Goal: Task Accomplishment & Management: Manage account settings

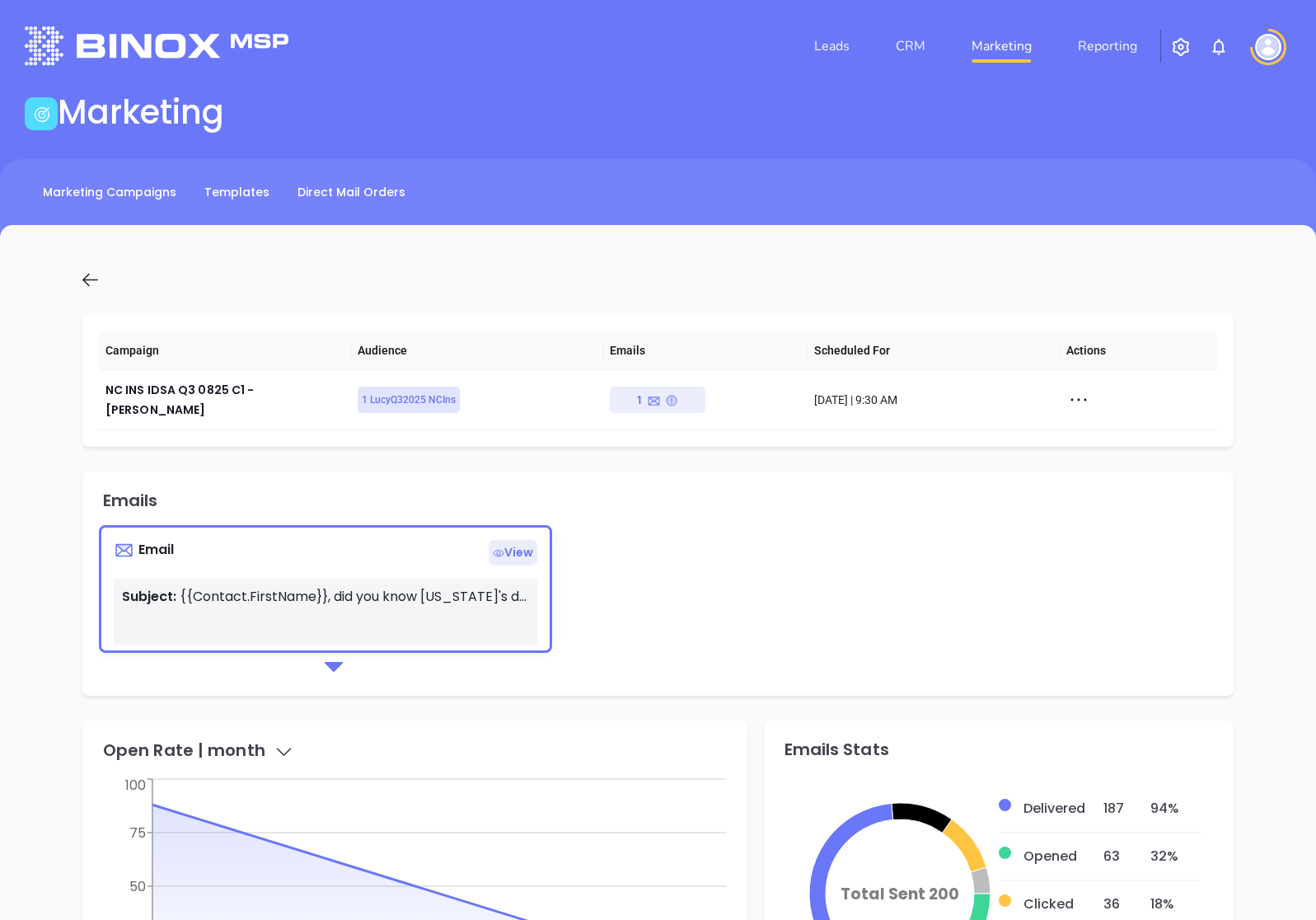
scroll to position [240, 0]
click at [148, 185] on link "Marketing Campaigns" at bounding box center [109, 192] width 153 height 27
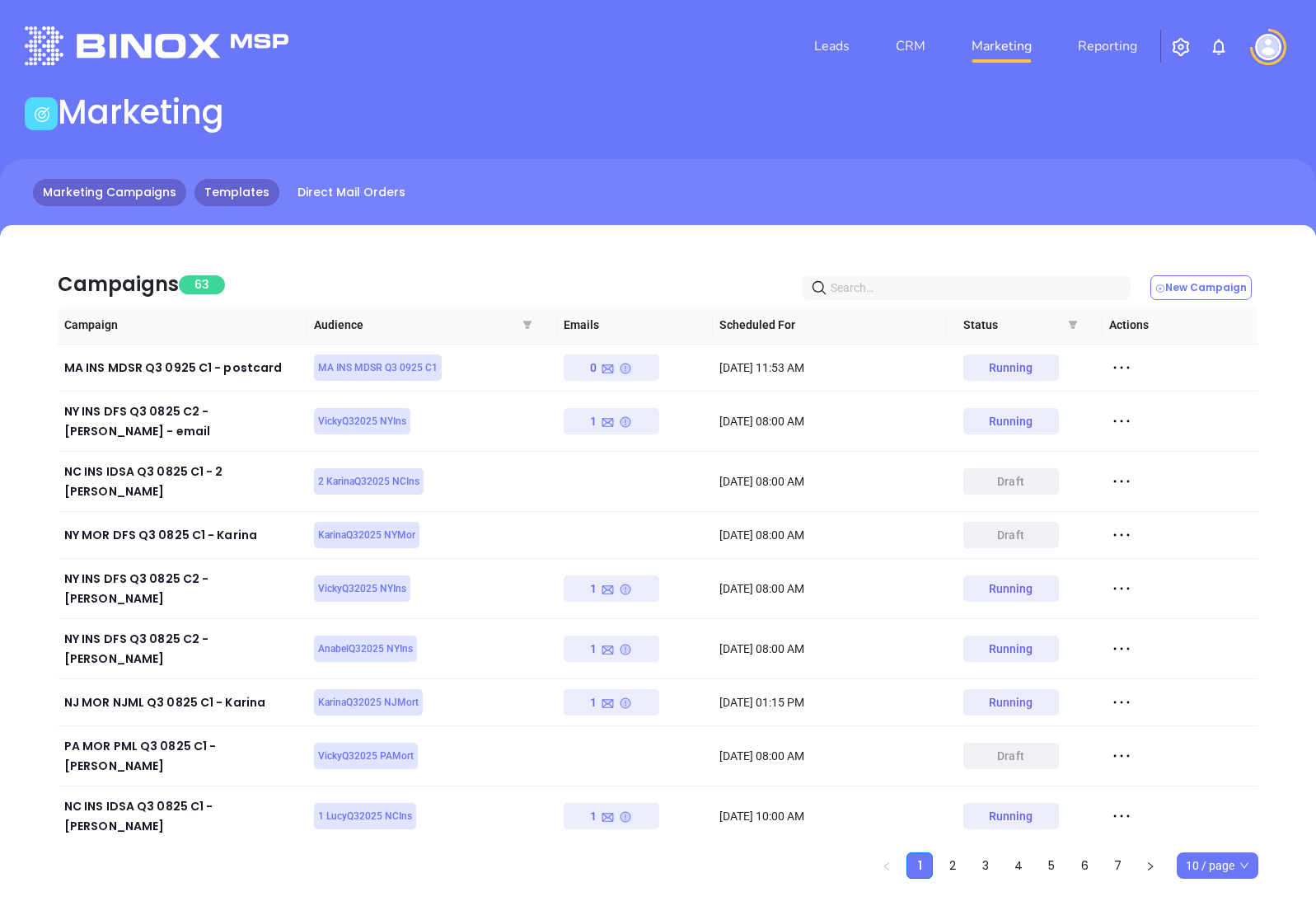
click at [211, 192] on link "Templates" at bounding box center [236, 192] width 84 height 27
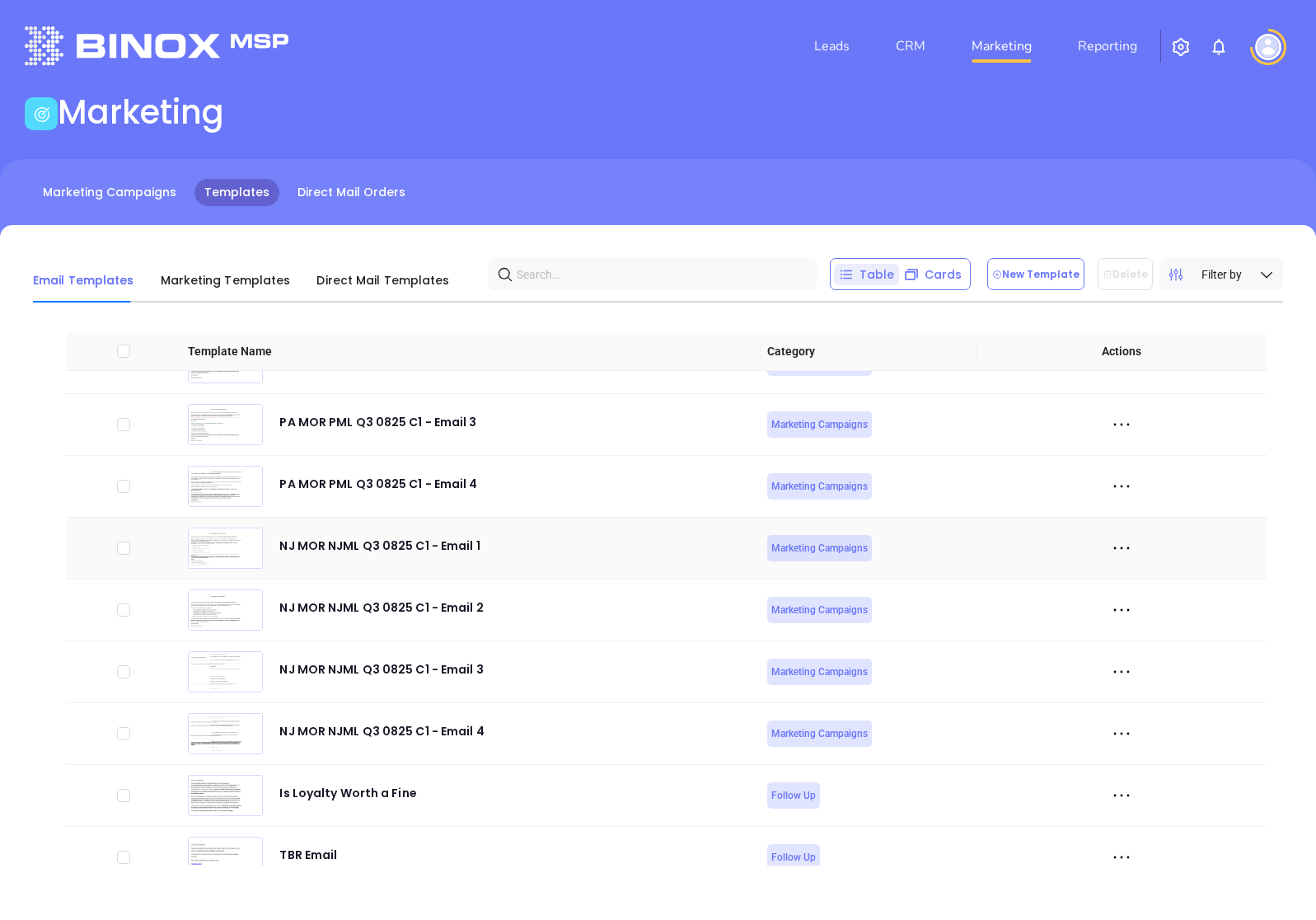
scroll to position [5168, 0]
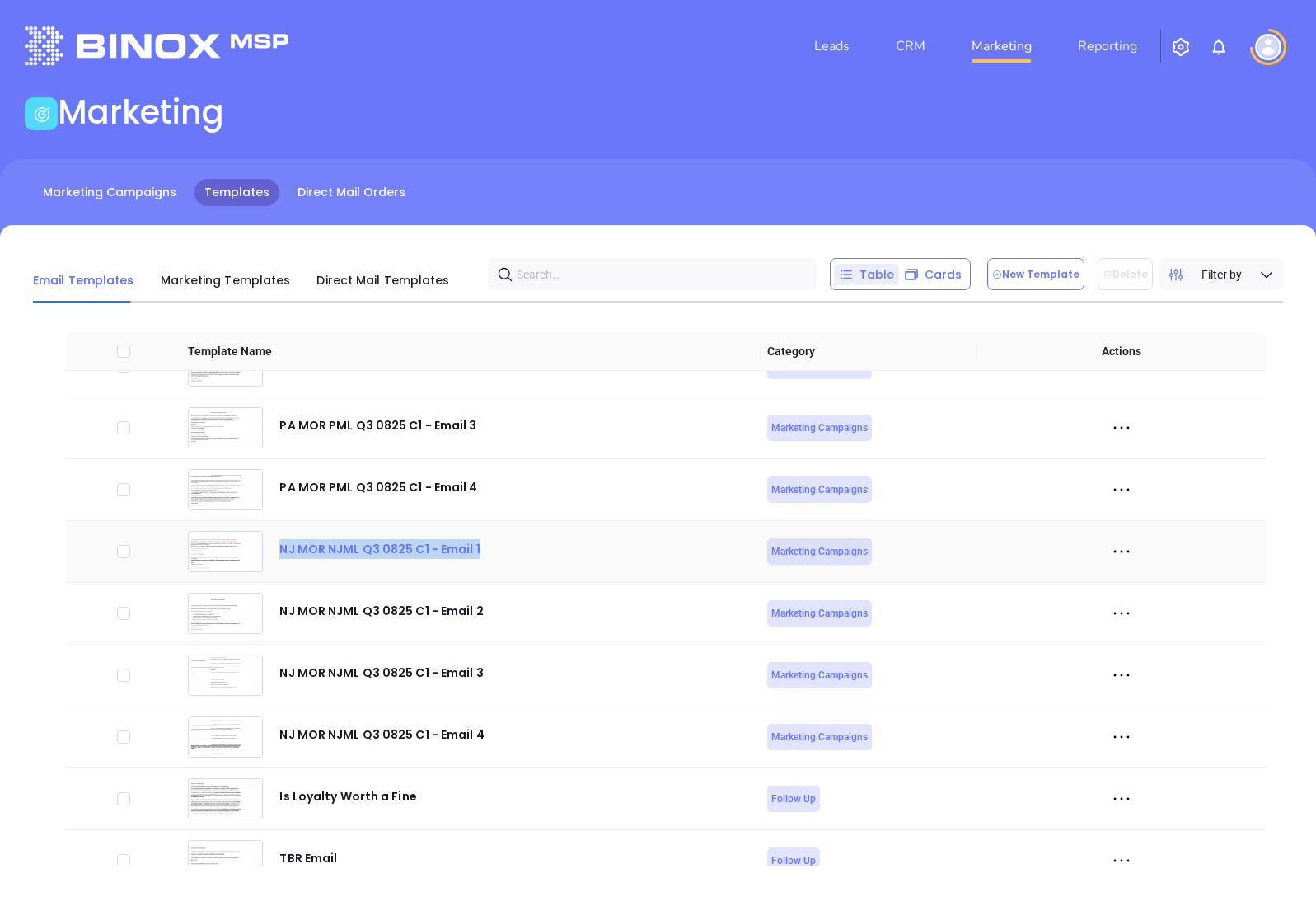
drag, startPoint x: 482, startPoint y: 546, endPoint x: 282, endPoint y: 547, distance: 200.0
click at [282, 547] on div "NJ MOR NJML Q3 0825 C1 - Email 1" at bounding box center [470, 550] width 565 height 41
click at [710, 551] on div "NJ MOR NJML Q3 0825 C1 - Email 1" at bounding box center [470, 550] width 565 height 41
click at [1025, 267] on button "New Template" at bounding box center [1036, 274] width 97 height 32
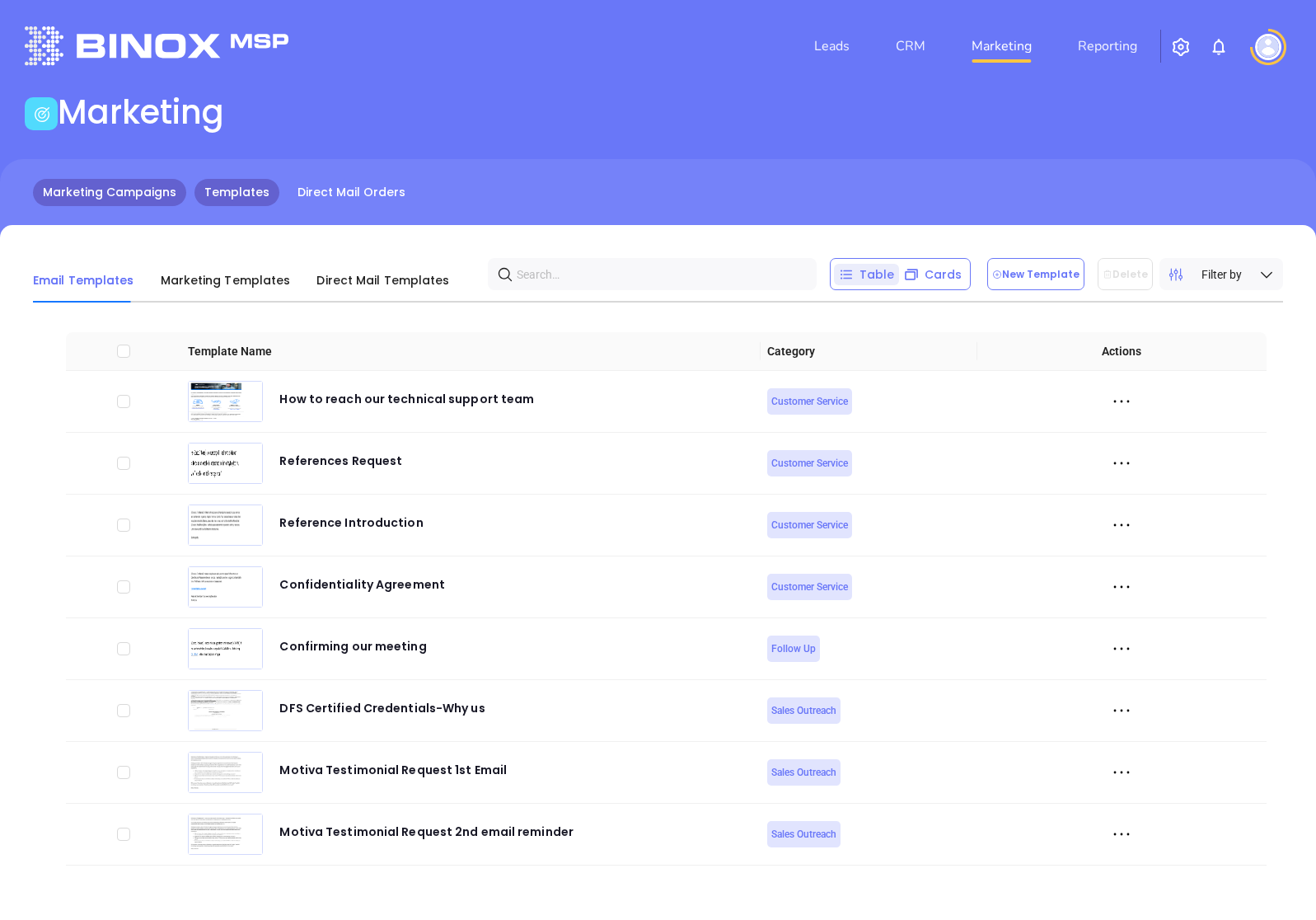
click at [149, 198] on link "Marketing Campaigns" at bounding box center [109, 192] width 153 height 27
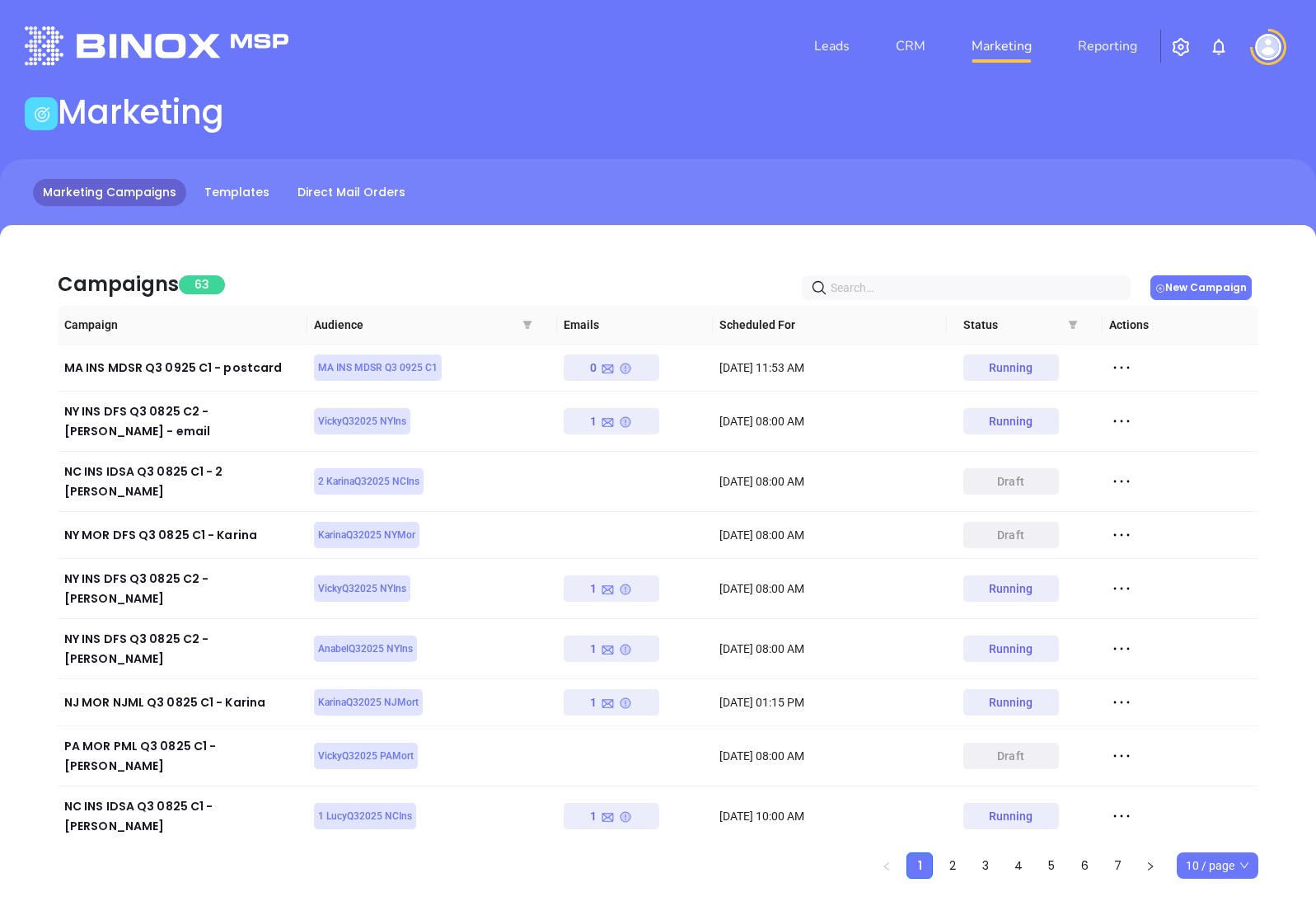
click at [1232, 283] on button "New Campaign" at bounding box center [1202, 287] width 101 height 25
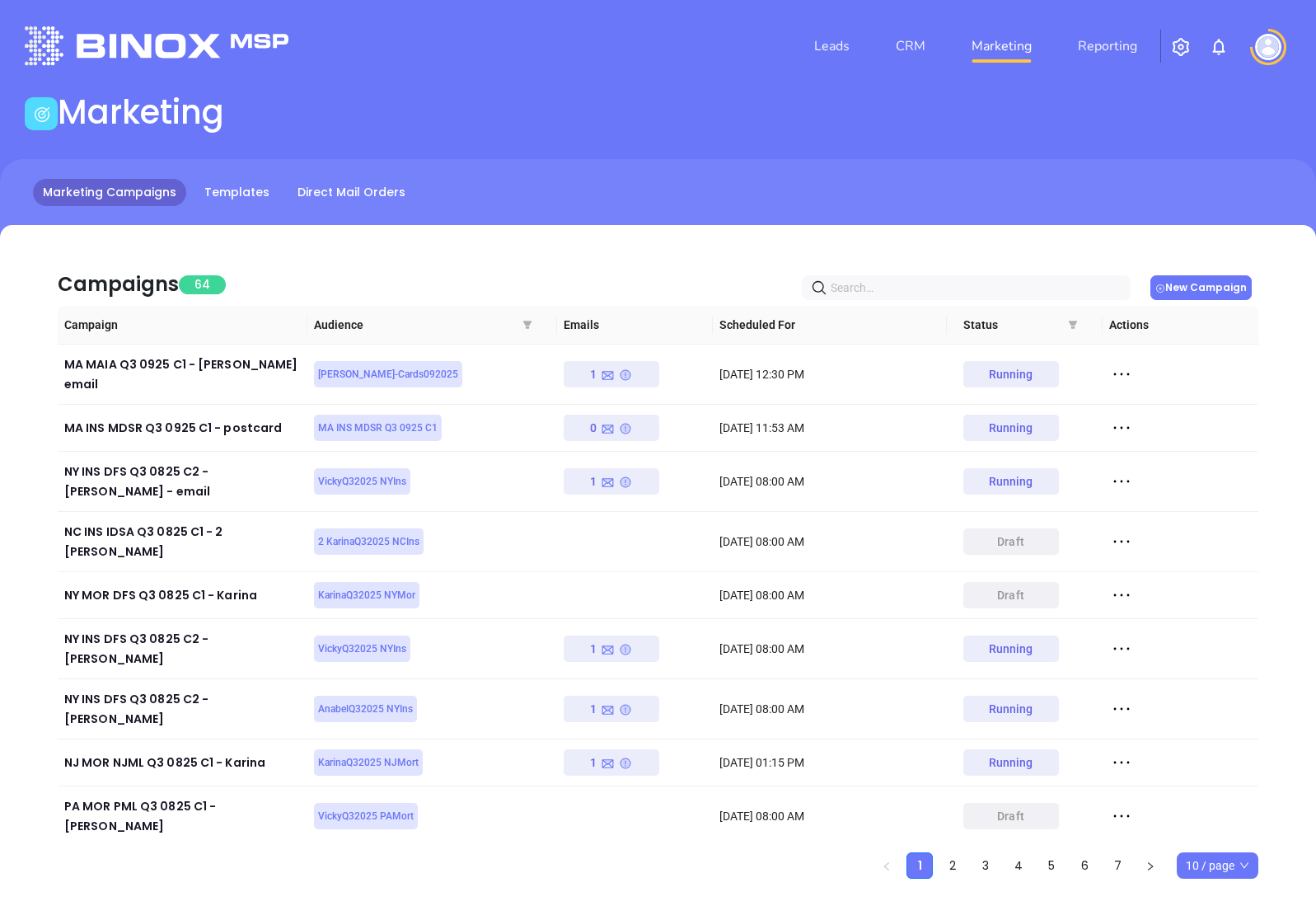
click at [1206, 286] on button "New Campaign" at bounding box center [1202, 287] width 101 height 25
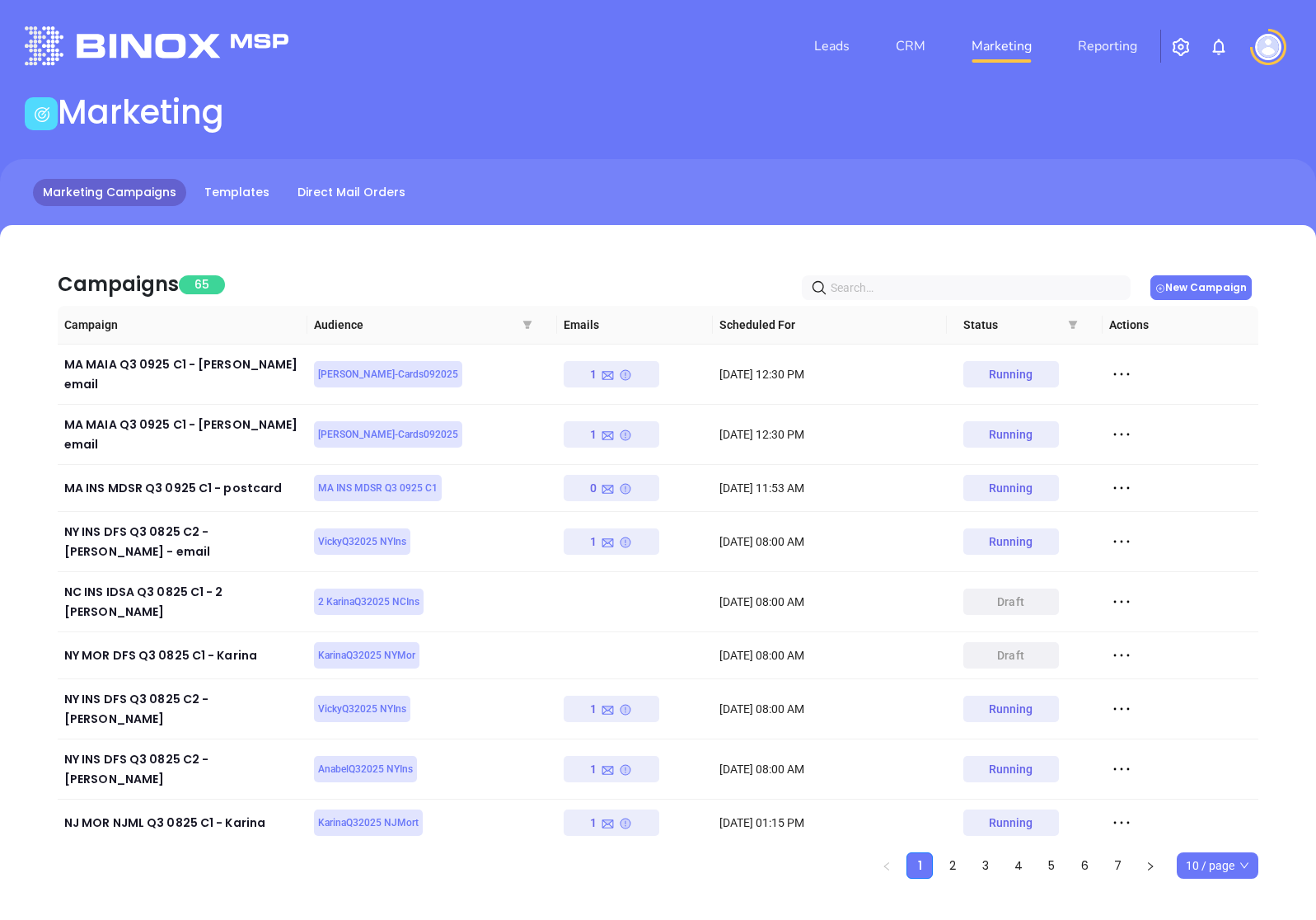
click at [1179, 295] on button "New Campaign" at bounding box center [1202, 287] width 101 height 25
click at [926, 51] on link "CRM" at bounding box center [910, 46] width 43 height 33
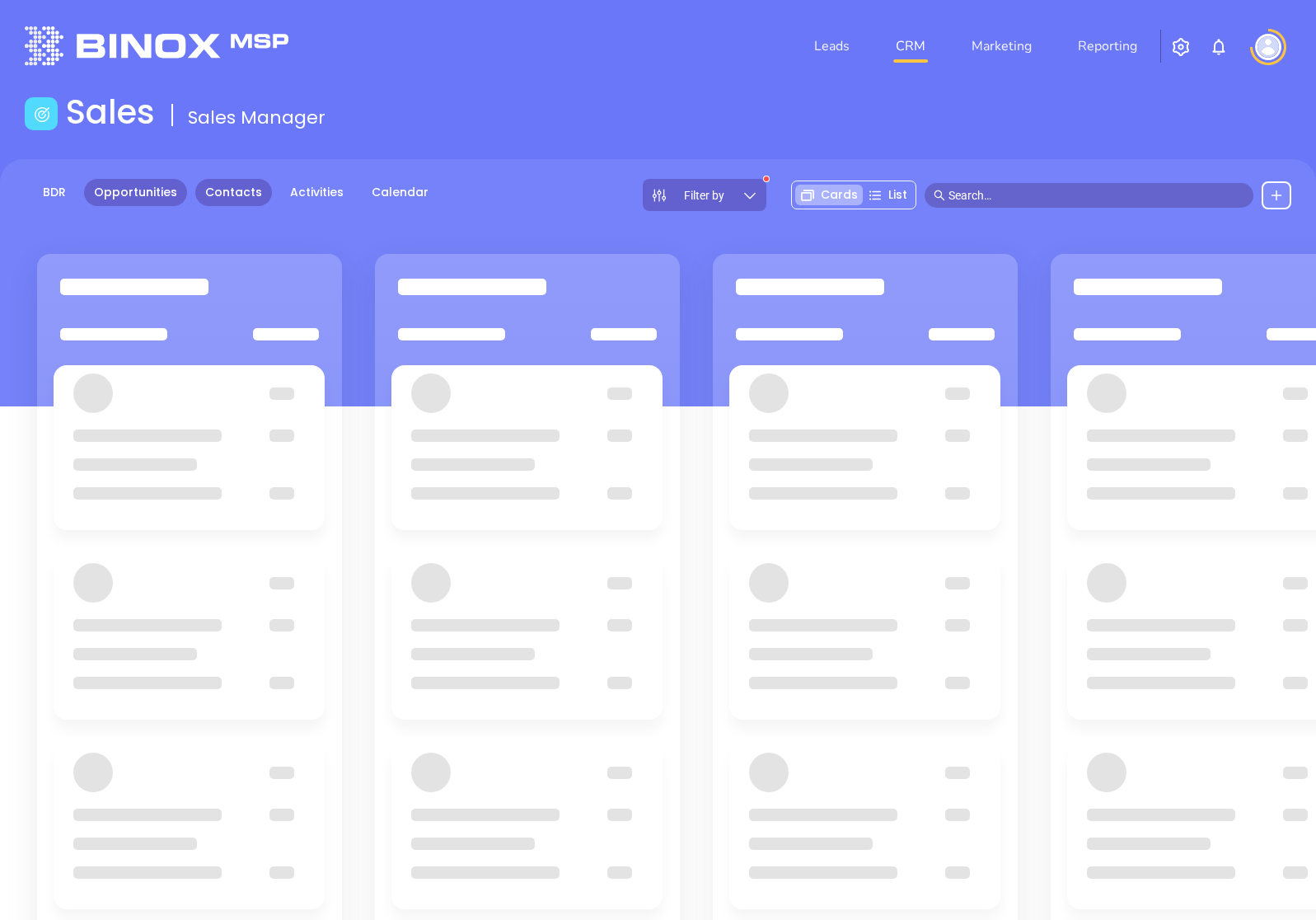
click at [253, 192] on link "Contacts" at bounding box center [233, 192] width 76 height 27
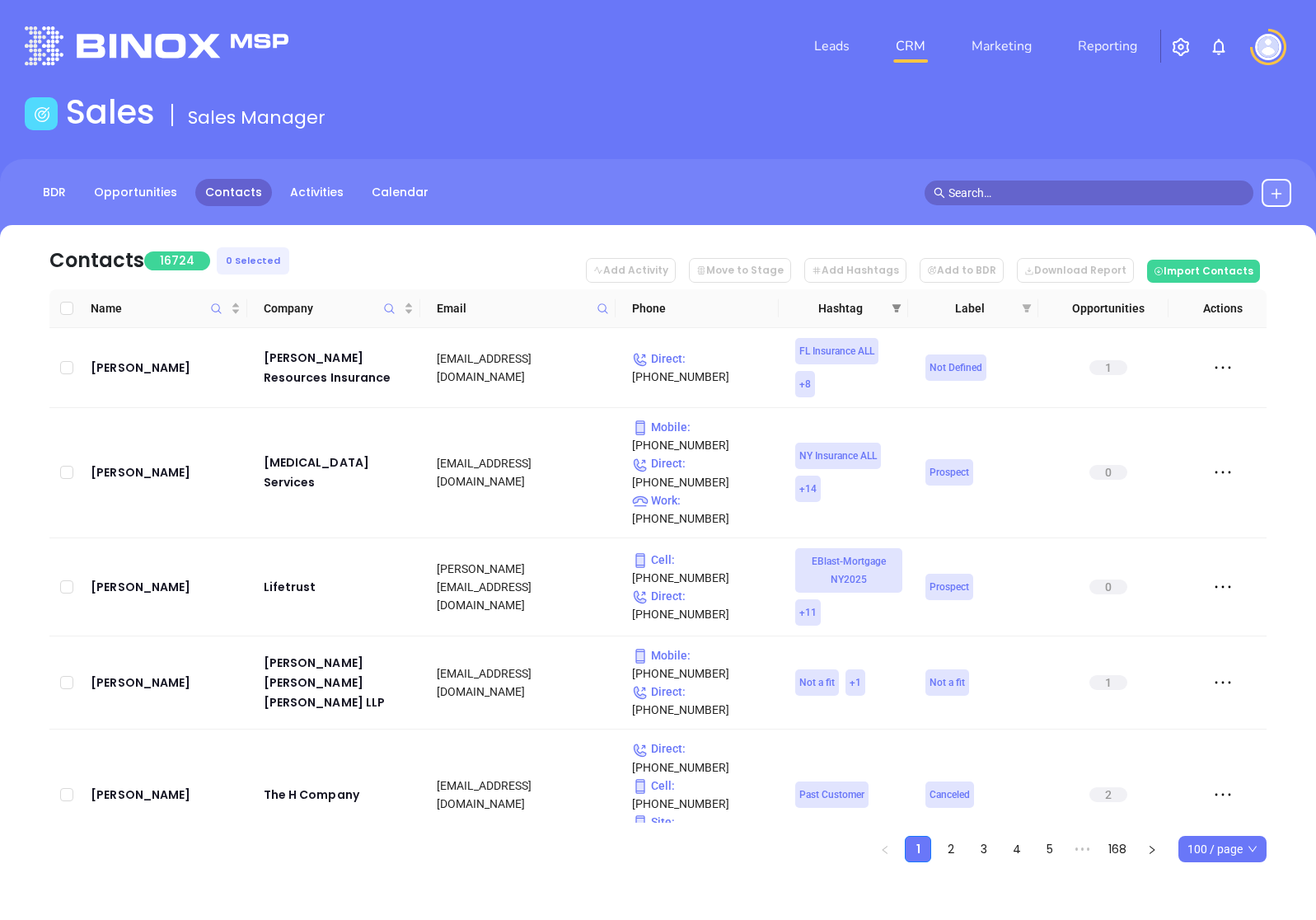
click at [896, 303] on icon "filter" at bounding box center [897, 308] width 10 height 10
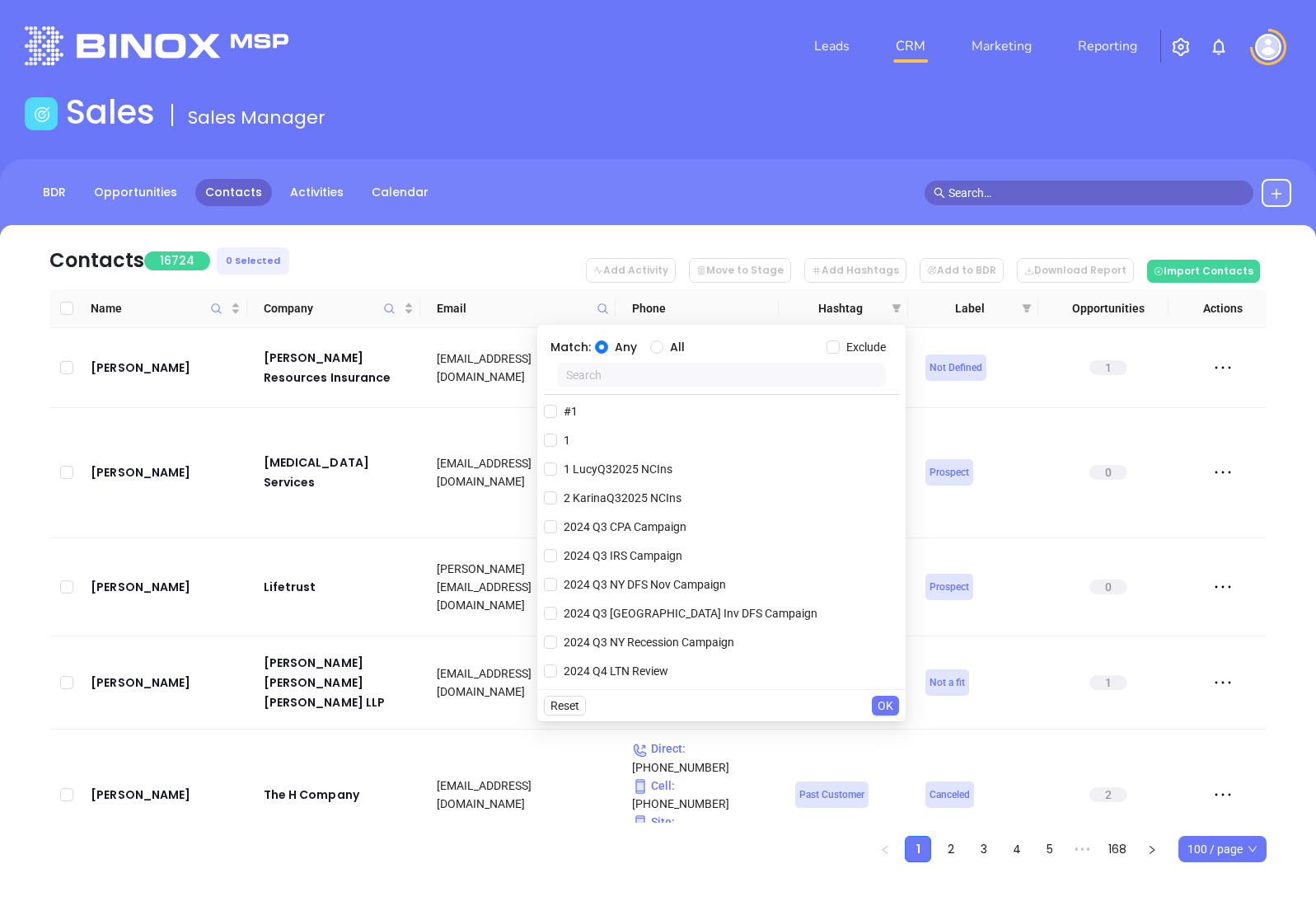
click at [701, 389] on div at bounding box center [722, 379] width 356 height 32
click at [705, 383] on input "text" at bounding box center [721, 375] width 329 height 25
paste input "Karina MAIA-Cards092025"
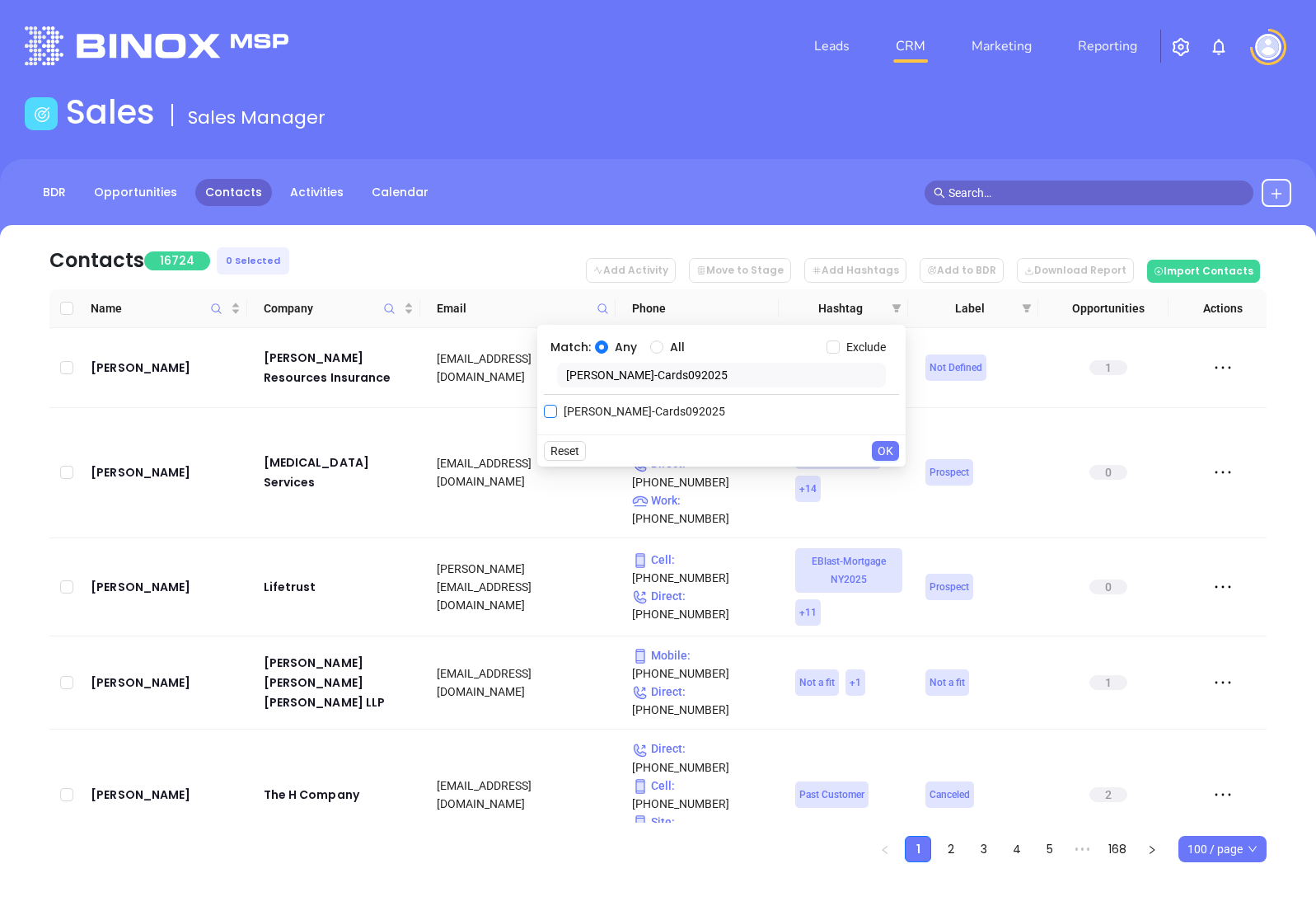
type input "Karina MAIA-Cards092025"
click at [564, 407] on span "[PERSON_NAME]-Cards092025" at bounding box center [645, 411] width 175 height 18
click at [557, 407] on input "[PERSON_NAME]-Cards092025" at bounding box center [550, 410] width 13 height 13
checkbox input "true"
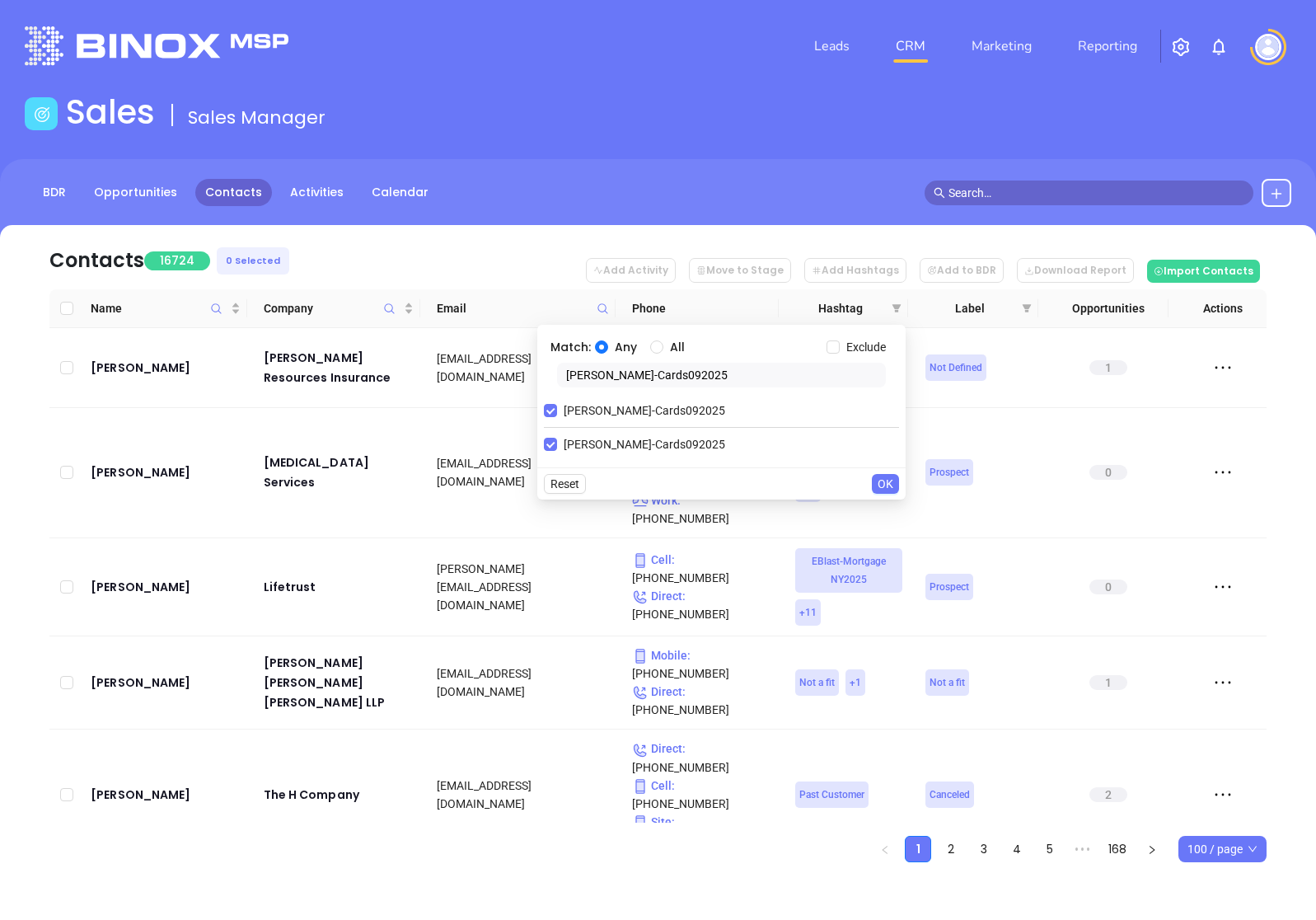
click at [889, 478] on span "OK" at bounding box center [886, 484] width 16 height 18
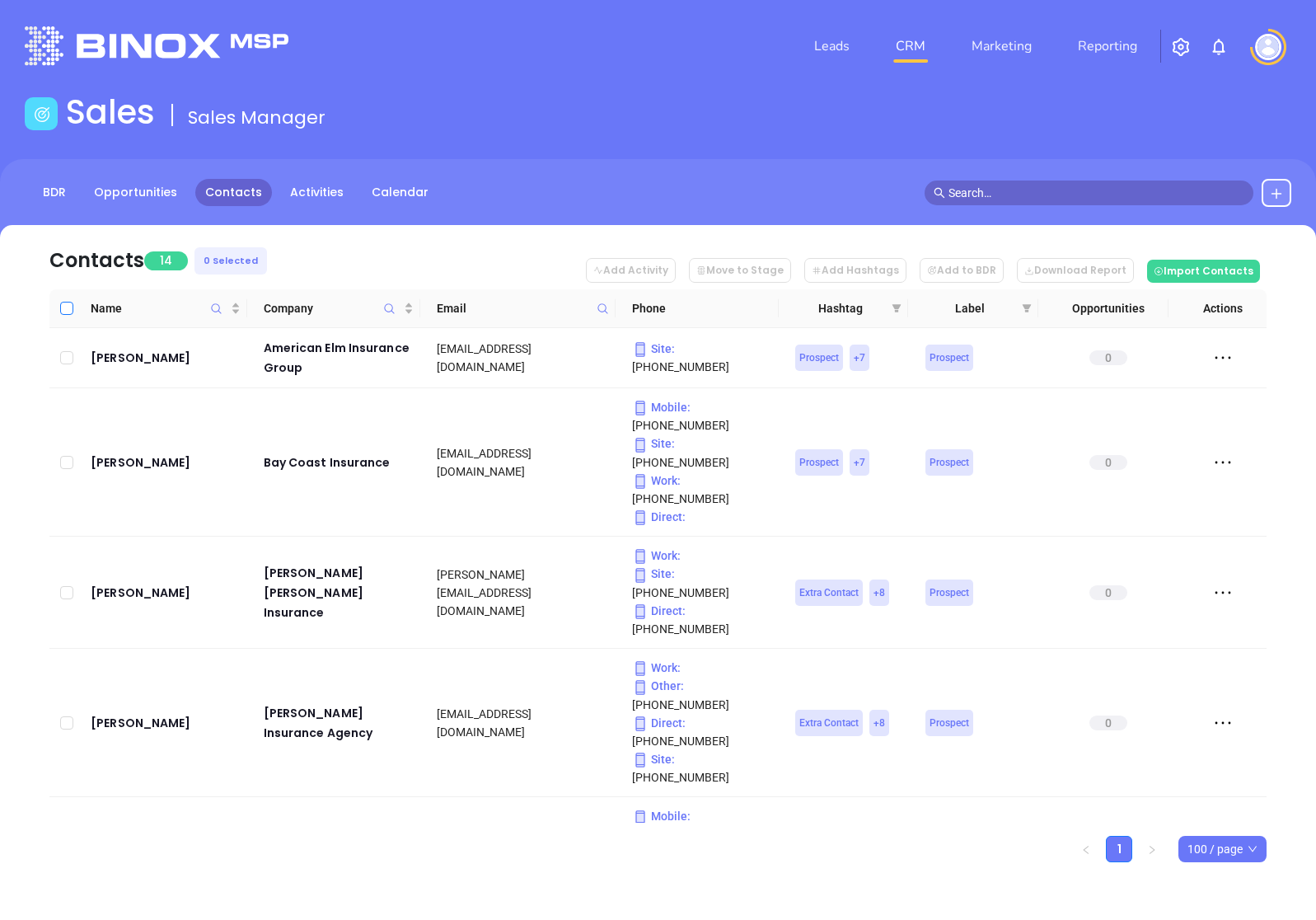
click at [69, 310] on input "Select all" at bounding box center [67, 308] width 13 height 13
checkbox input "true"
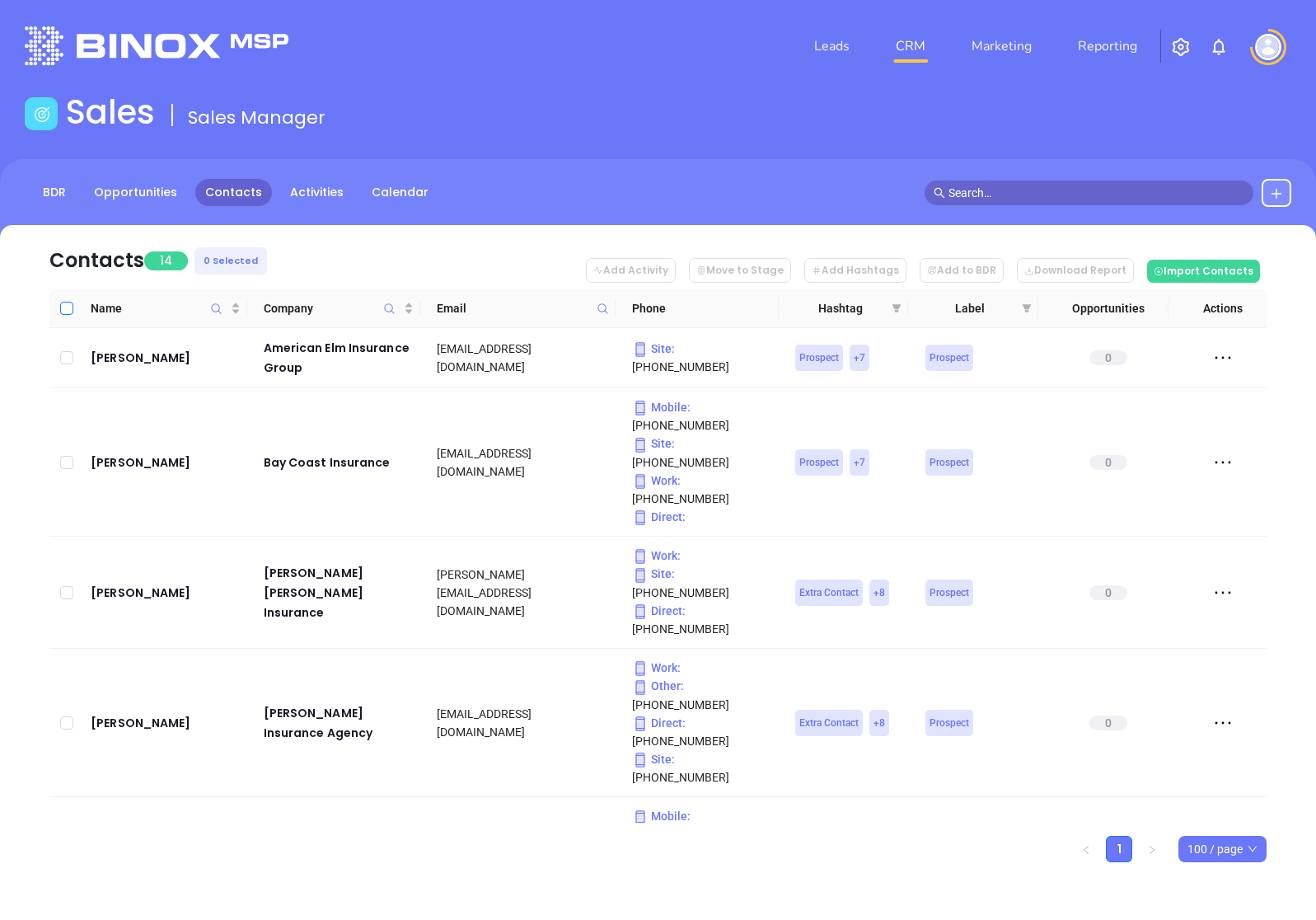
checkbox input "true"
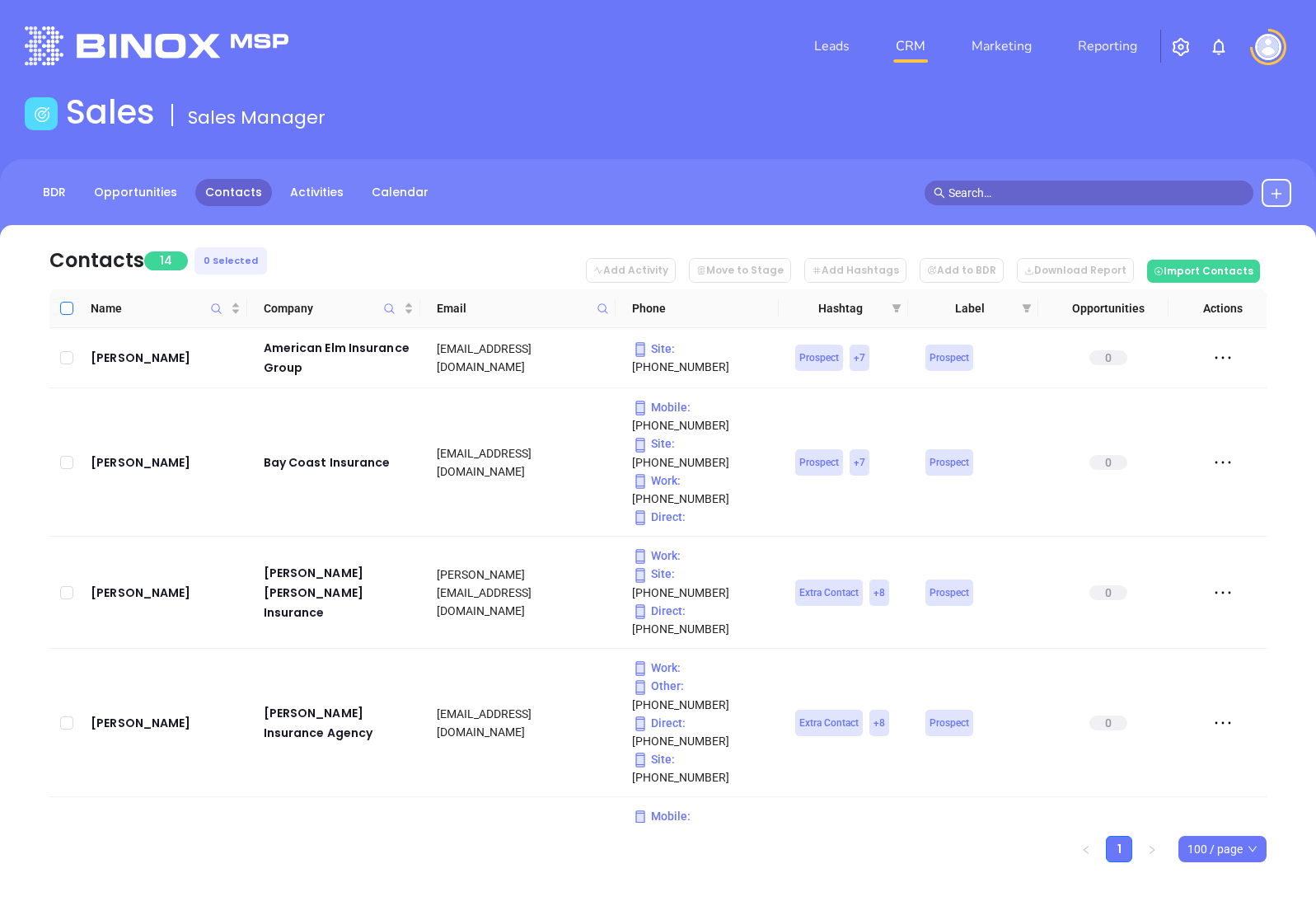
checkbox input "true"
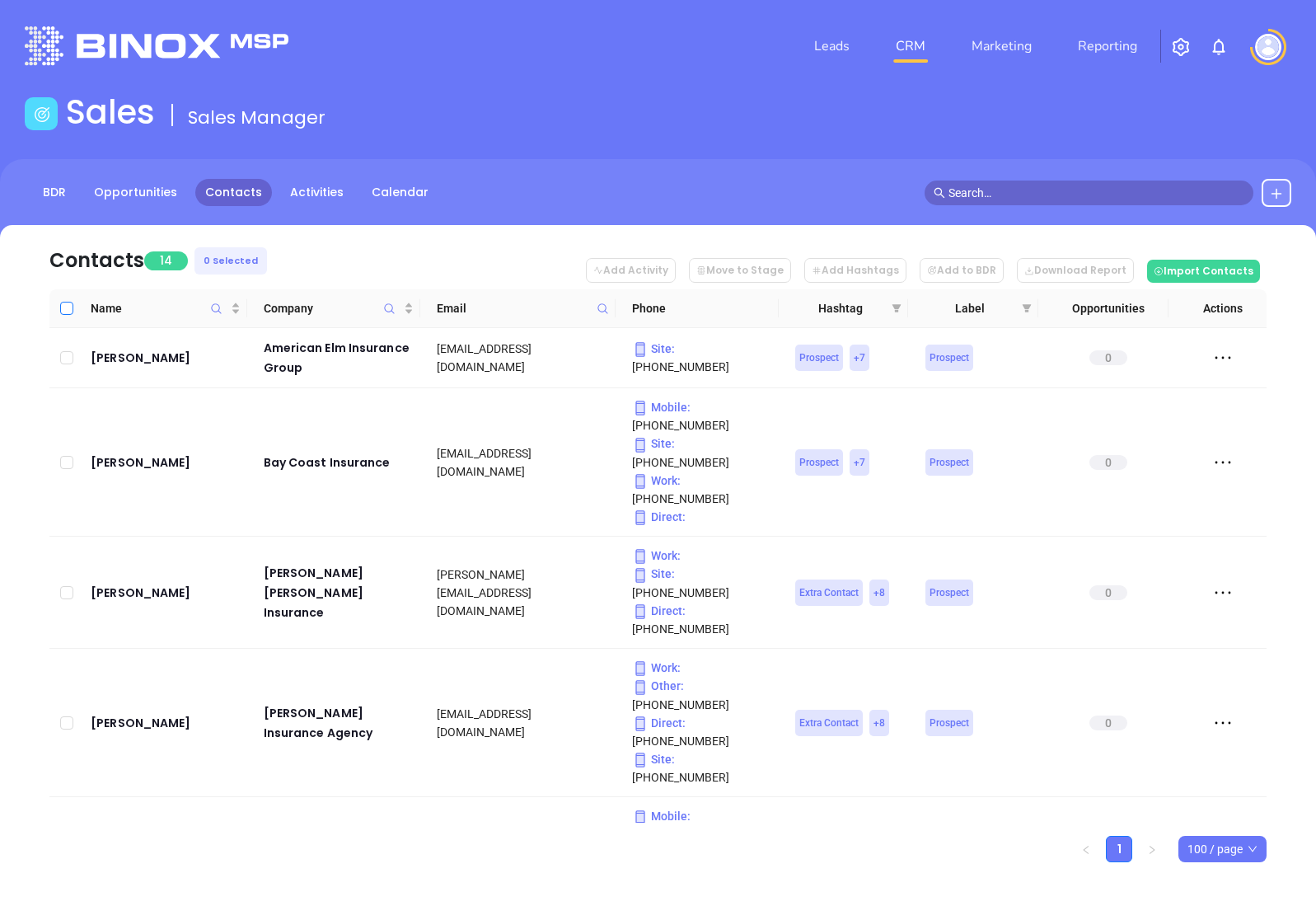
checkbox input "true"
click at [1000, 271] on button "Add to BDR" at bounding box center [961, 270] width 84 height 25
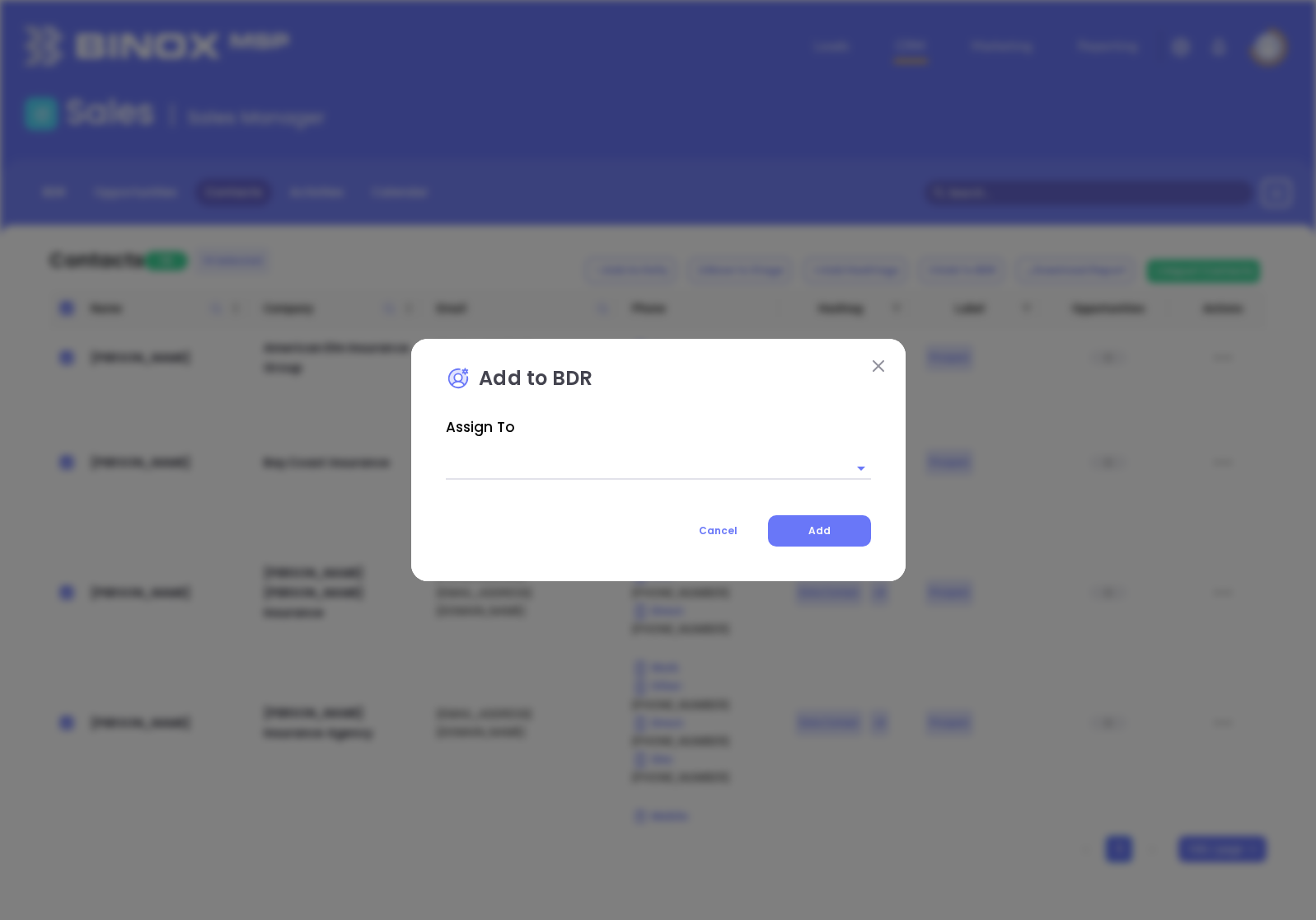
click at [876, 366] on img at bounding box center [879, 367] width 12 height 12
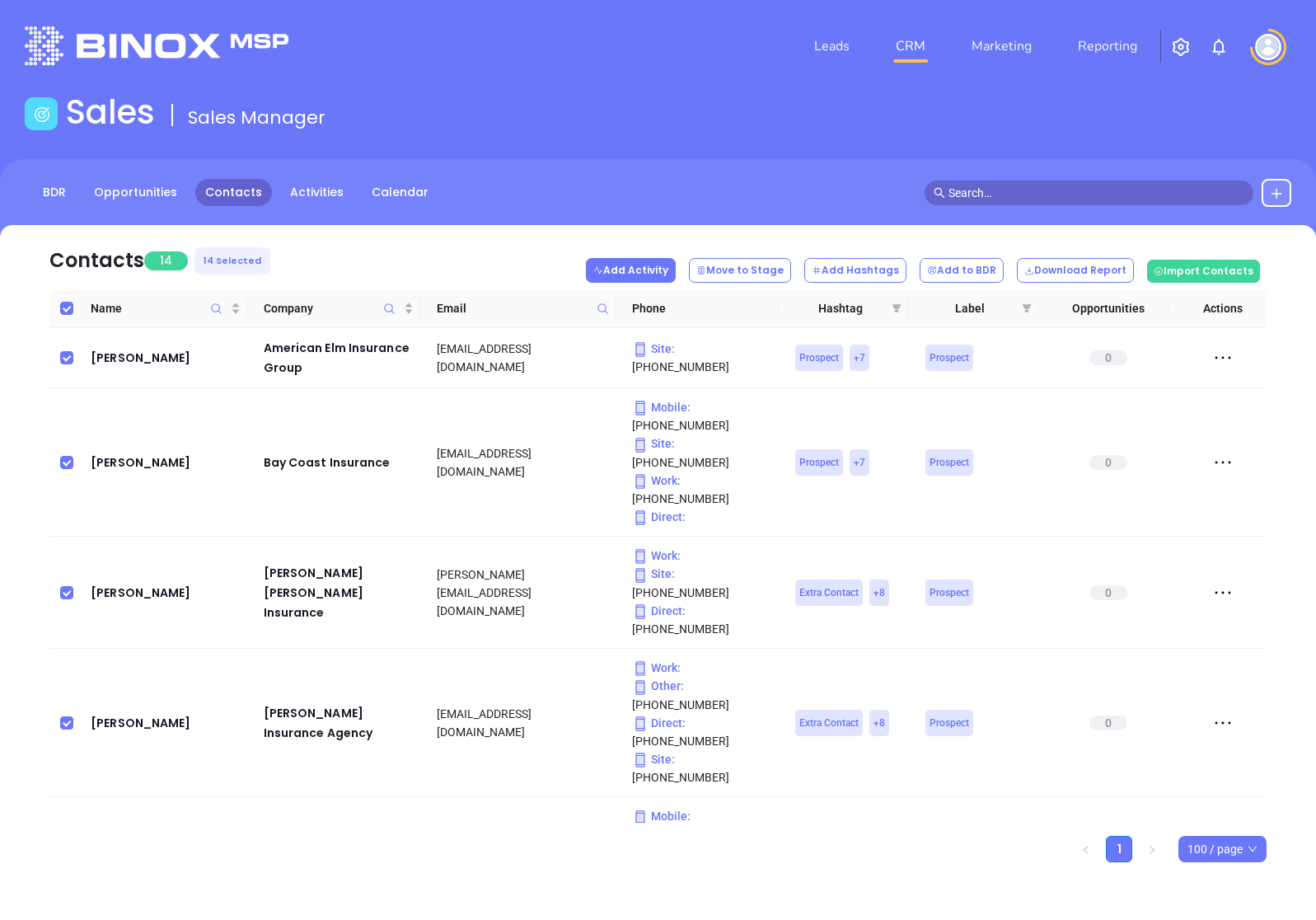
click at [676, 270] on button "Add Activity" at bounding box center [631, 270] width 89 height 25
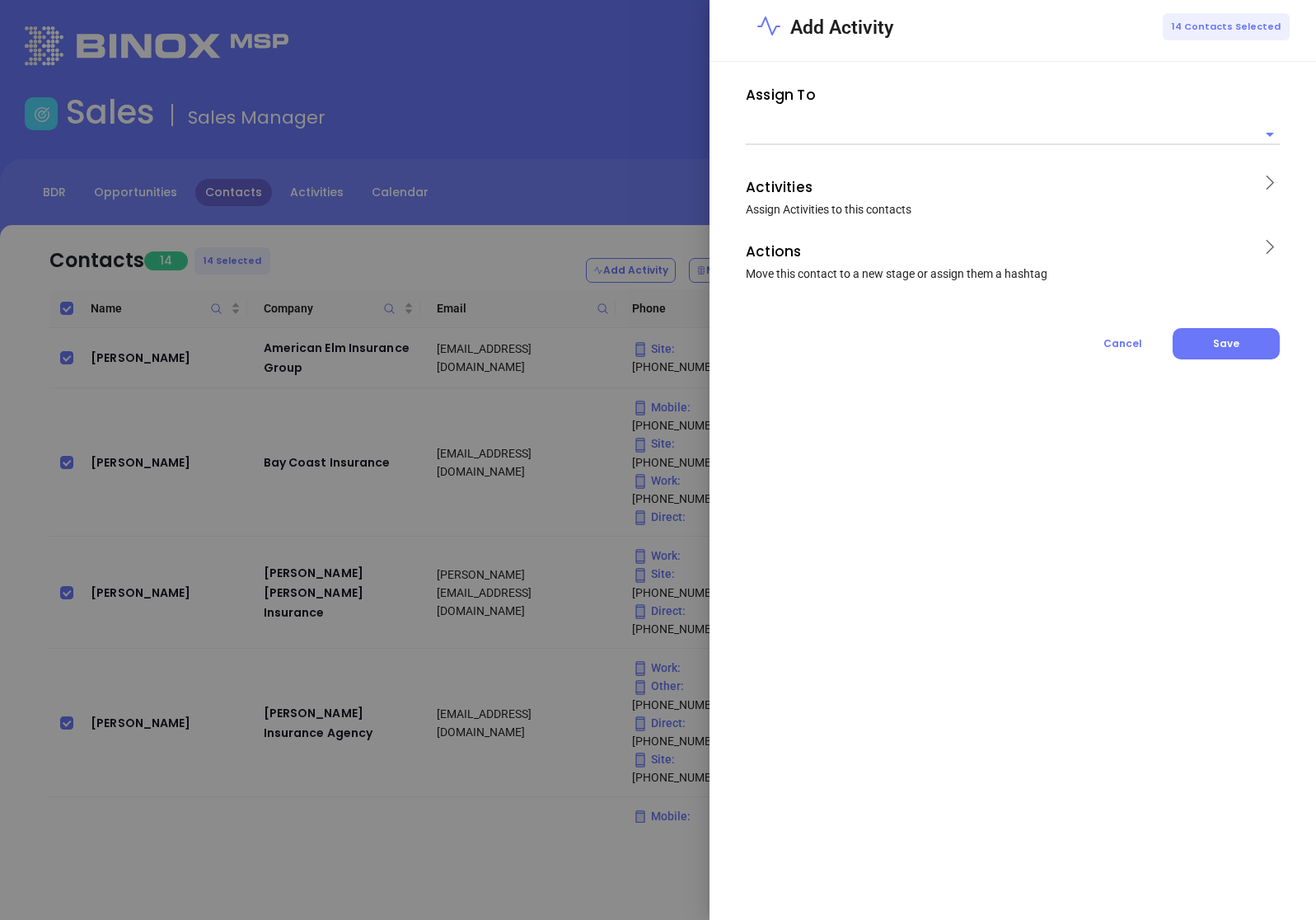
click at [846, 136] on input "text" at bounding box center [1000, 133] width 510 height 21
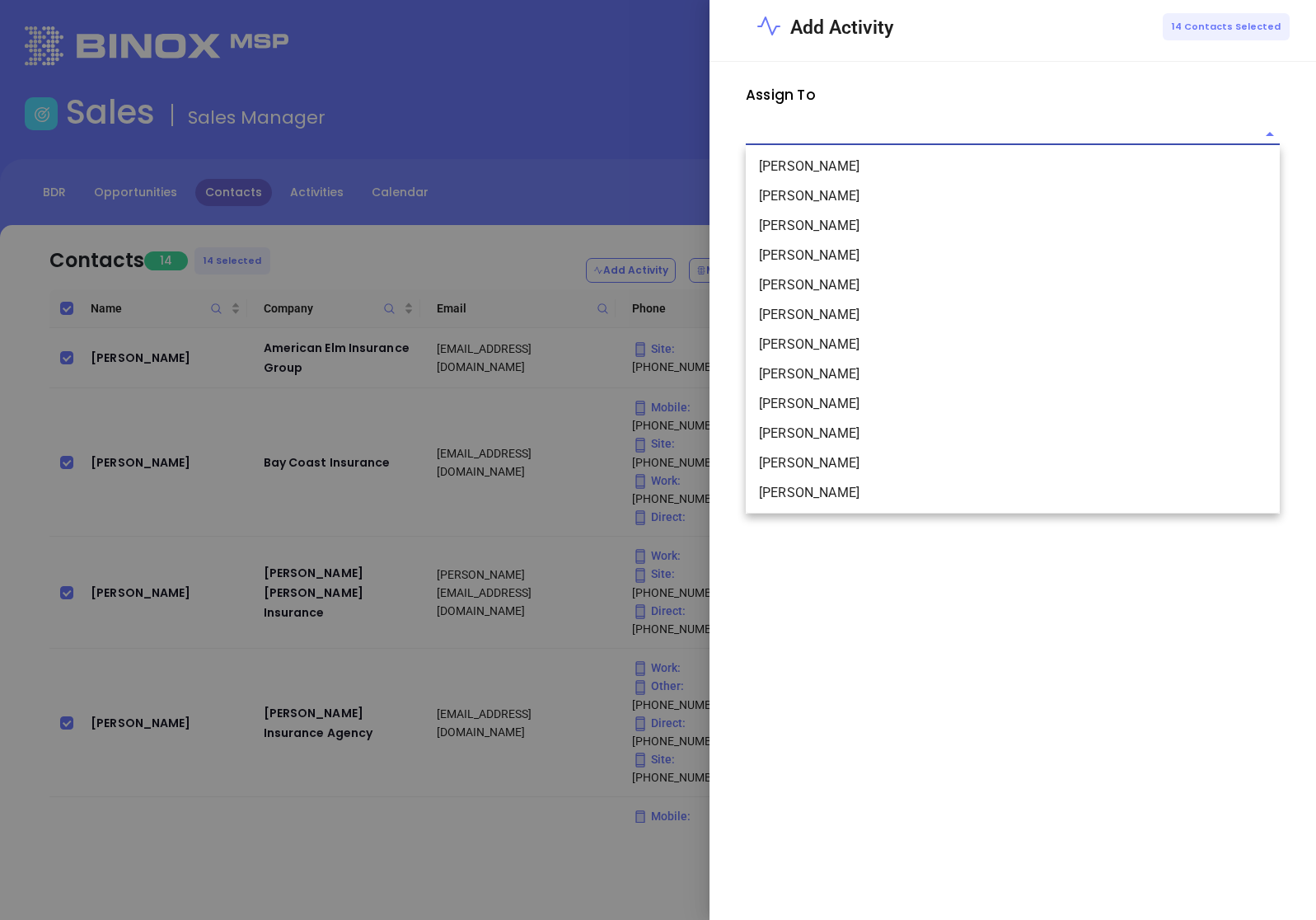
click at [773, 438] on li "[PERSON_NAME]" at bounding box center [1013, 434] width 534 height 30
type input "[PERSON_NAME]"
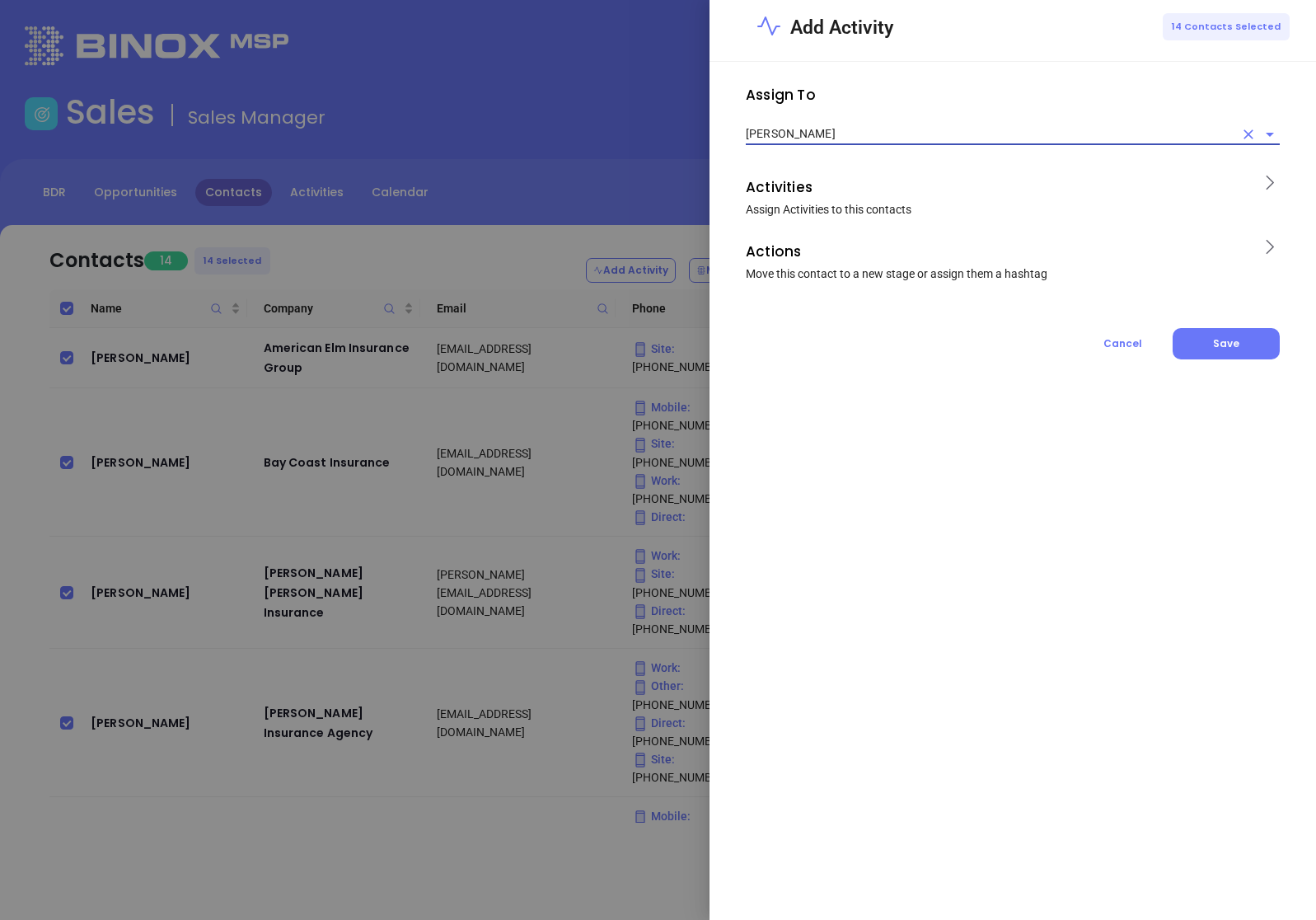
click at [892, 213] on span "Assign Activities to this contacts" at bounding box center [828, 209] width 166 height 13
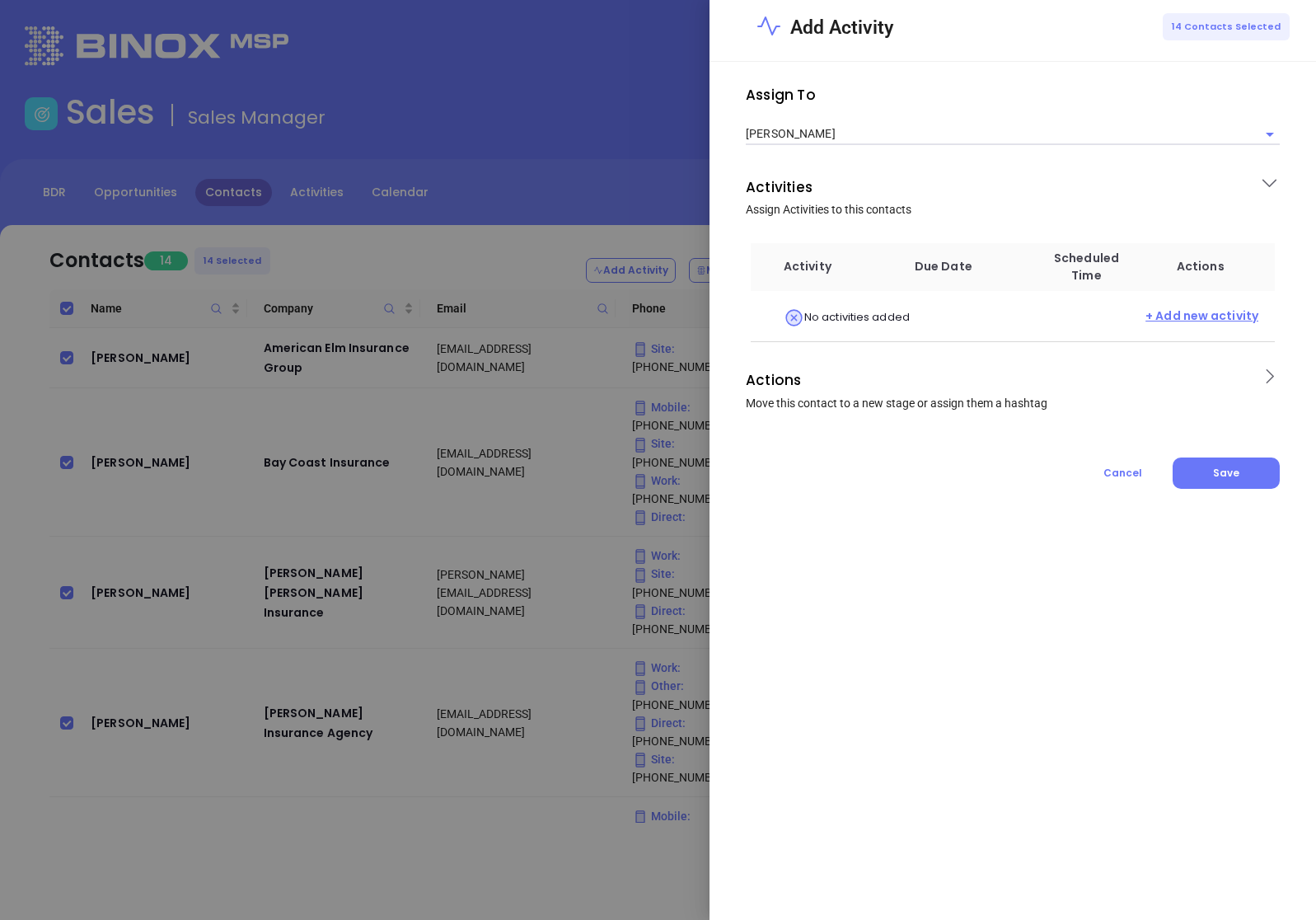
click at [1229, 318] on span "+ Add new activity" at bounding box center [1203, 318] width 113 height 21
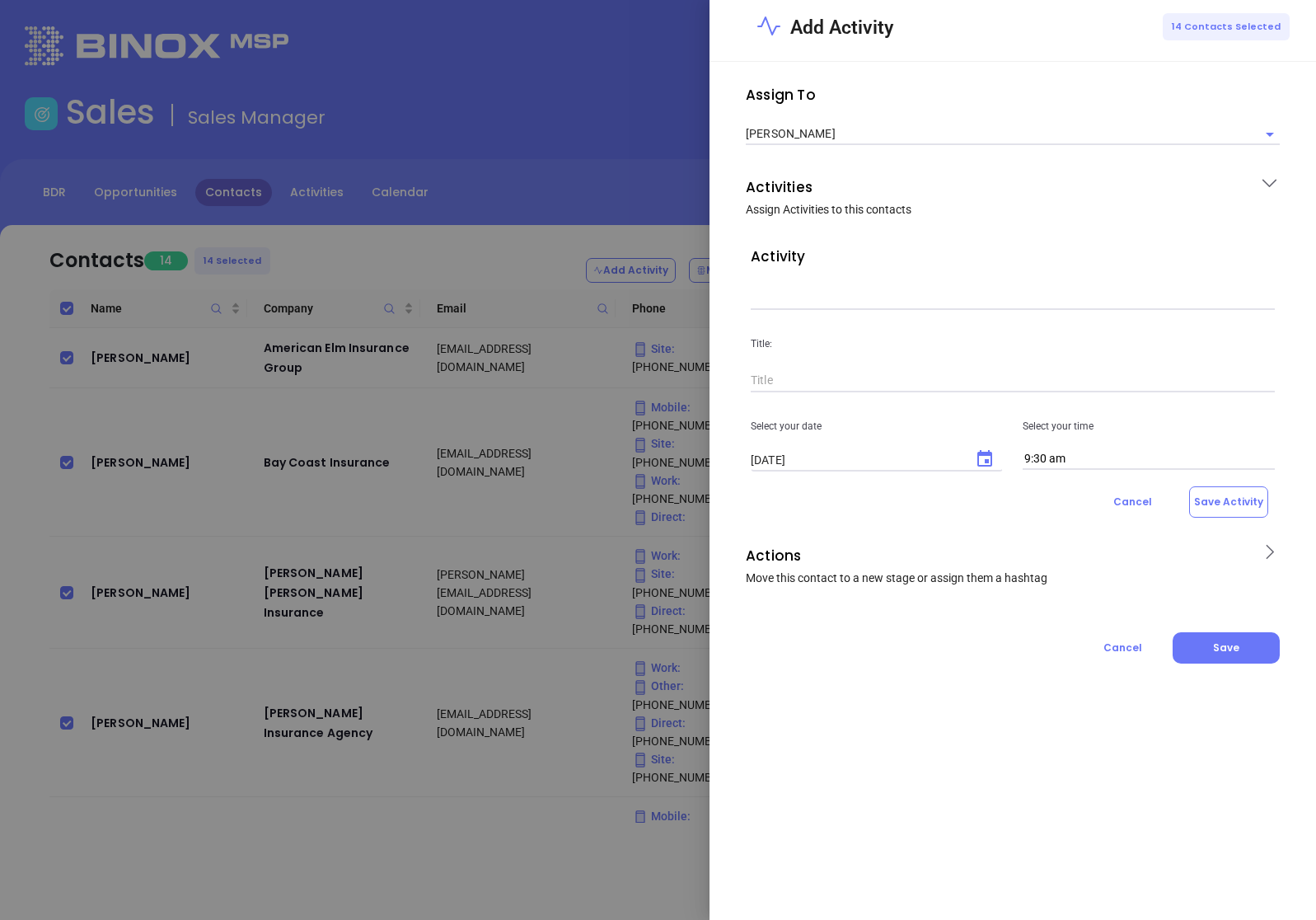
click at [879, 303] on input "text" at bounding box center [1013, 297] width 524 height 25
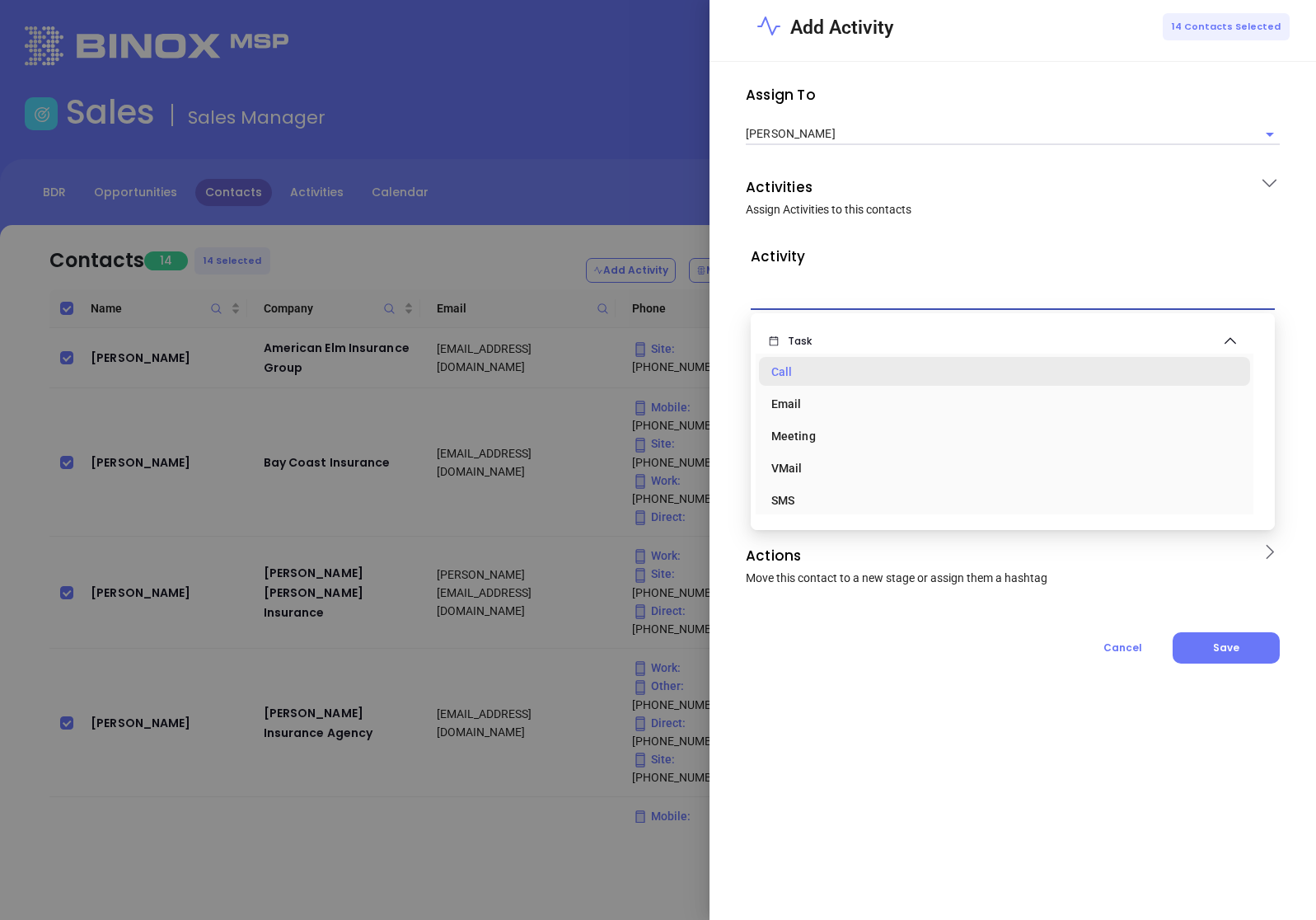
click at [822, 376] on div "Call" at bounding box center [1004, 372] width 466 height 33
type input "Task Call"
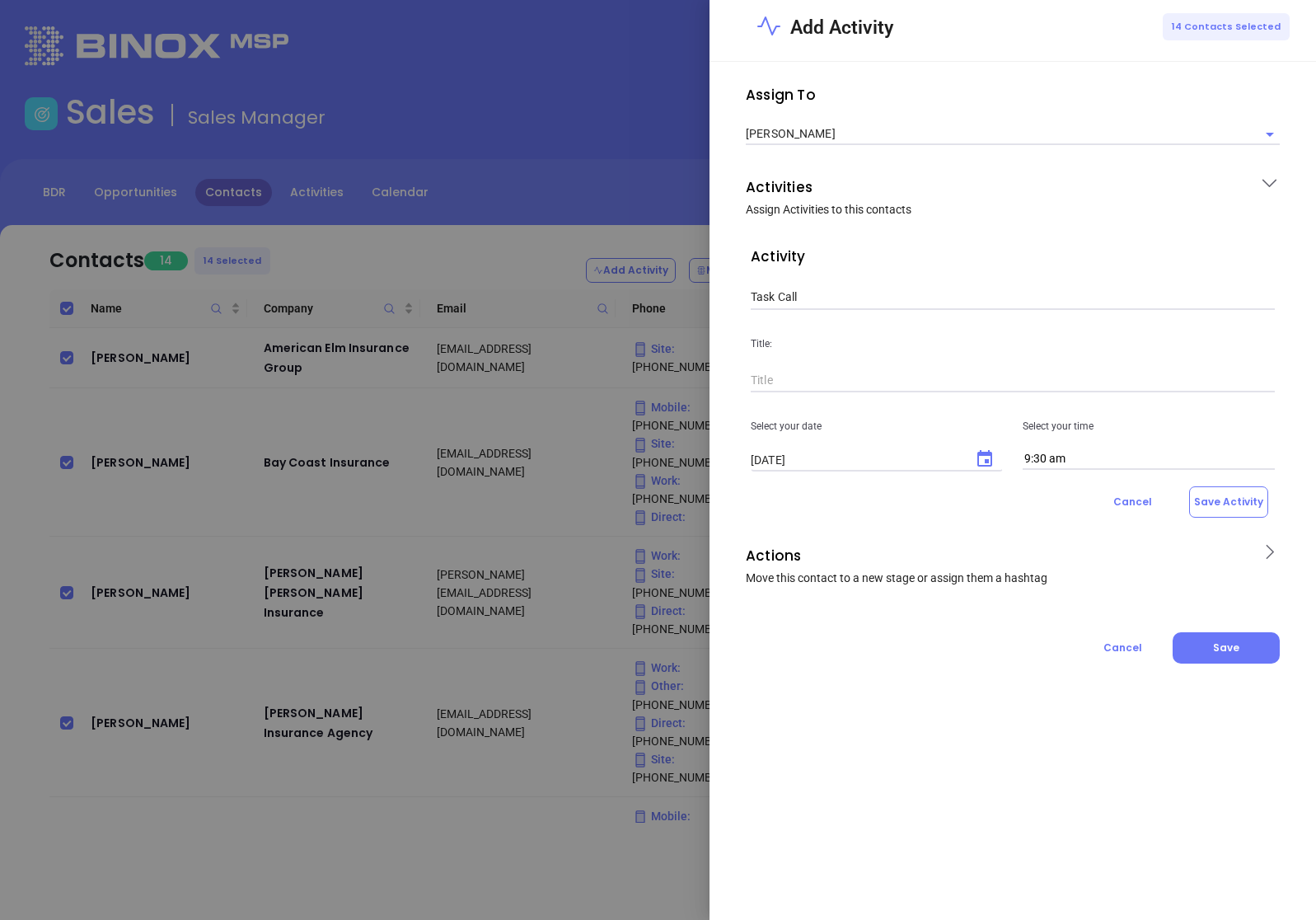
click at [783, 383] on input "text" at bounding box center [1013, 381] width 524 height 25
click at [755, 383] on input "Call MAIA Event lead" at bounding box center [1013, 381] width 524 height 25
click at [753, 379] on input "Call MAIA Event lead" at bounding box center [1013, 381] width 524 height 25
type input "1st Call to MAIA Event lead"
click at [986, 460] on icon "Choose date, selected date is Sep 26, 2025" at bounding box center [984, 458] width 15 height 17
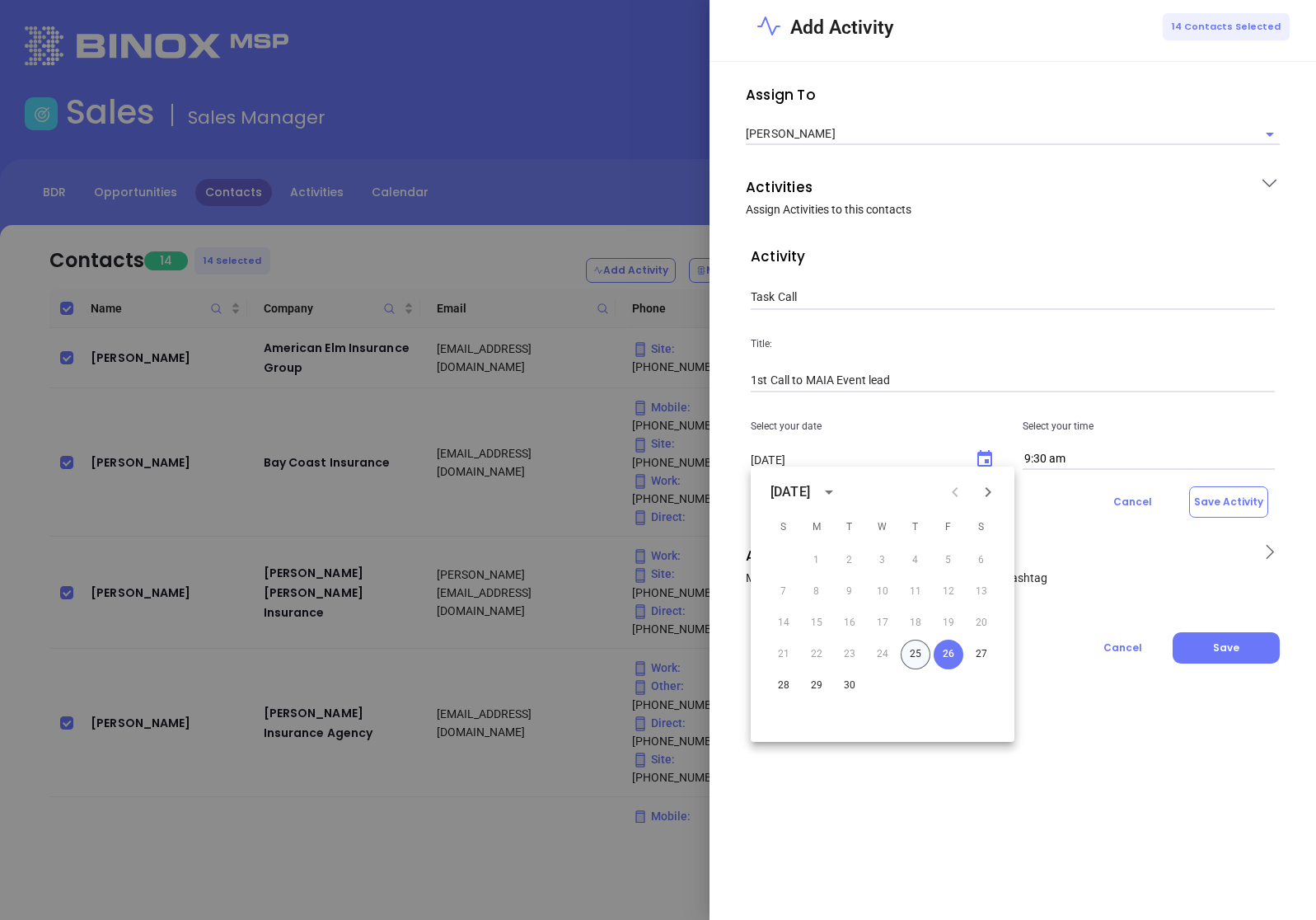
click at [920, 652] on button "25" at bounding box center [916, 655] width 30 height 30
type input "[DATE]"
click at [1058, 515] on div "Cancel Save Activity" at bounding box center [1013, 503] width 524 height 32
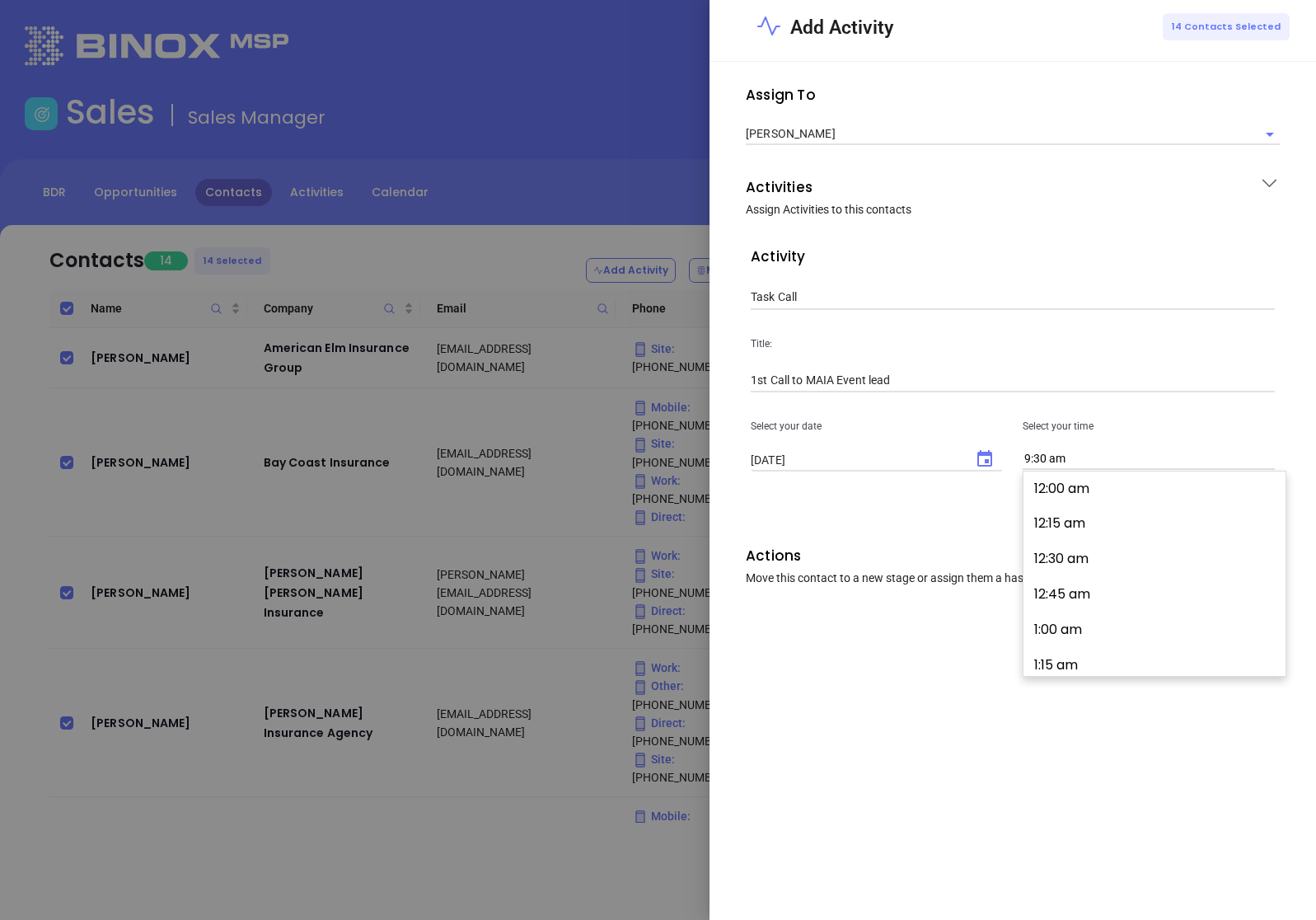
scroll to position [1311, 0]
drag, startPoint x: 1049, startPoint y: 458, endPoint x: 1000, endPoint y: 458, distance: 49.0
click at [1000, 458] on div "Select your date 09/25/2025 ​ Select your time 9:30 am" at bounding box center [1013, 431] width 544 height 77
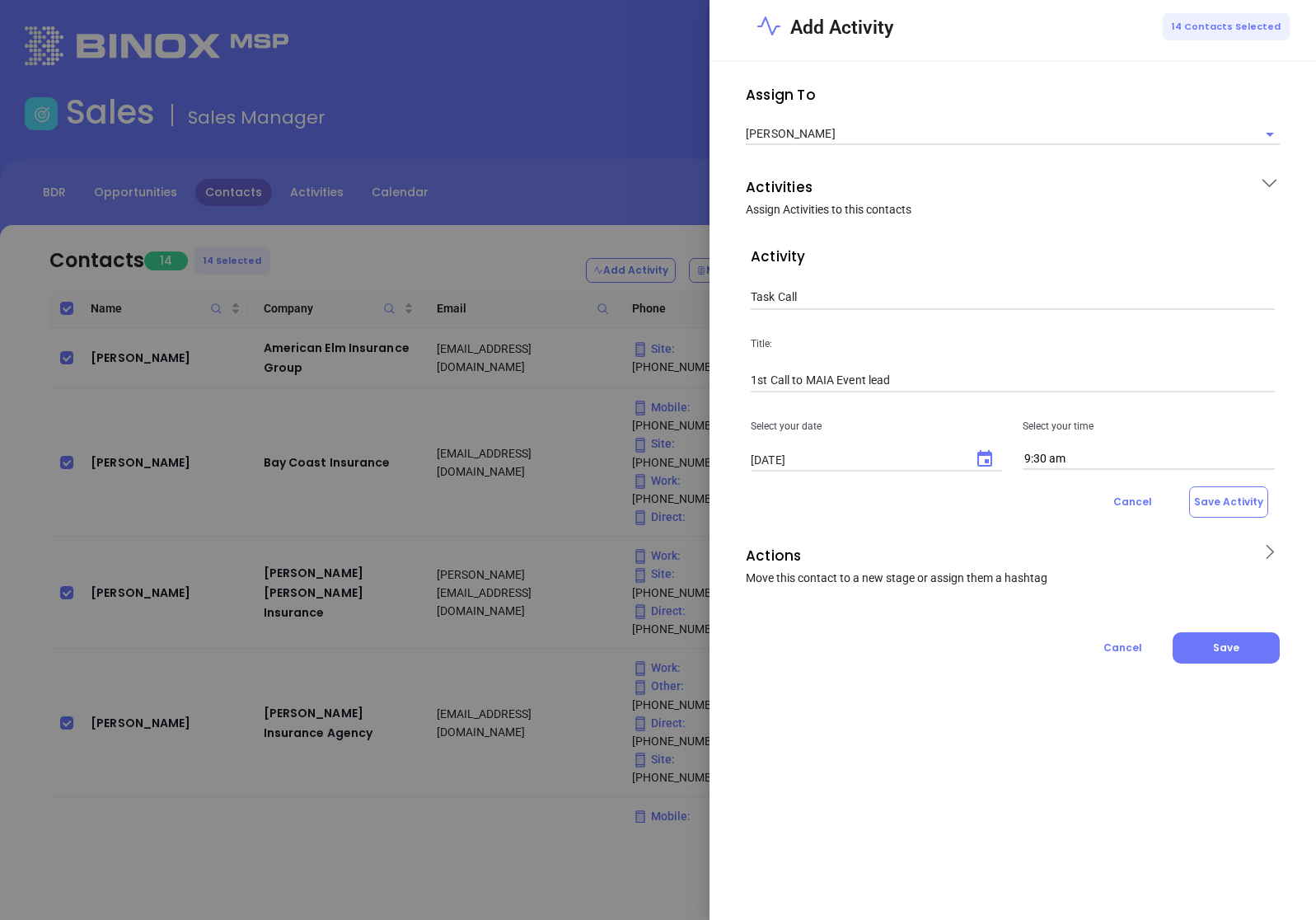
click at [1044, 466] on input "9:30 am" at bounding box center [1149, 459] width 252 height 22
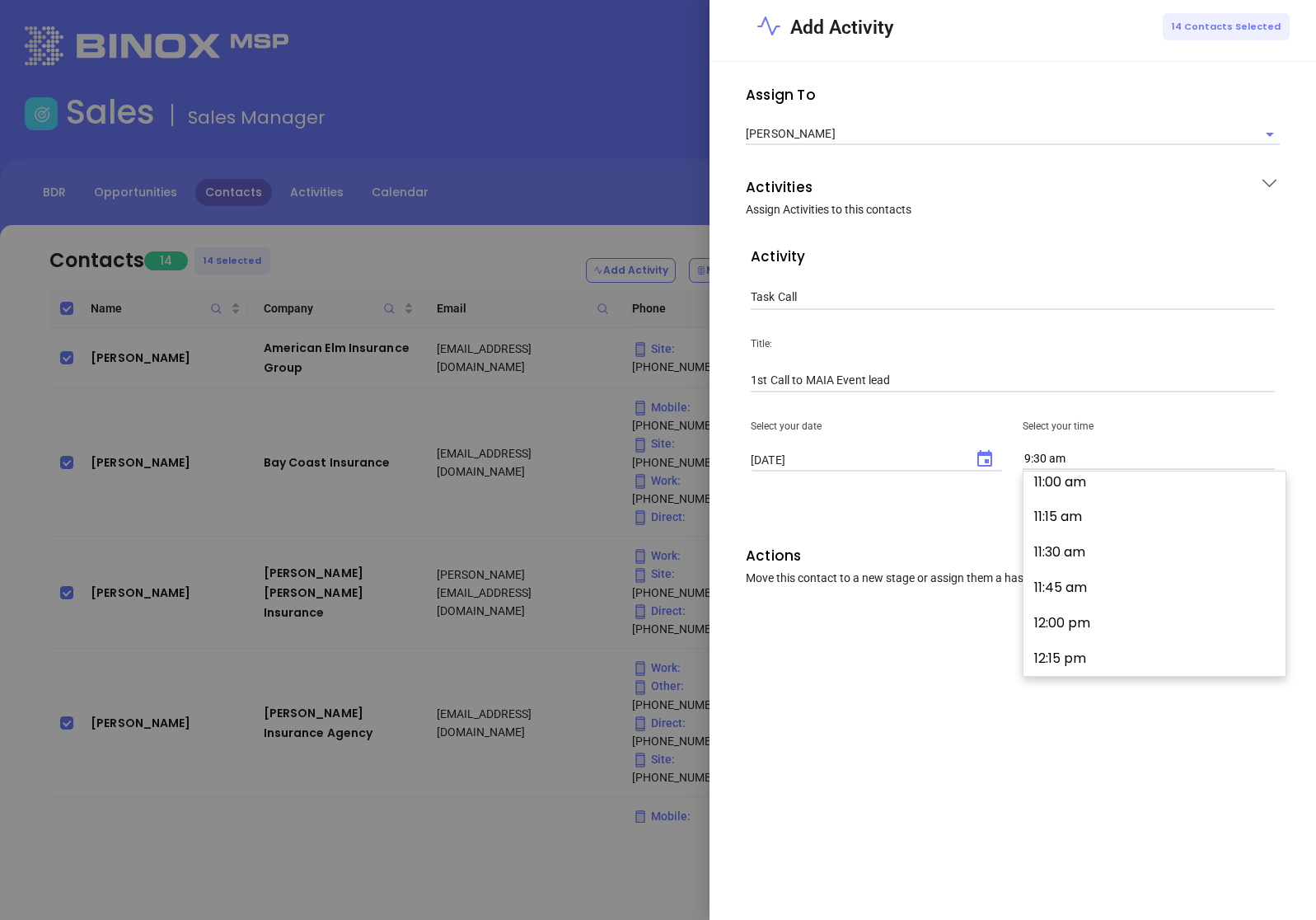
scroll to position [1729, 0]
click at [1087, 594] on button "1:00 pm" at bounding box center [1157, 597] width 255 height 36
type input "1:00 pm"
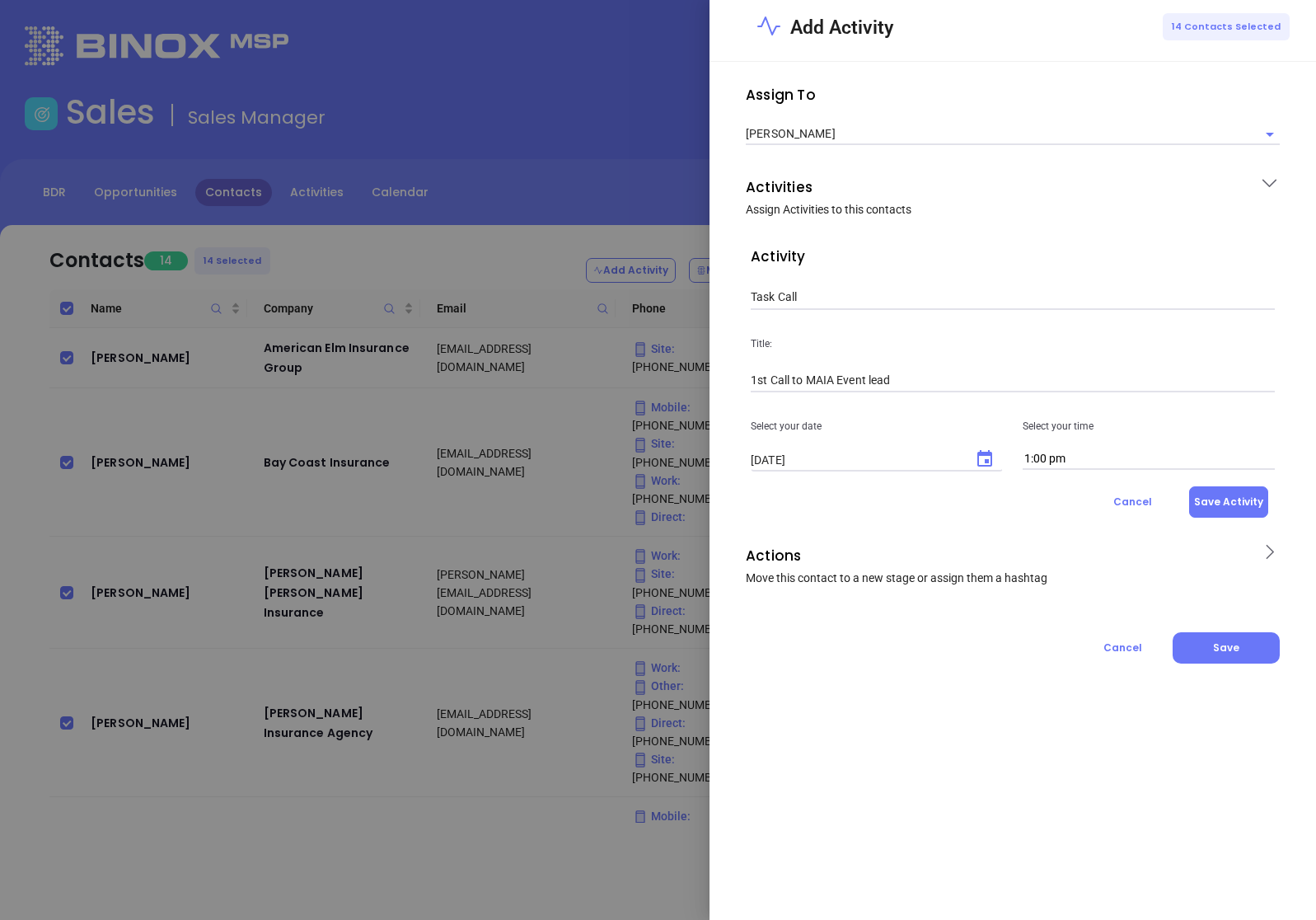
click at [1210, 512] on button "Save Activity" at bounding box center [1230, 503] width 79 height 32
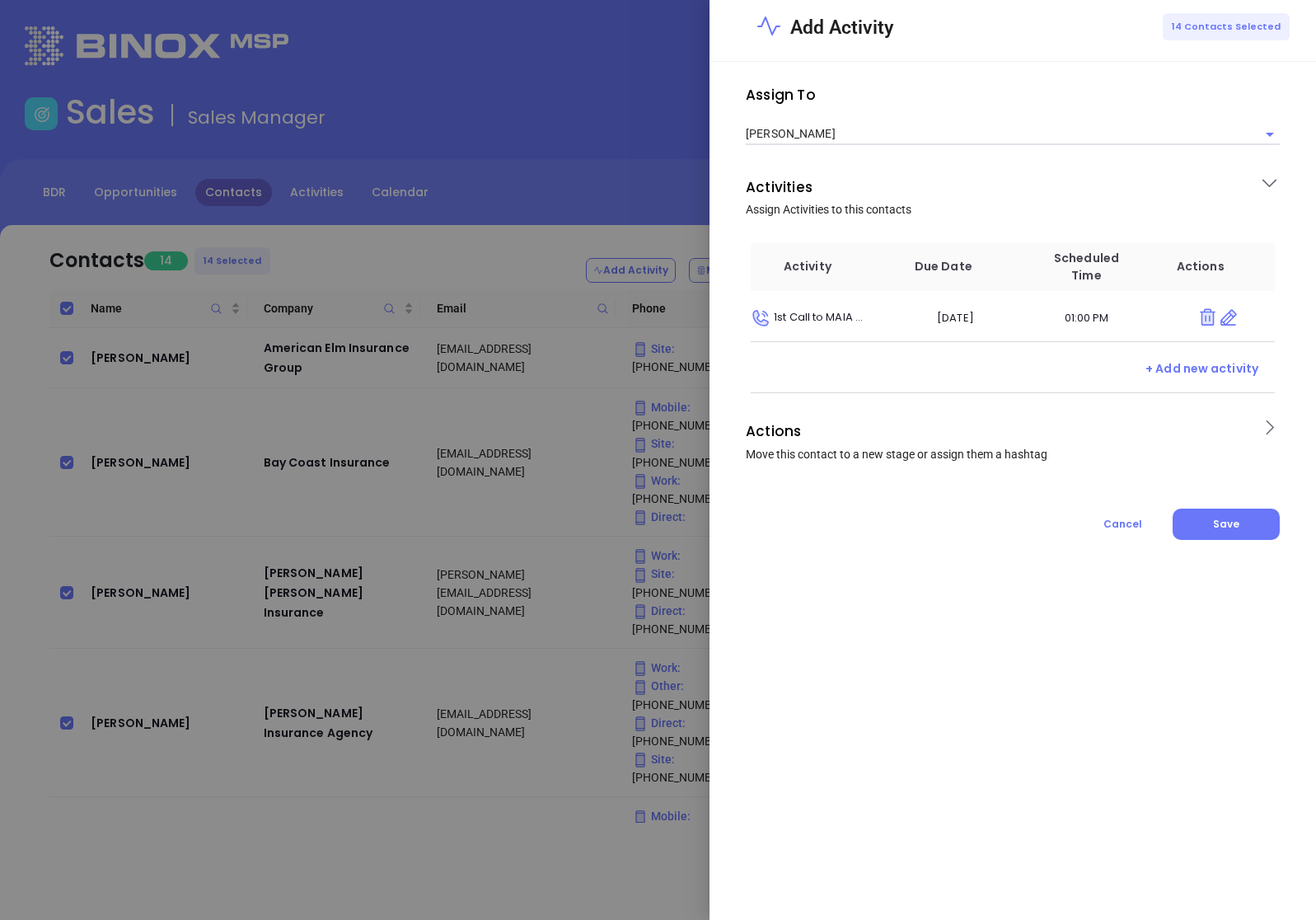
click at [1078, 441] on p "Actions" at bounding box center [997, 431] width 504 height 27
click at [892, 568] on div "Add Hashtags" at bounding box center [1013, 607] width 544 height 79
click at [899, 559] on input "text" at bounding box center [1000, 556] width 500 height 21
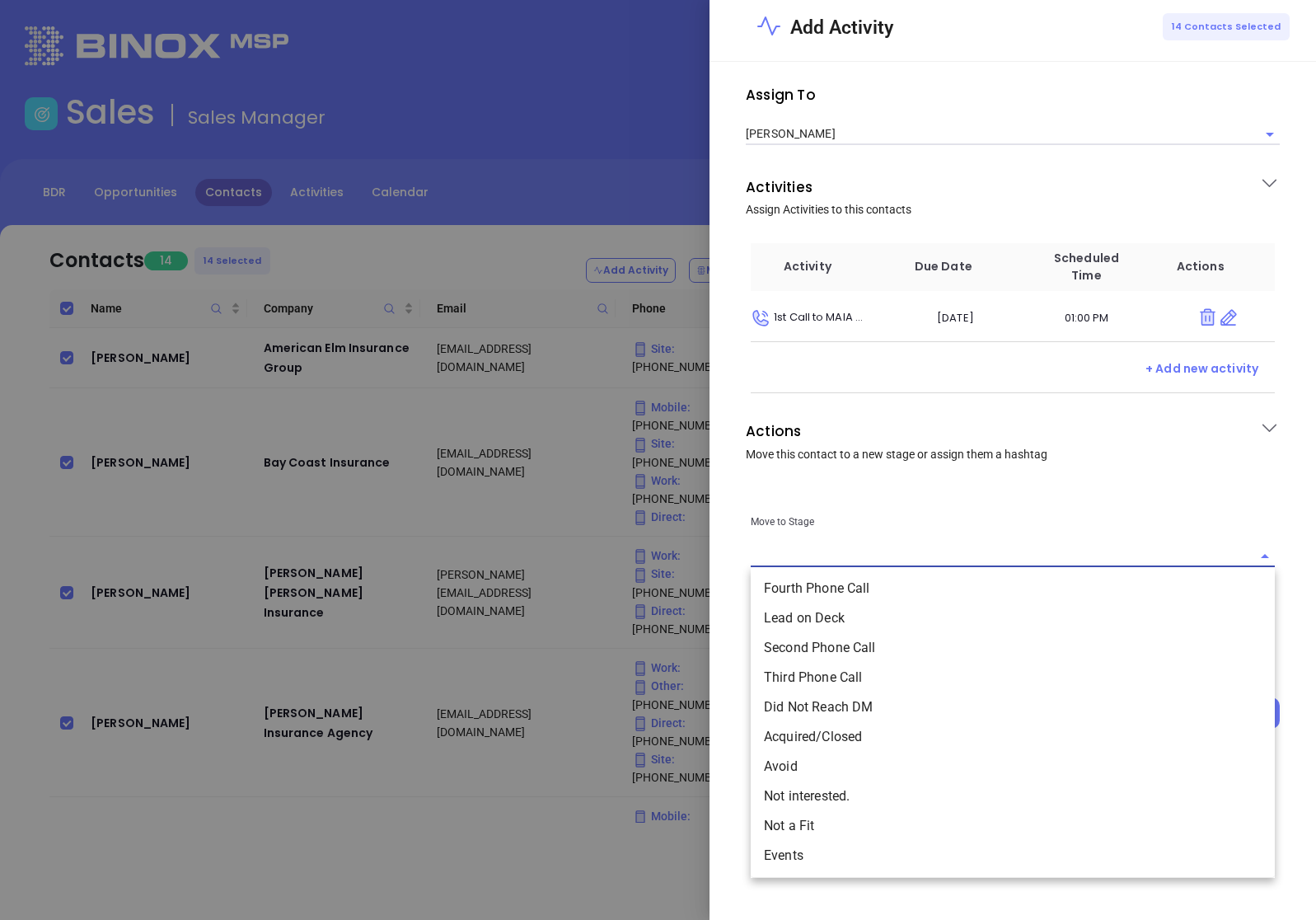
click at [812, 621] on li "Lead on Deck" at bounding box center [1013, 618] width 524 height 30
type input "Lead on Deck"
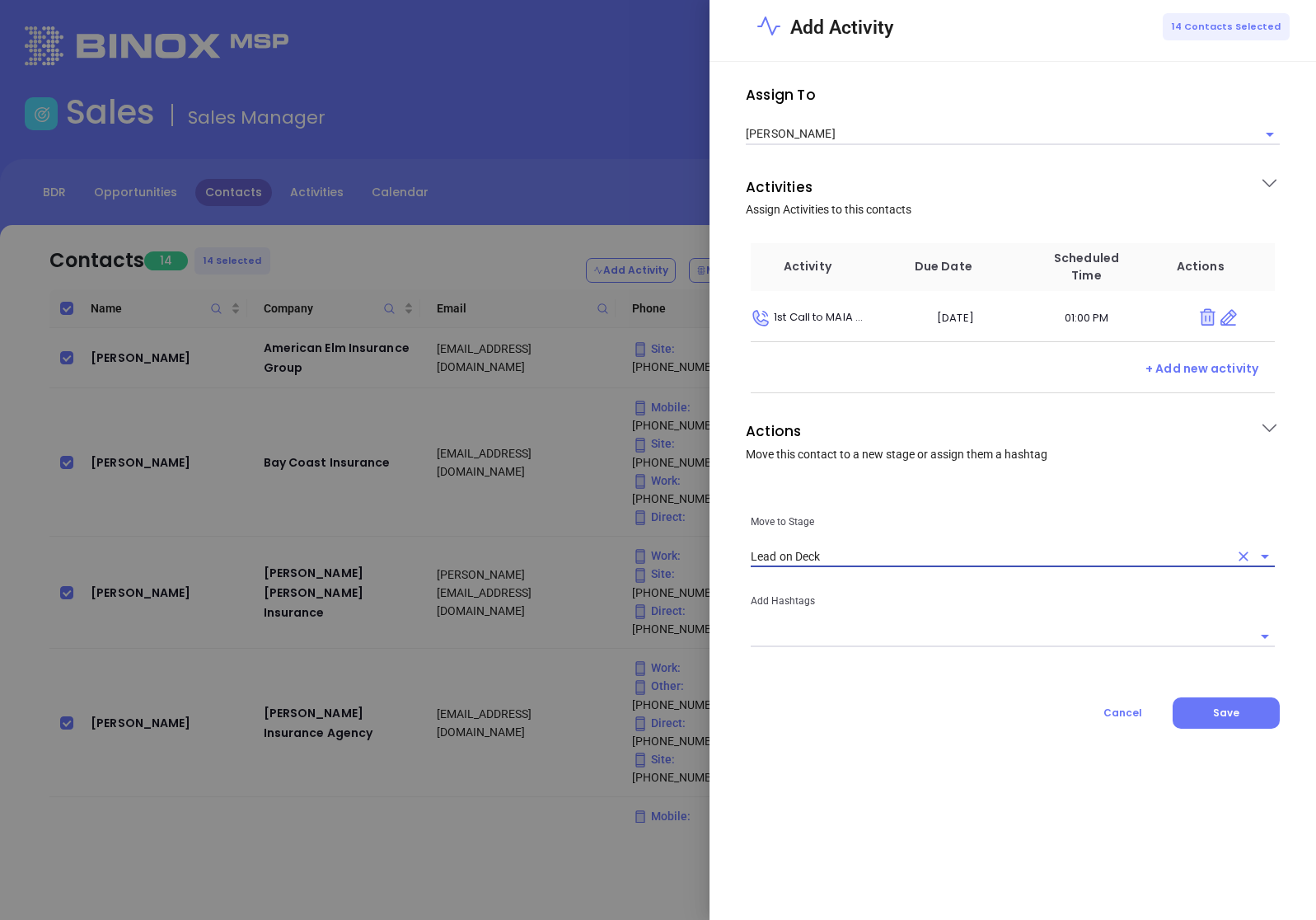
click at [877, 636] on input "text" at bounding box center [1000, 636] width 500 height 21
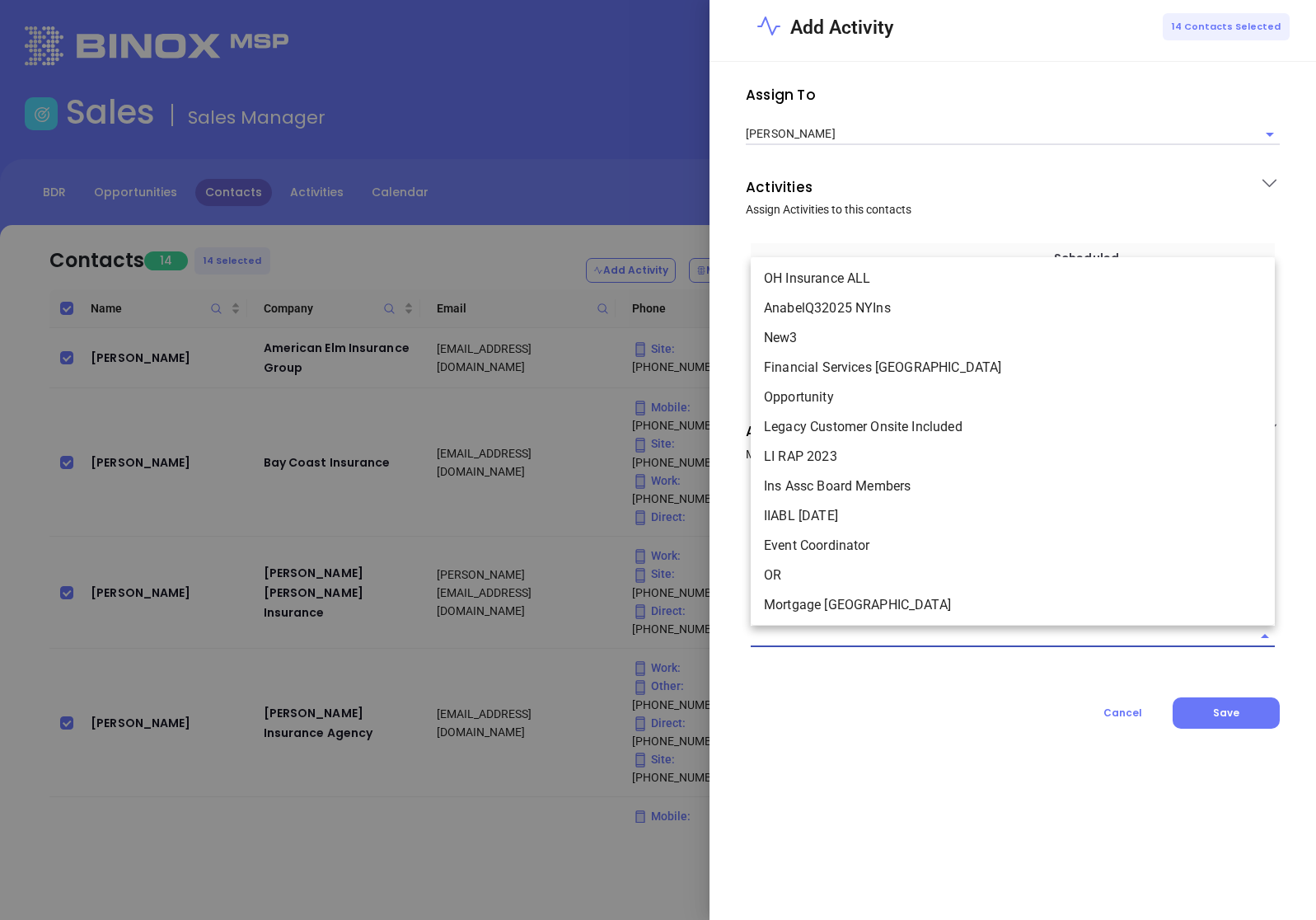
click at [851, 697] on div "Cancel Save" at bounding box center [1013, 713] width 534 height 32
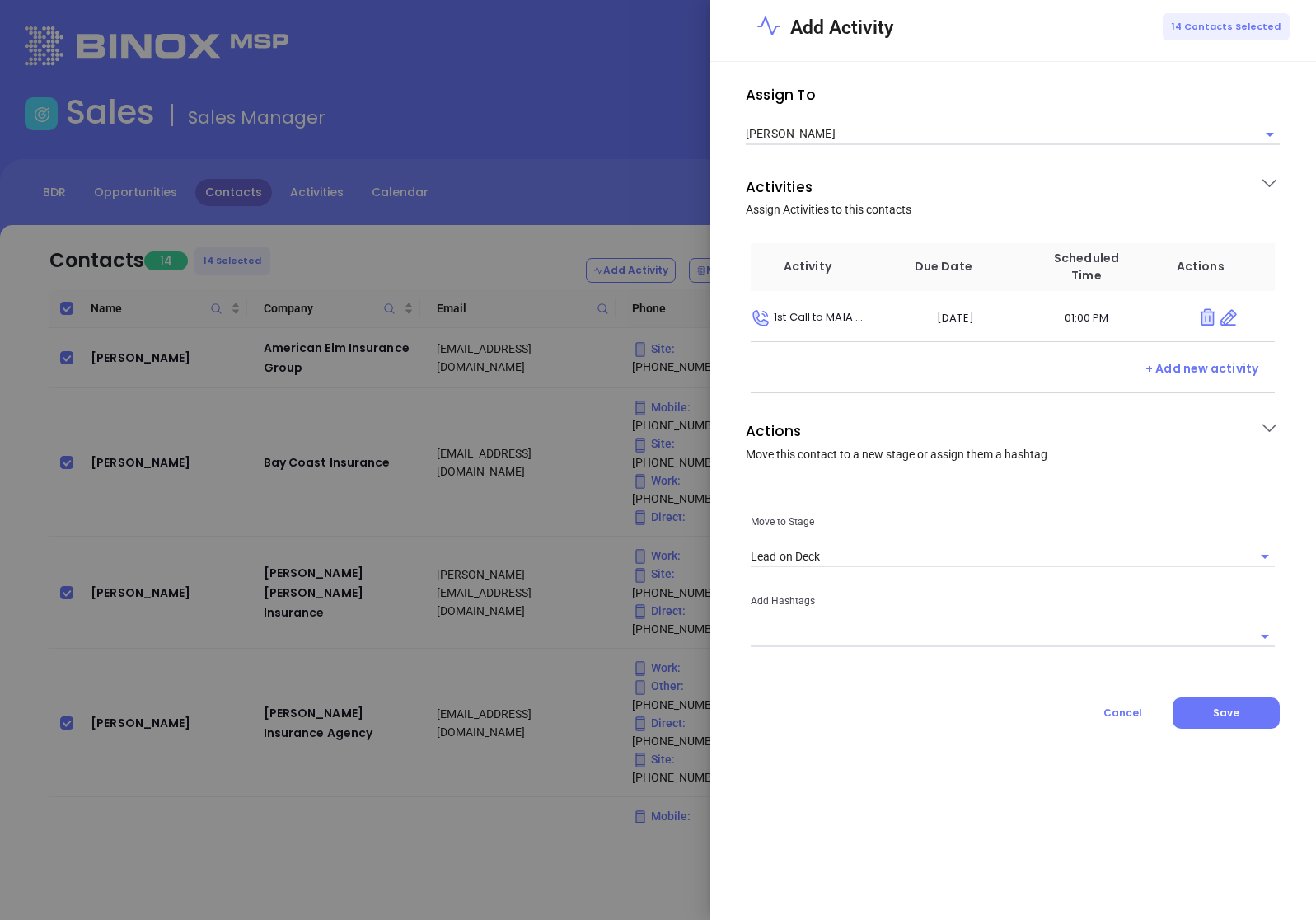
click at [1010, 643] on input "text" at bounding box center [1000, 636] width 500 height 21
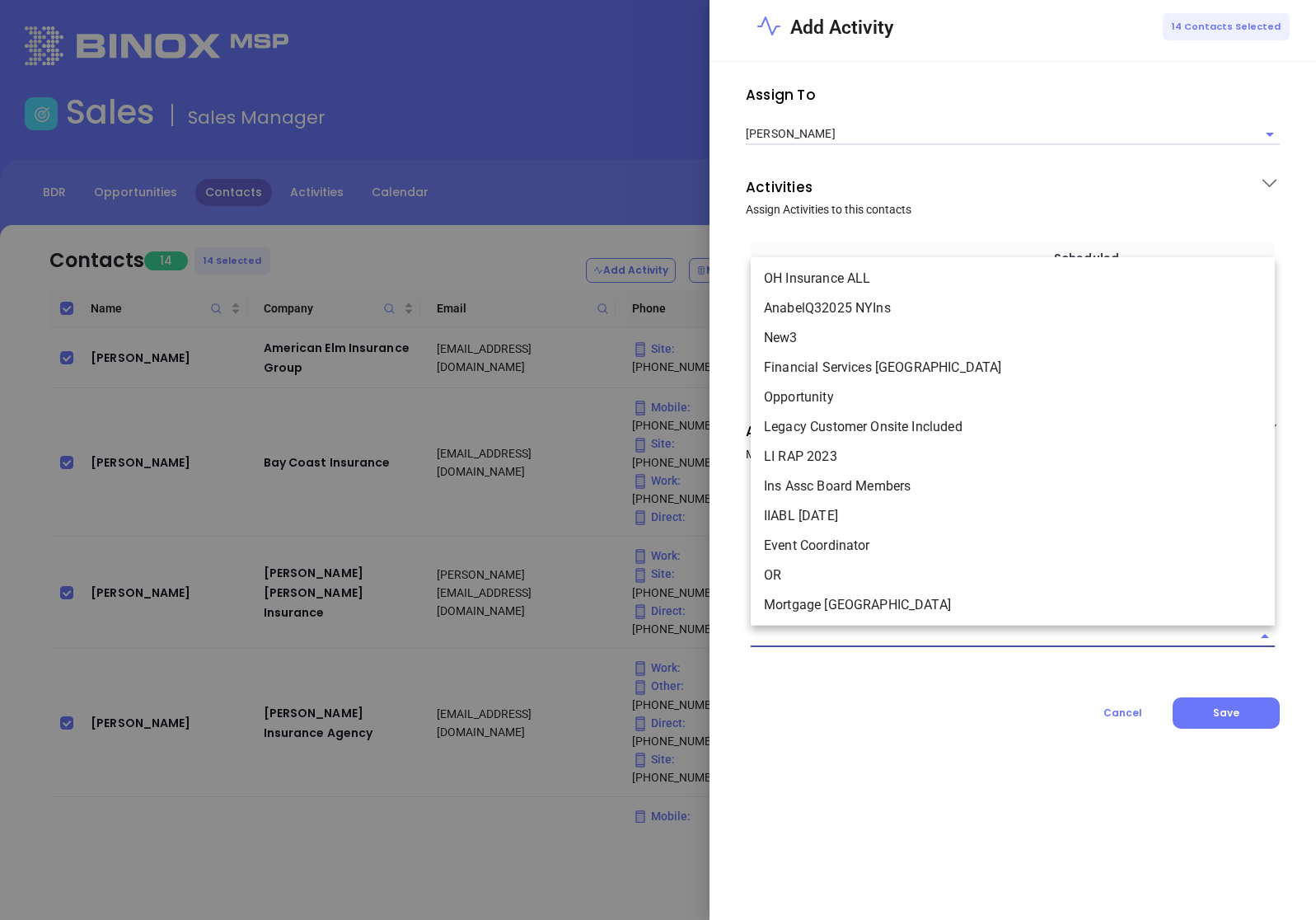
paste input "[PERSON_NAME]-Cards092025"
type input "[PERSON_NAME]-Cards092025"
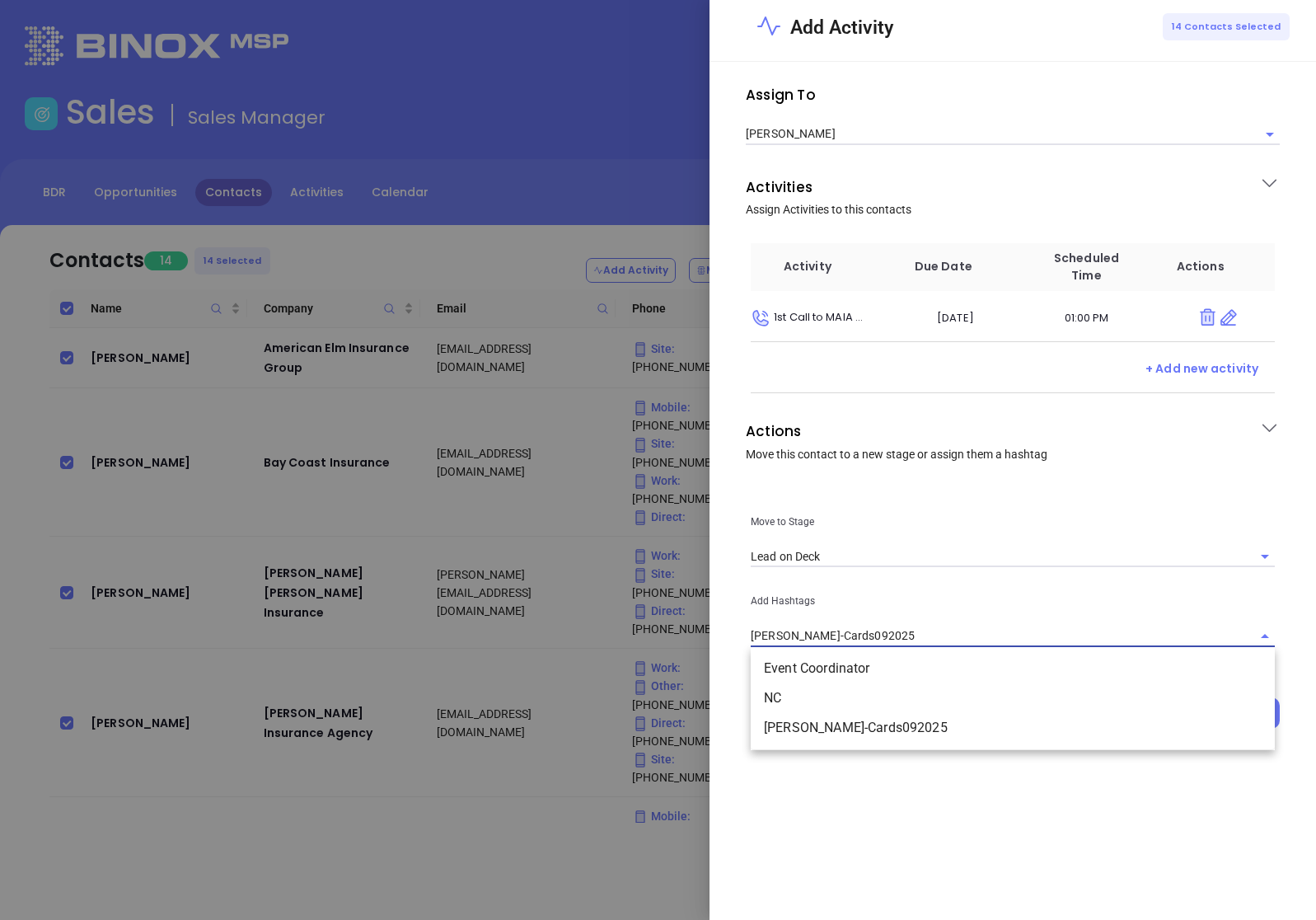
click at [914, 724] on li "[PERSON_NAME]-Cards092025" at bounding box center [1013, 728] width 524 height 30
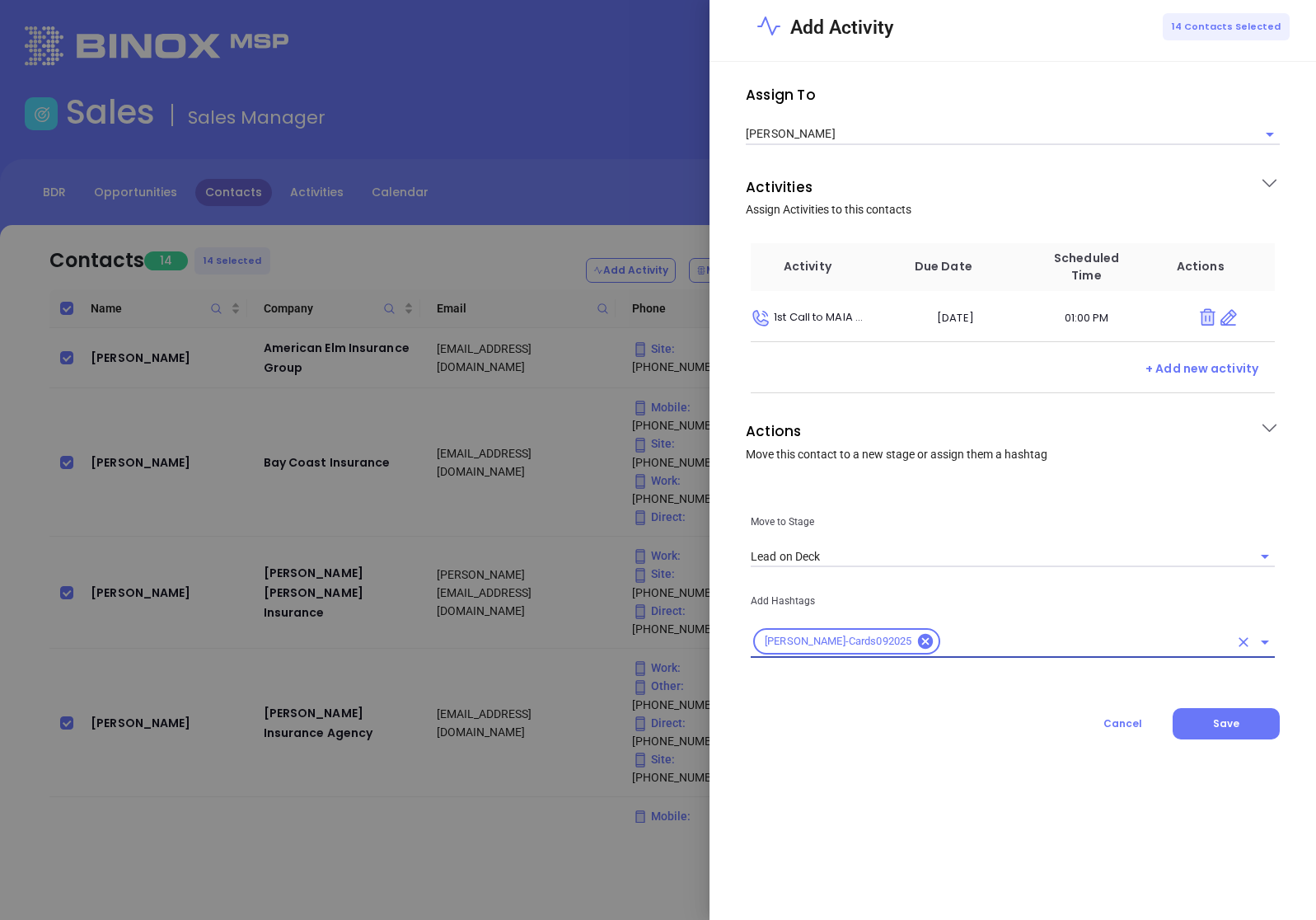
click at [909, 754] on div "Assign To Karina Genovez Activities Assign Activities to this contacts Activity…" at bounding box center [1013, 491] width 607 height 858
click at [1204, 717] on button "Save" at bounding box center [1227, 724] width 107 height 32
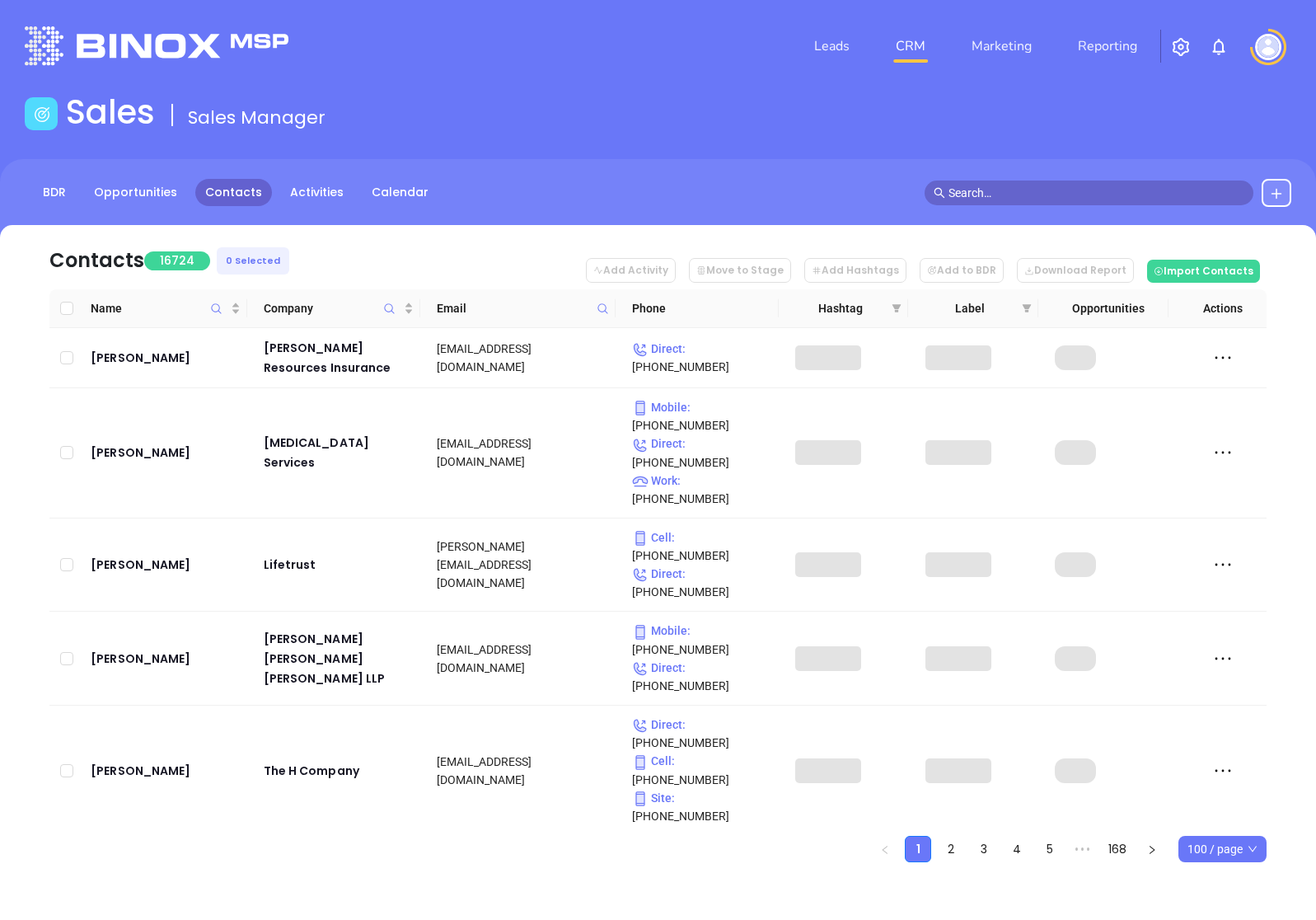
click at [1061, 188] on input "text" at bounding box center [1097, 193] width 296 height 18
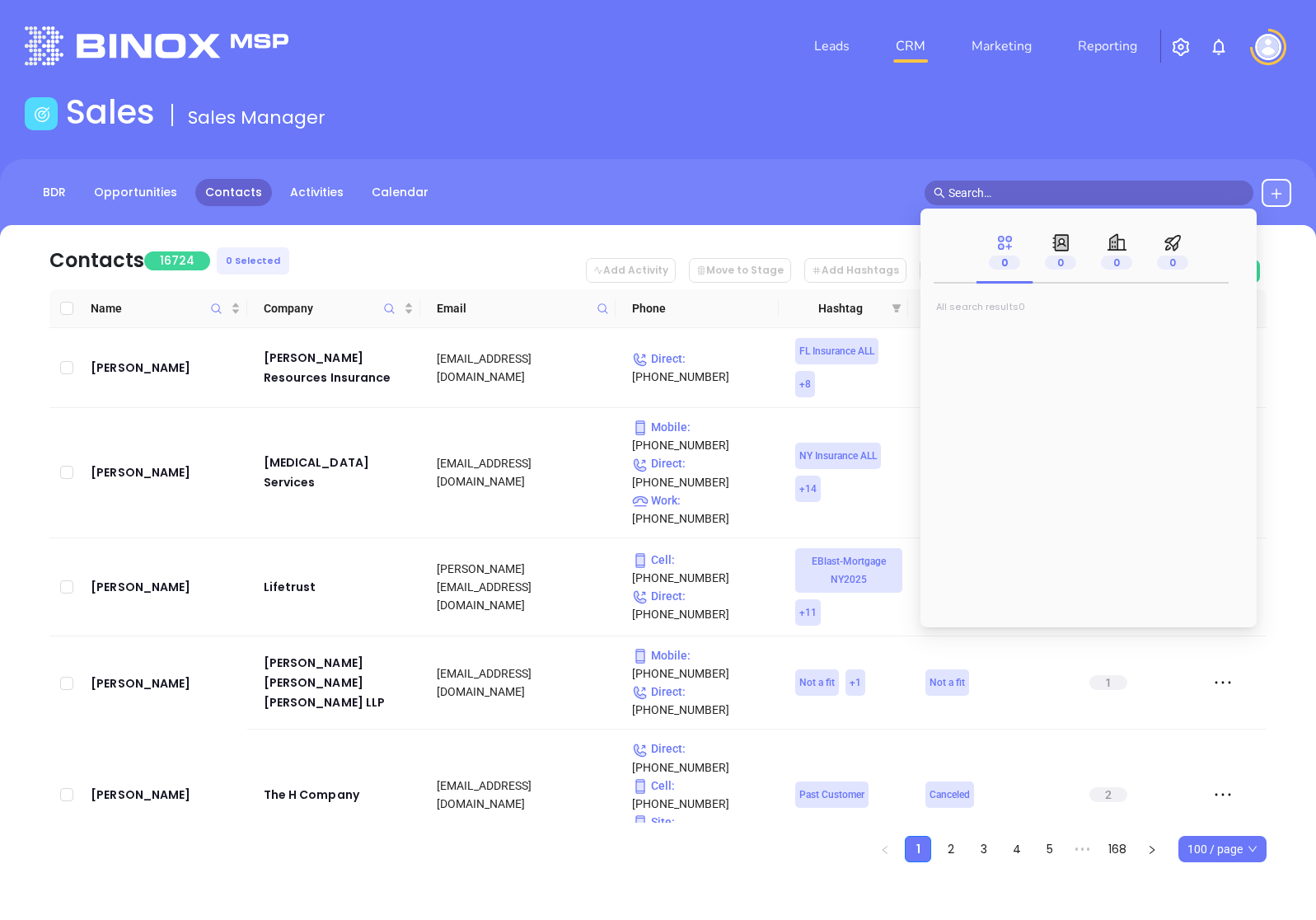
paste input "[PERSON_NAME]-Cards092025"
type input "[PERSON_NAME]-Cards092025"
drag, startPoint x: 1088, startPoint y: 193, endPoint x: 867, endPoint y: 193, distance: 221.0
click at [867, 193] on div "BDR Opportunities Contacts Activities Calendar [PERSON_NAME]-Cards092025" at bounding box center [658, 193] width 1316 height 28
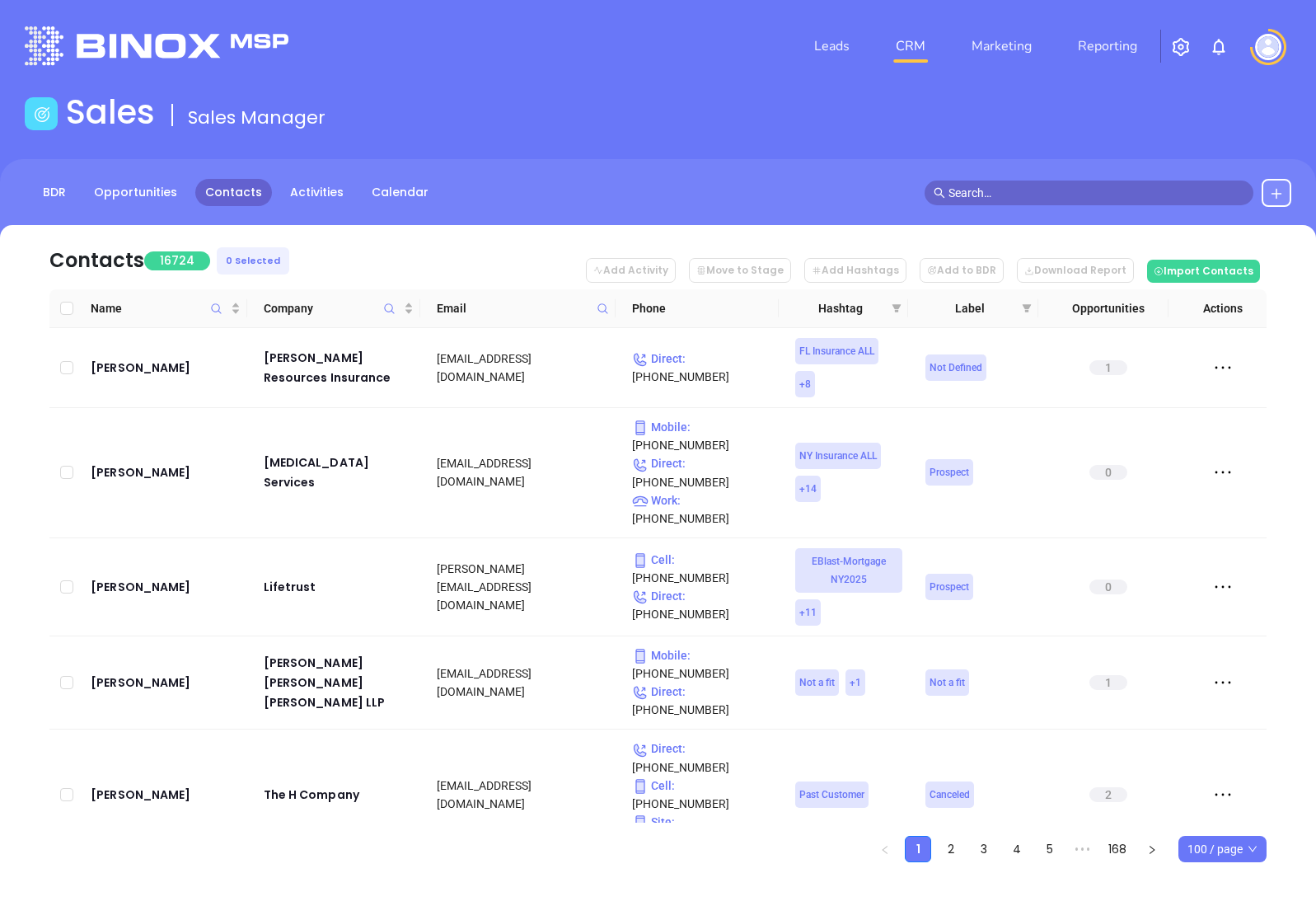
click at [802, 235] on nav "Contacts 16724 0 Selected Add Activity Move to Stage Add Hashtags Add to BDR Do…" at bounding box center [658, 257] width 1218 height 65
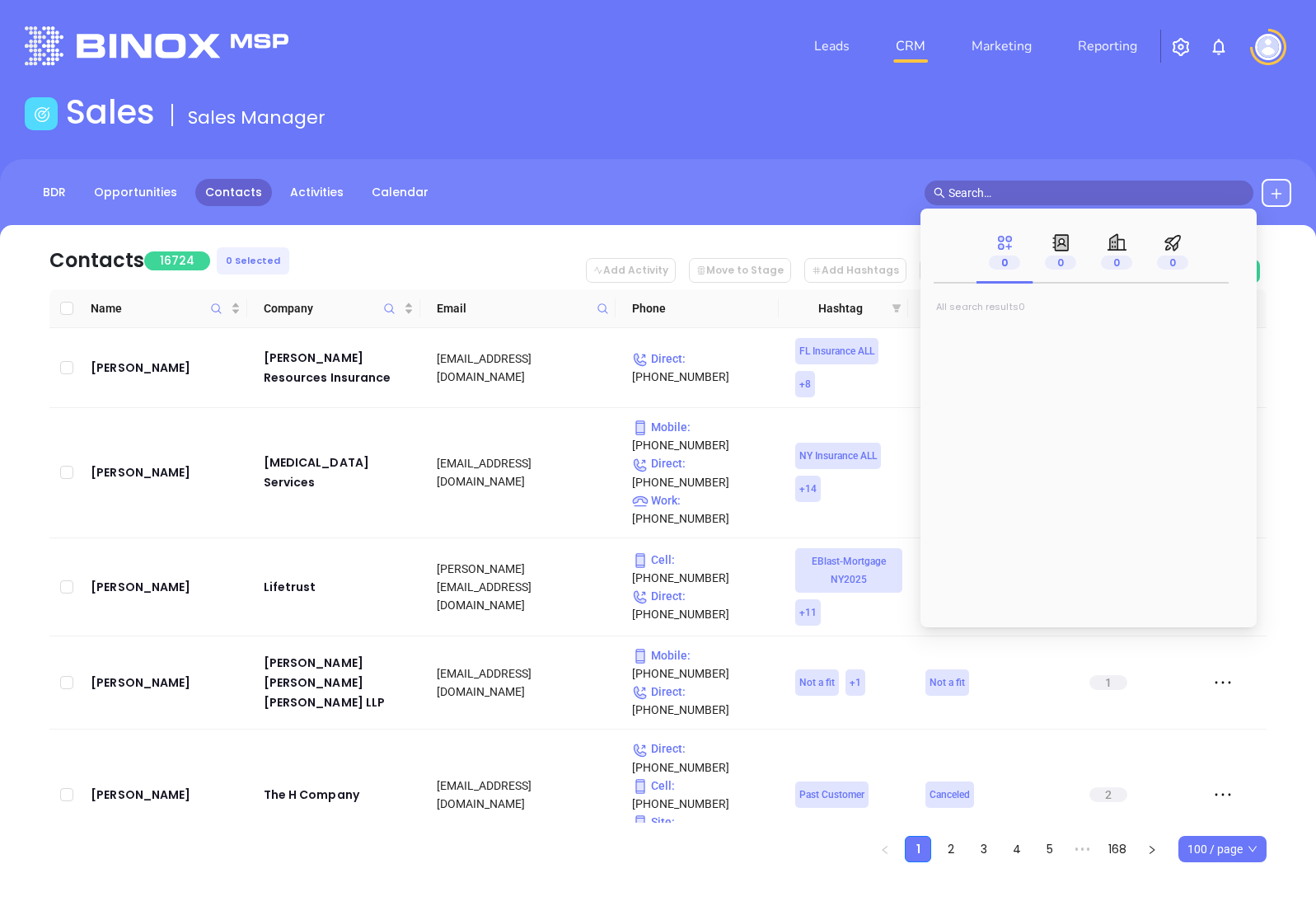
click at [897, 309] on icon "filter" at bounding box center [897, 308] width 9 height 8
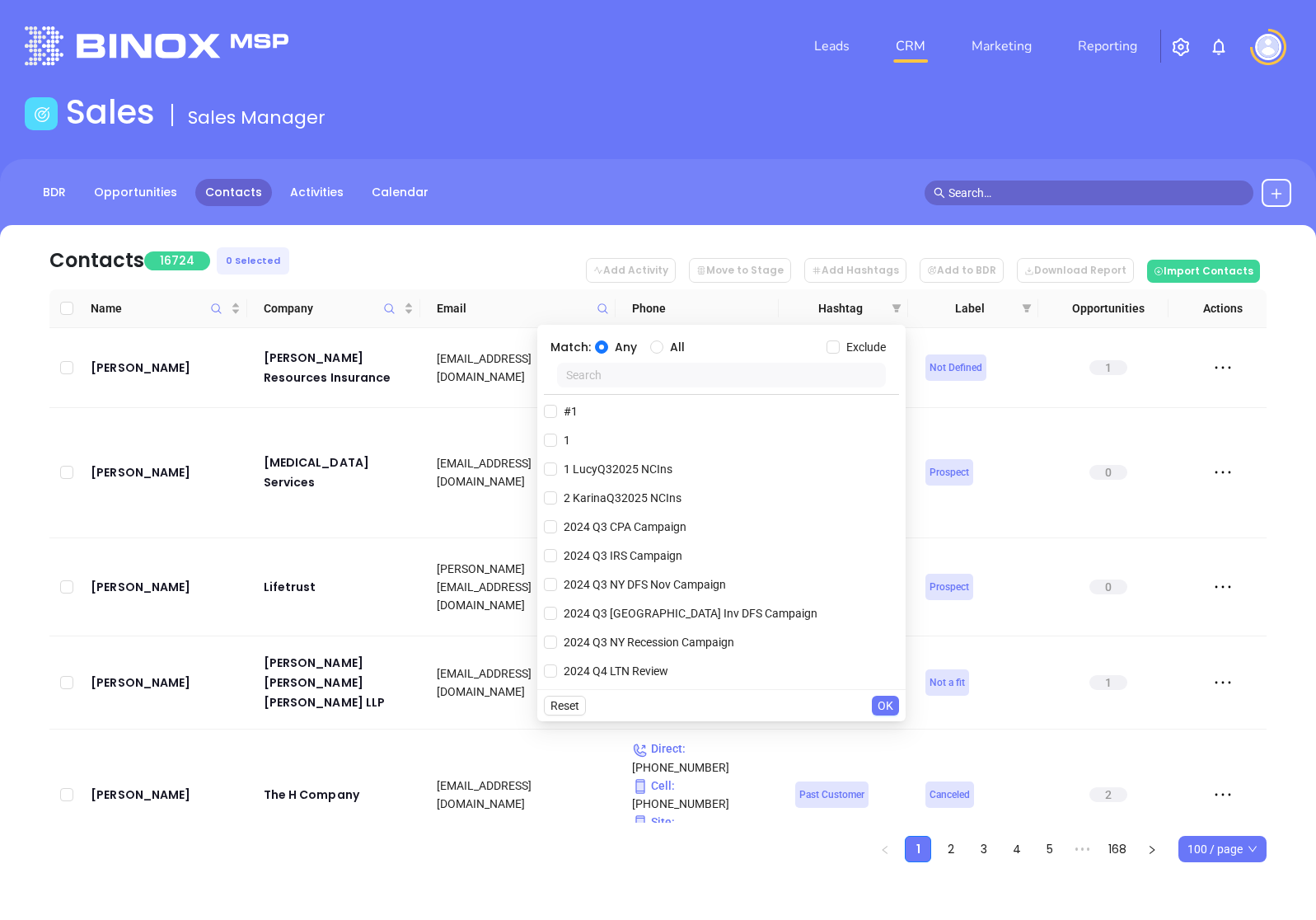
click at [748, 379] on input "text" at bounding box center [721, 375] width 329 height 25
paste input "[PERSON_NAME]-Cards092025"
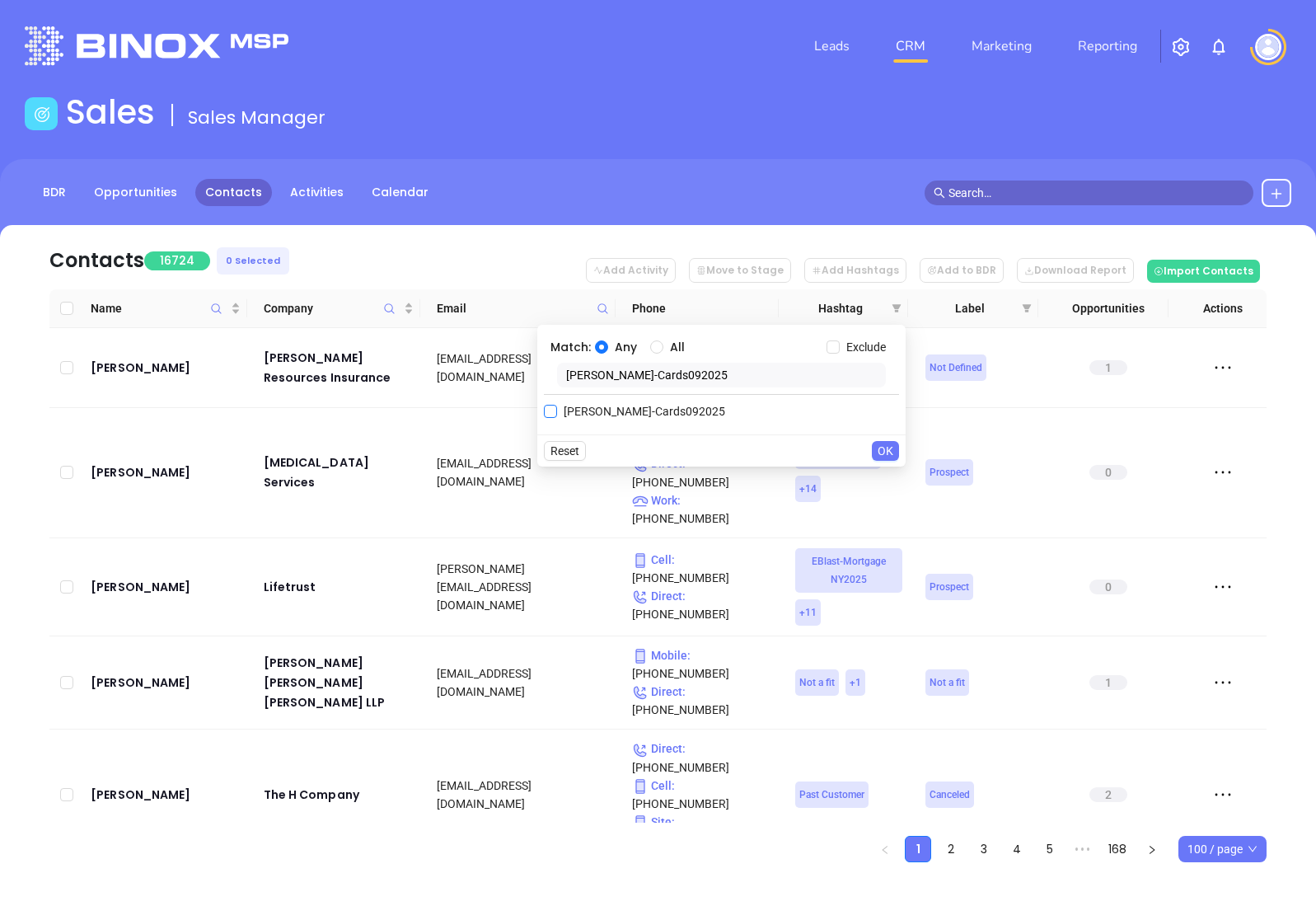
type input "[PERSON_NAME]-Cards092025"
click at [619, 405] on span "[PERSON_NAME]-Cards092025" at bounding box center [645, 411] width 175 height 18
click at [557, 405] on input "[PERSON_NAME]-Cards092025" at bounding box center [550, 410] width 13 height 13
checkbox input "true"
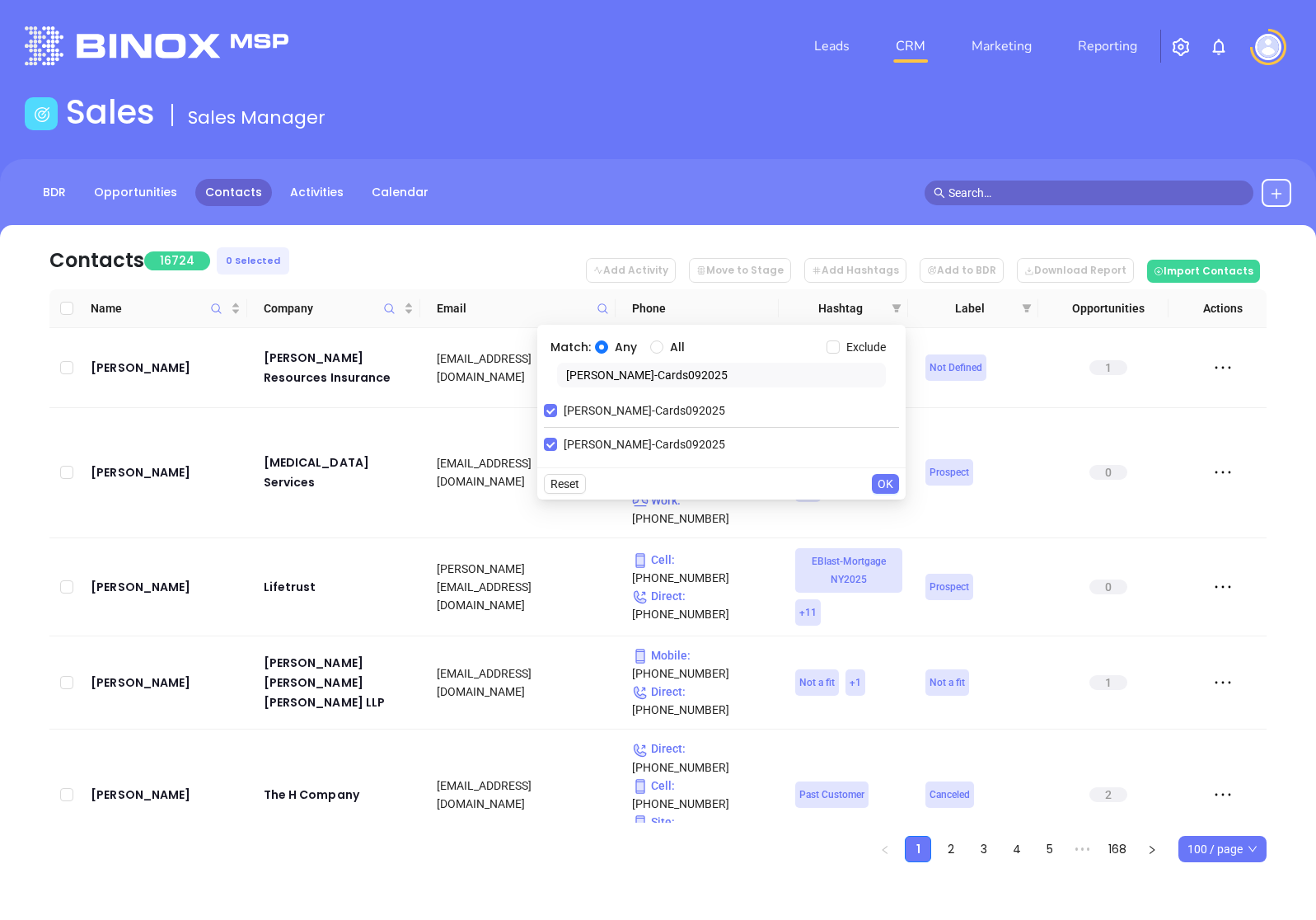
click at [889, 485] on span "OK" at bounding box center [886, 484] width 16 height 18
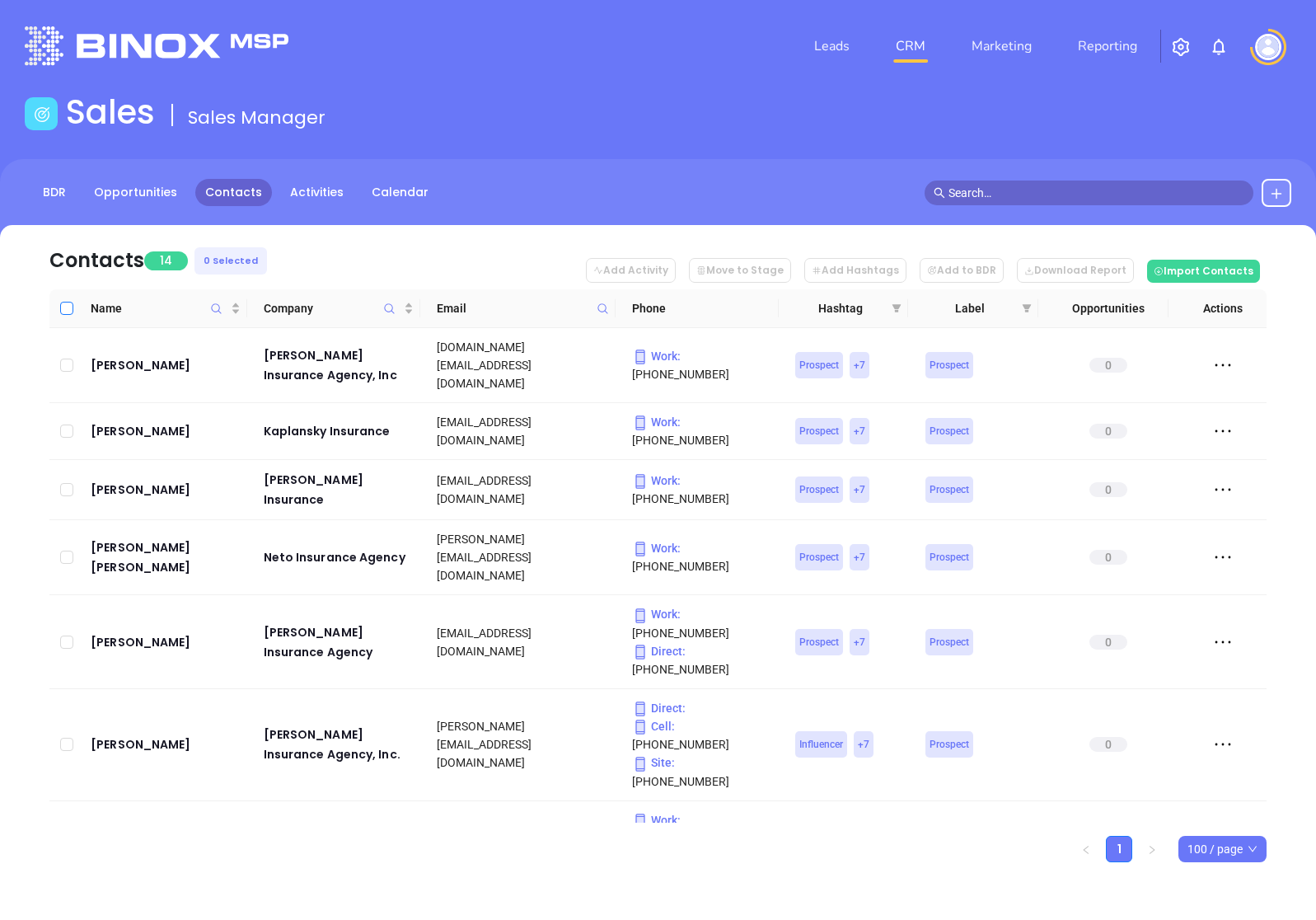
click at [68, 307] on input "Select all" at bounding box center [67, 308] width 13 height 13
checkbox input "true"
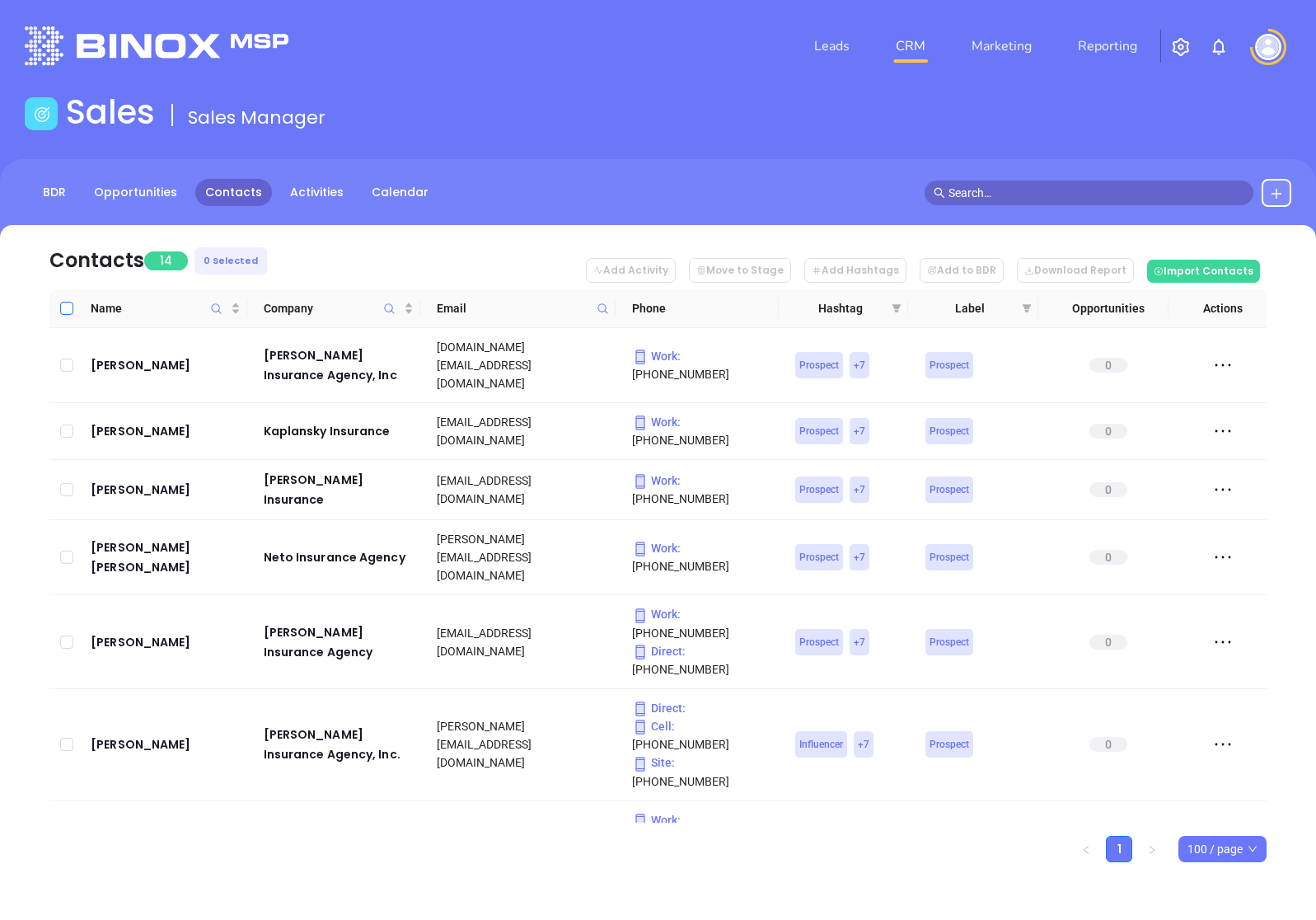
checkbox input "true"
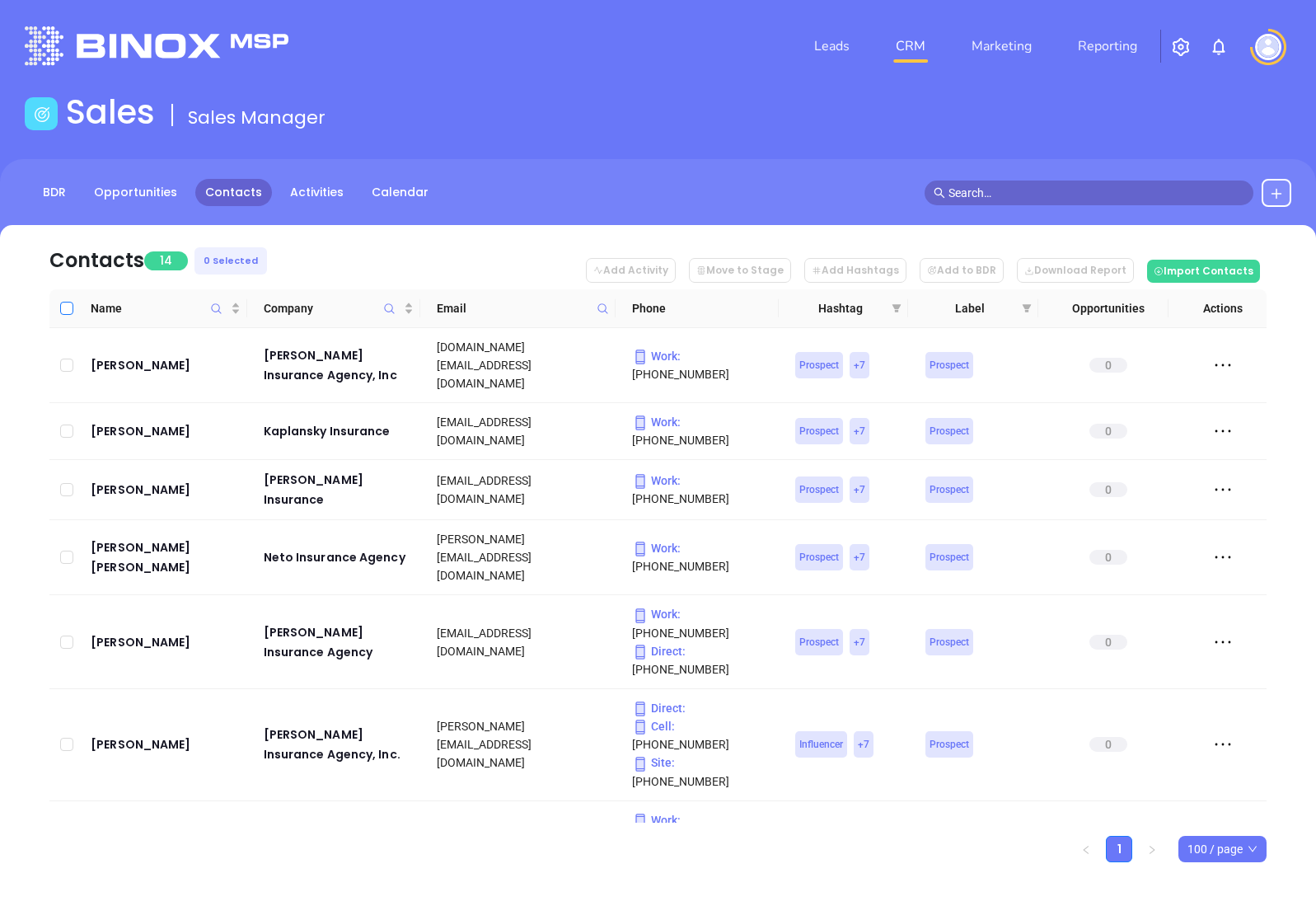
checkbox input "true"
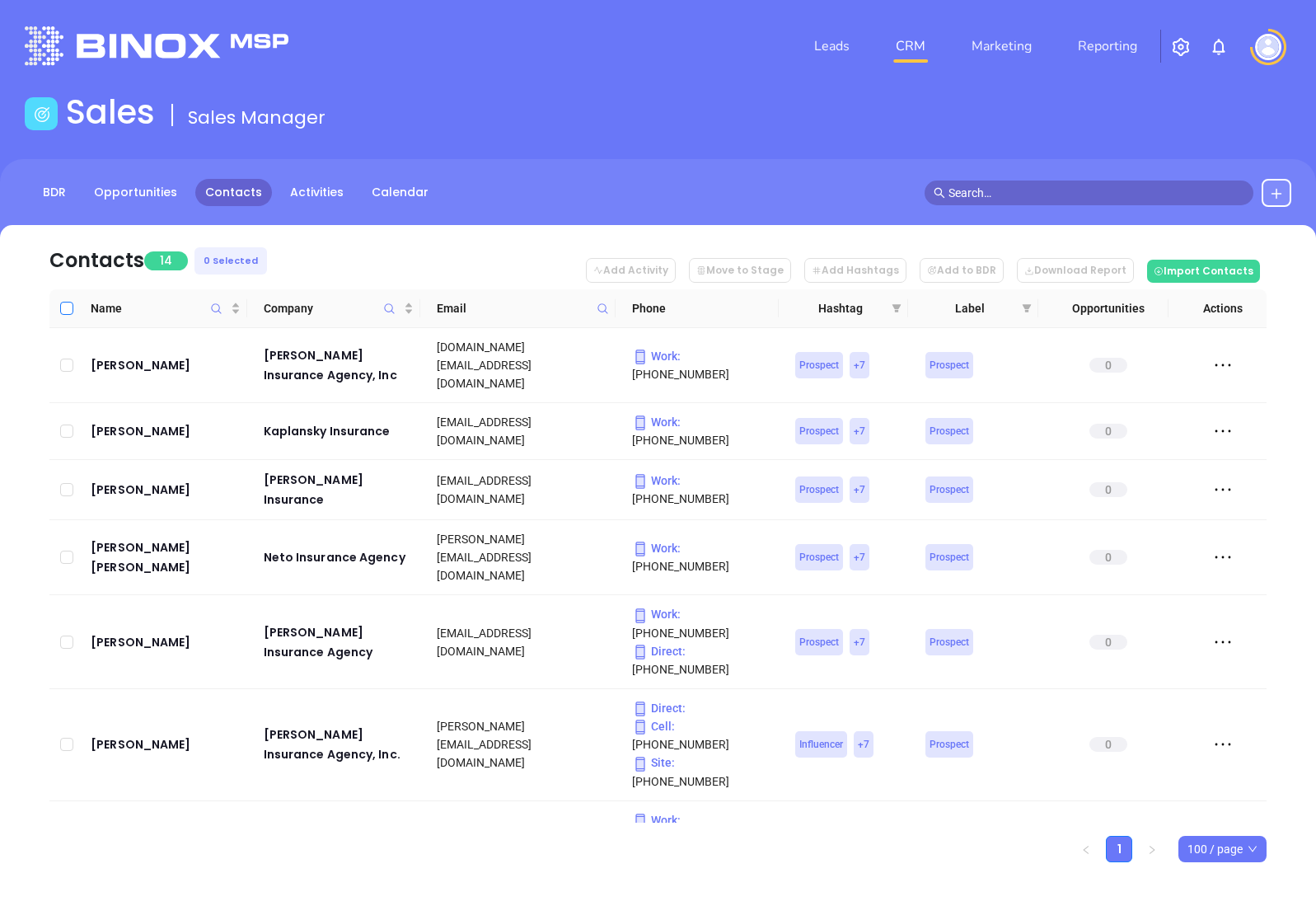
checkbox input "true"
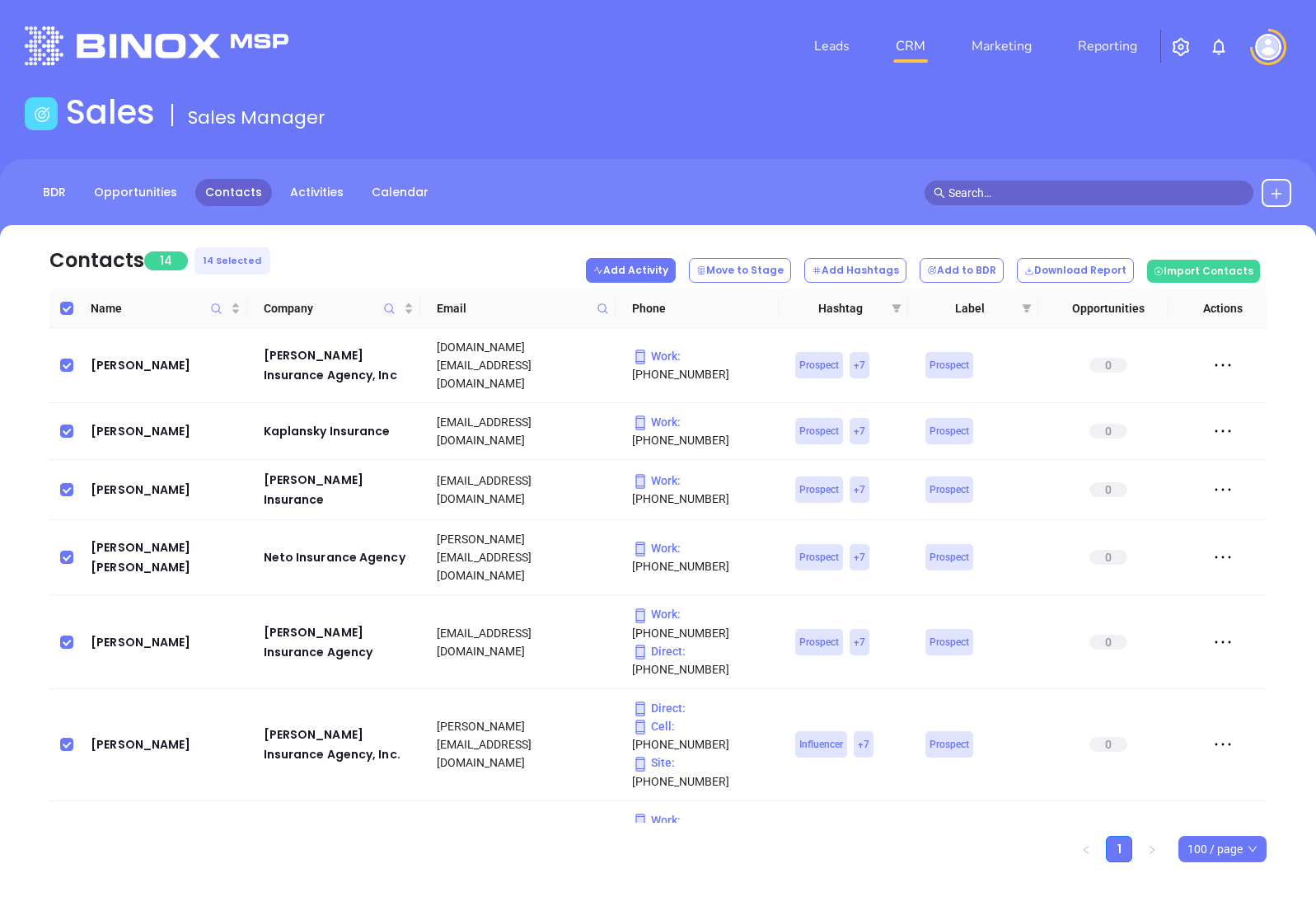
click at [671, 259] on button "Add Activity" at bounding box center [631, 270] width 89 height 25
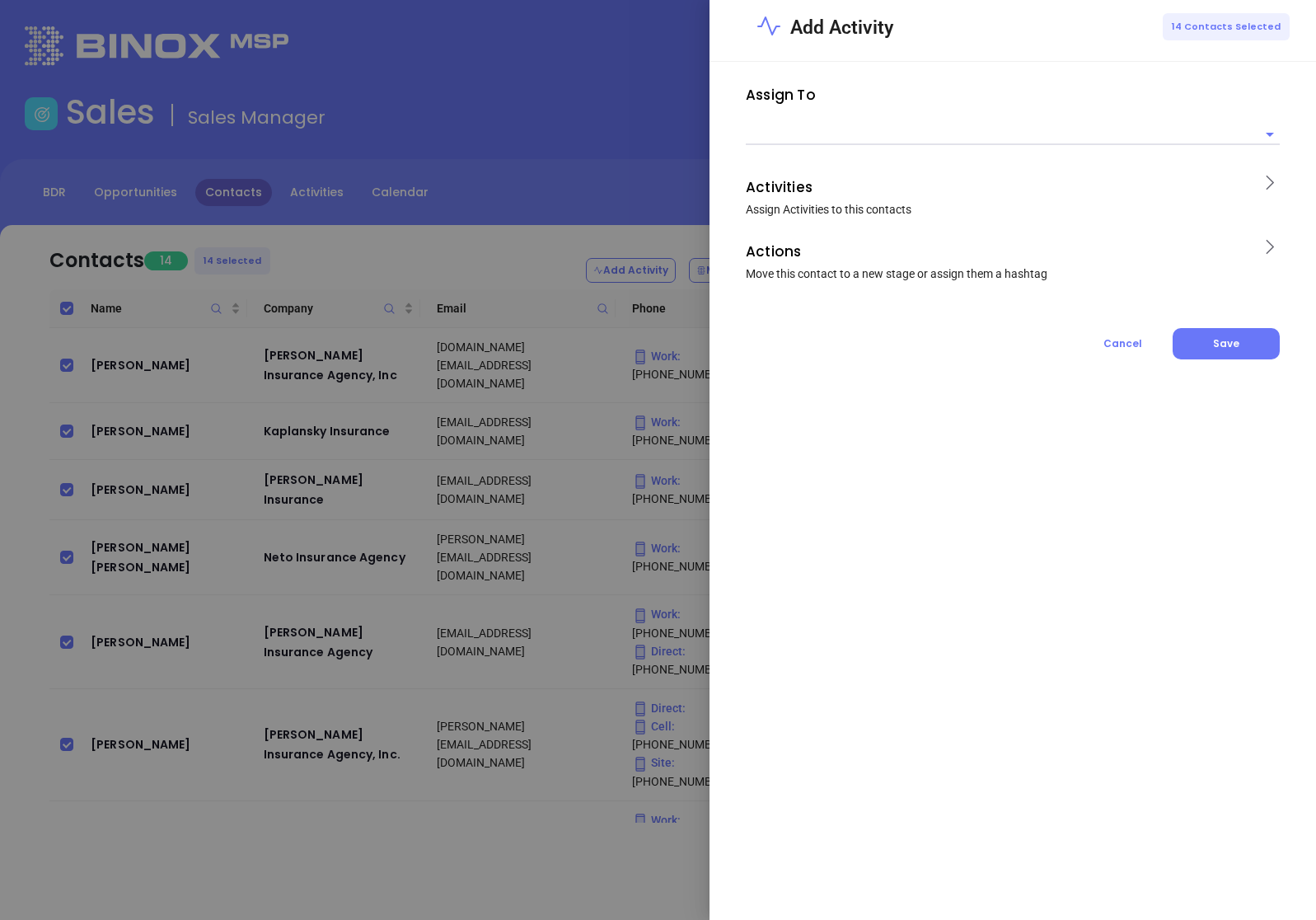
click at [898, 130] on input "text" at bounding box center [1000, 133] width 510 height 21
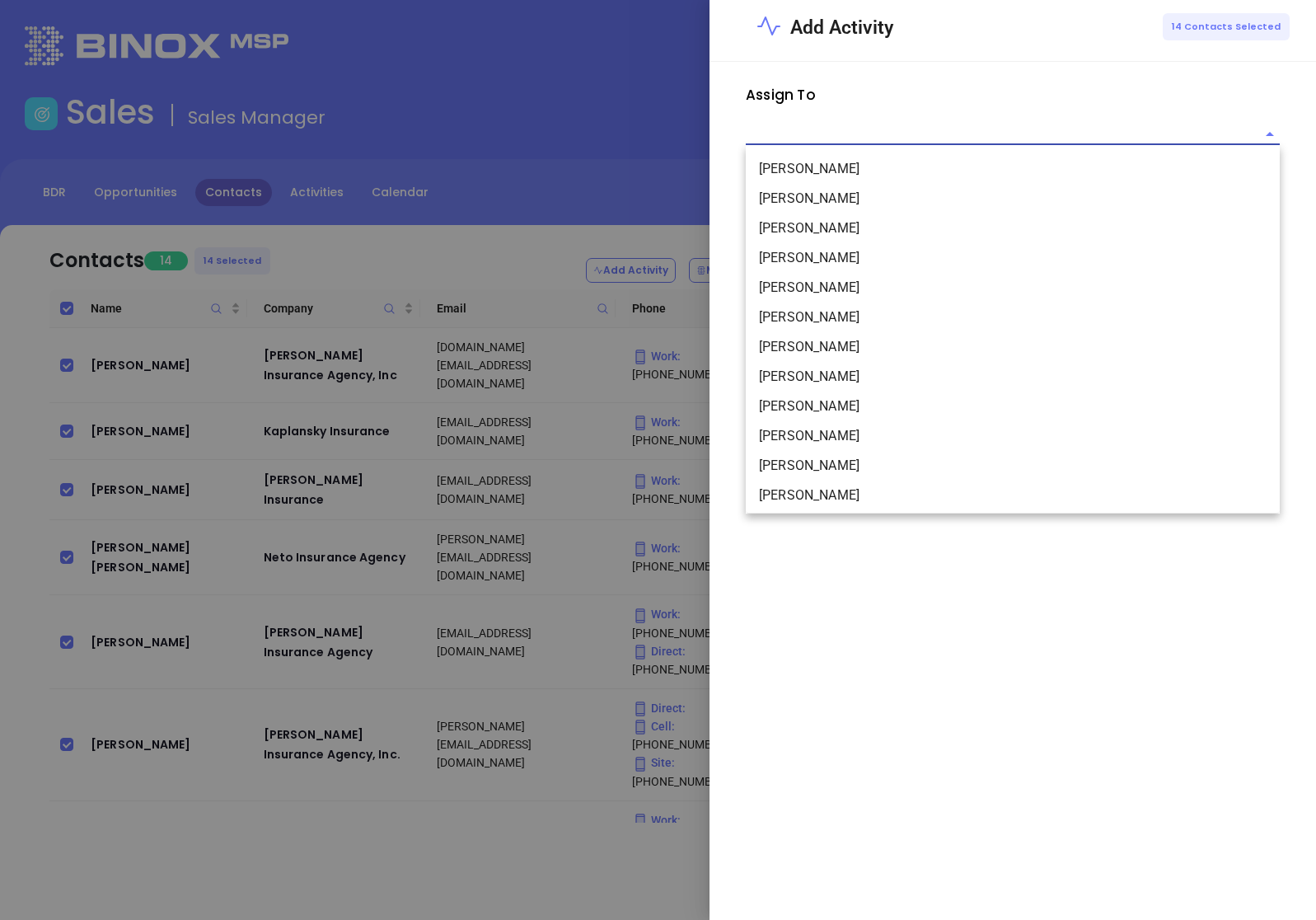
scroll to position [179, 0]
click at [811, 422] on li "[PERSON_NAME]" at bounding box center [1013, 433] width 534 height 30
type input "[PERSON_NAME]"
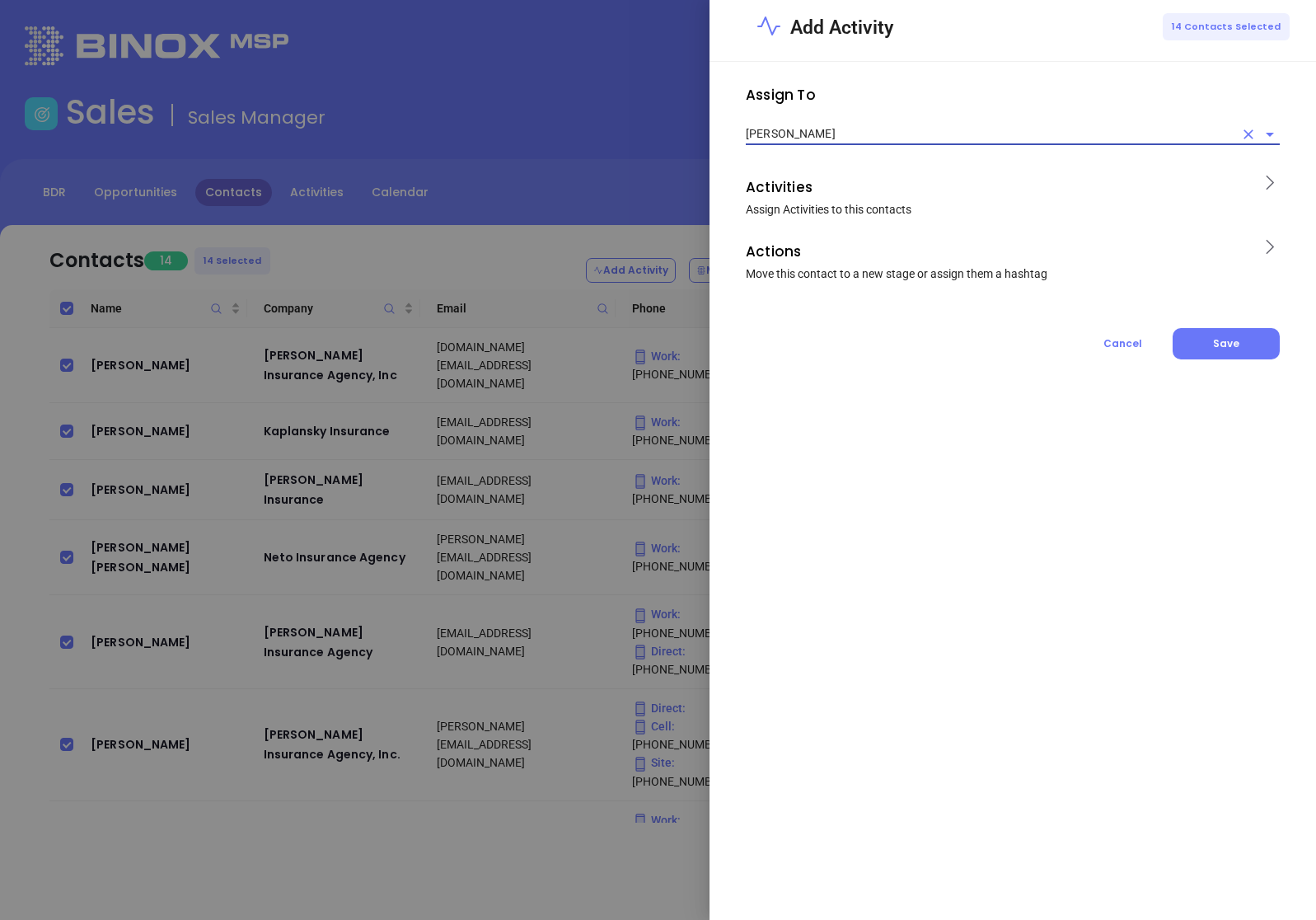
click at [836, 189] on p "Activities" at bounding box center [997, 187] width 504 height 27
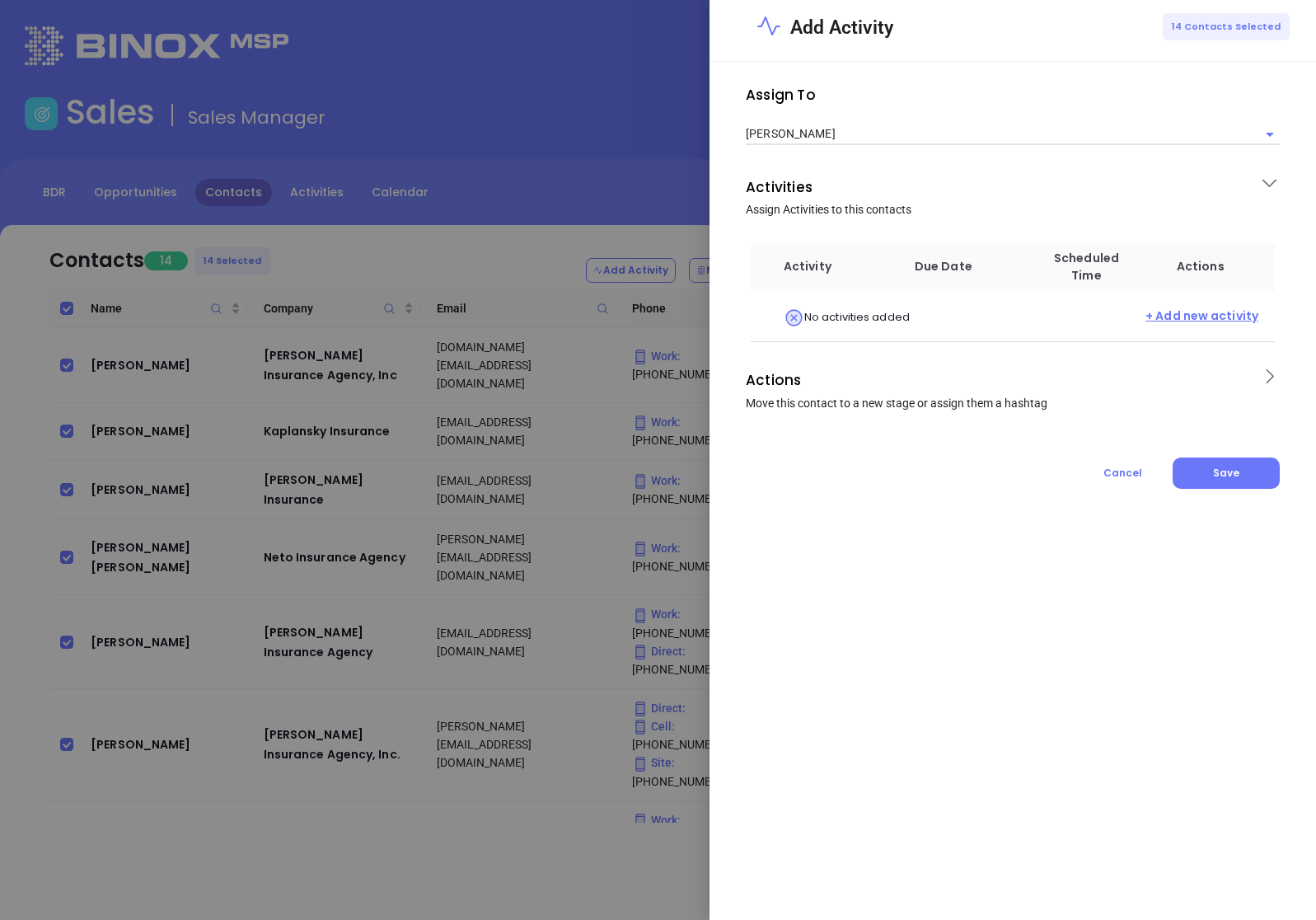
click at [1250, 313] on span "+ Add new activity" at bounding box center [1203, 318] width 113 height 21
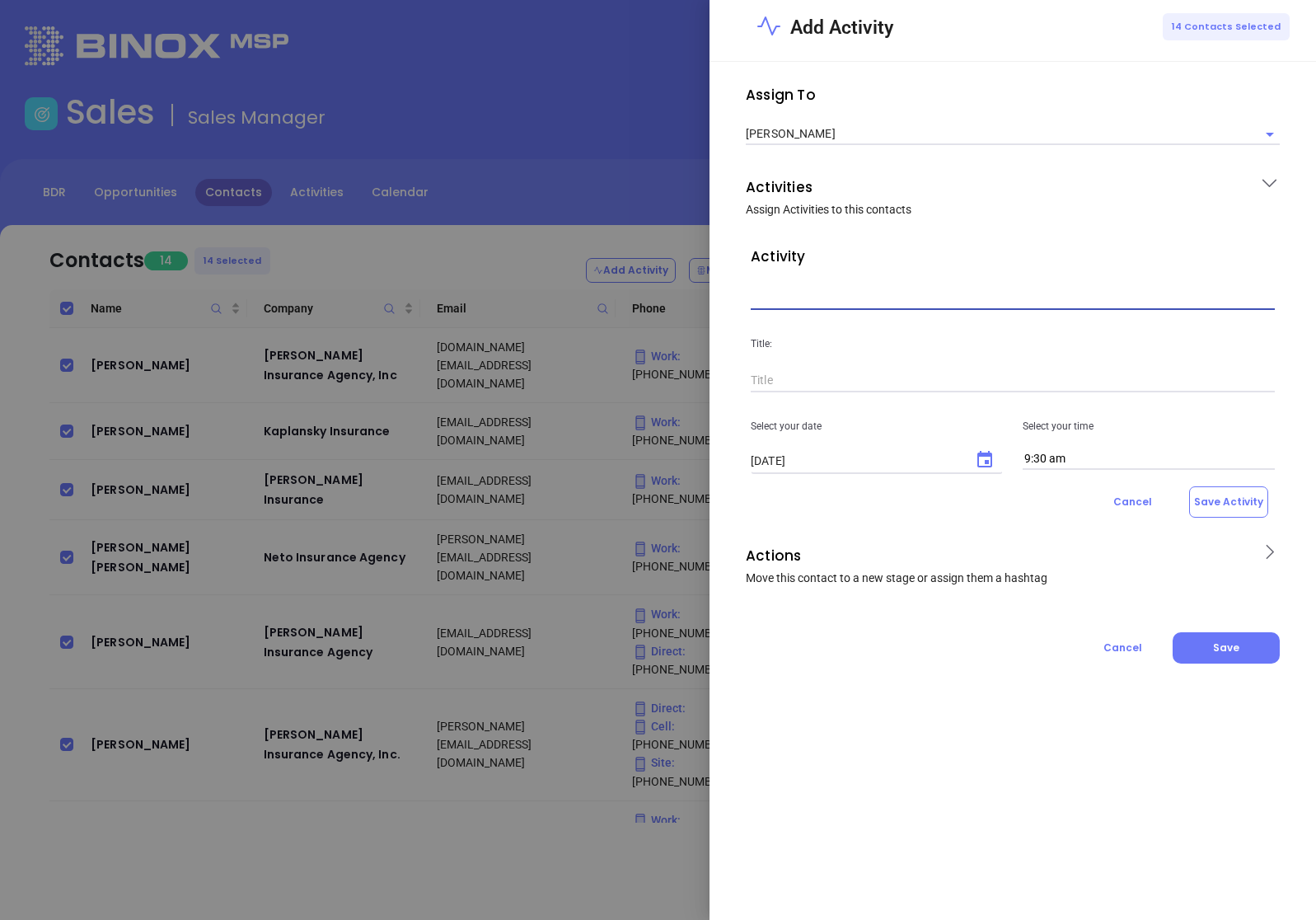
click at [923, 296] on input "text" at bounding box center [1013, 297] width 524 height 25
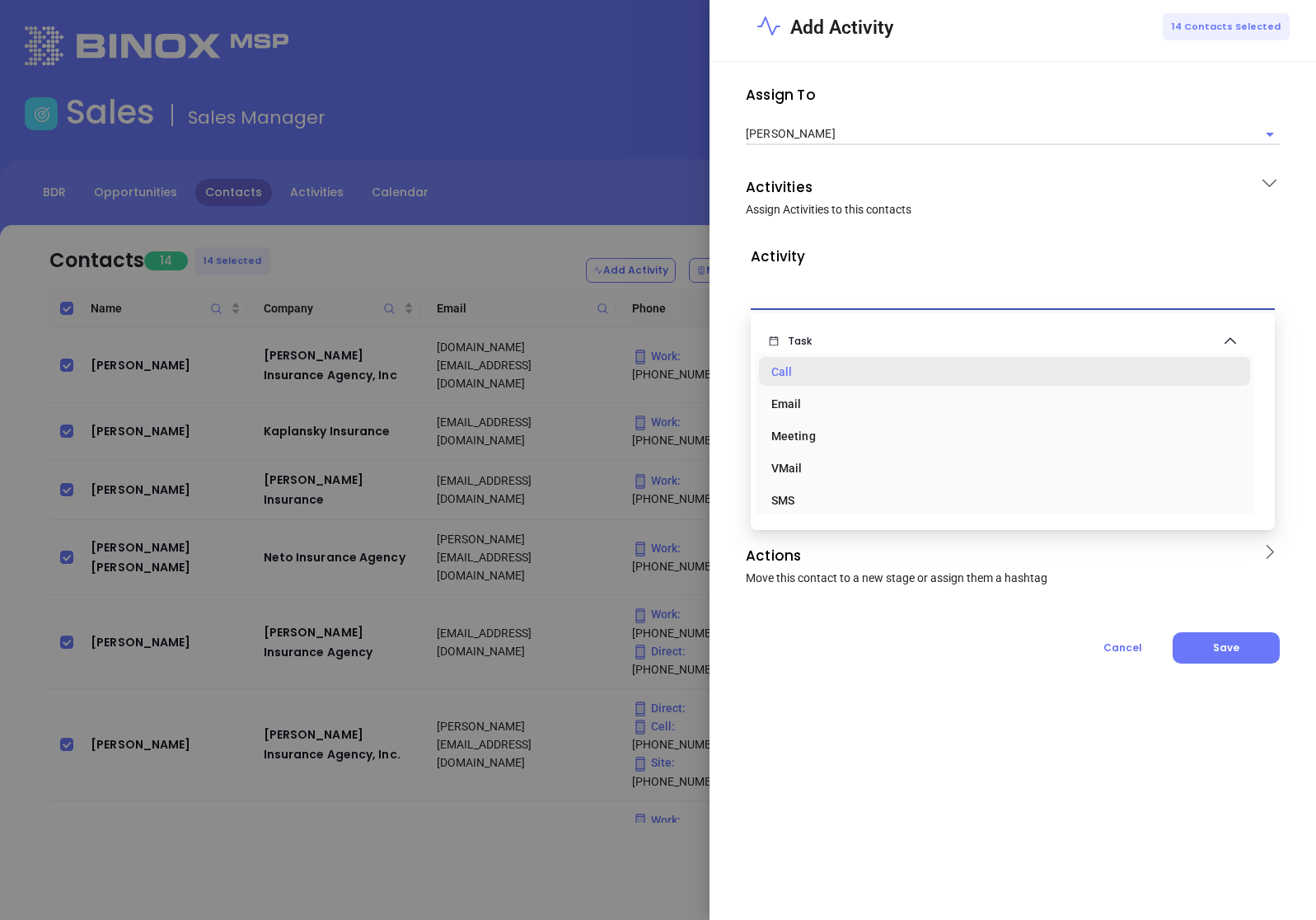
click at [860, 361] on div "Call" at bounding box center [1004, 372] width 466 height 33
type input "Task Call"
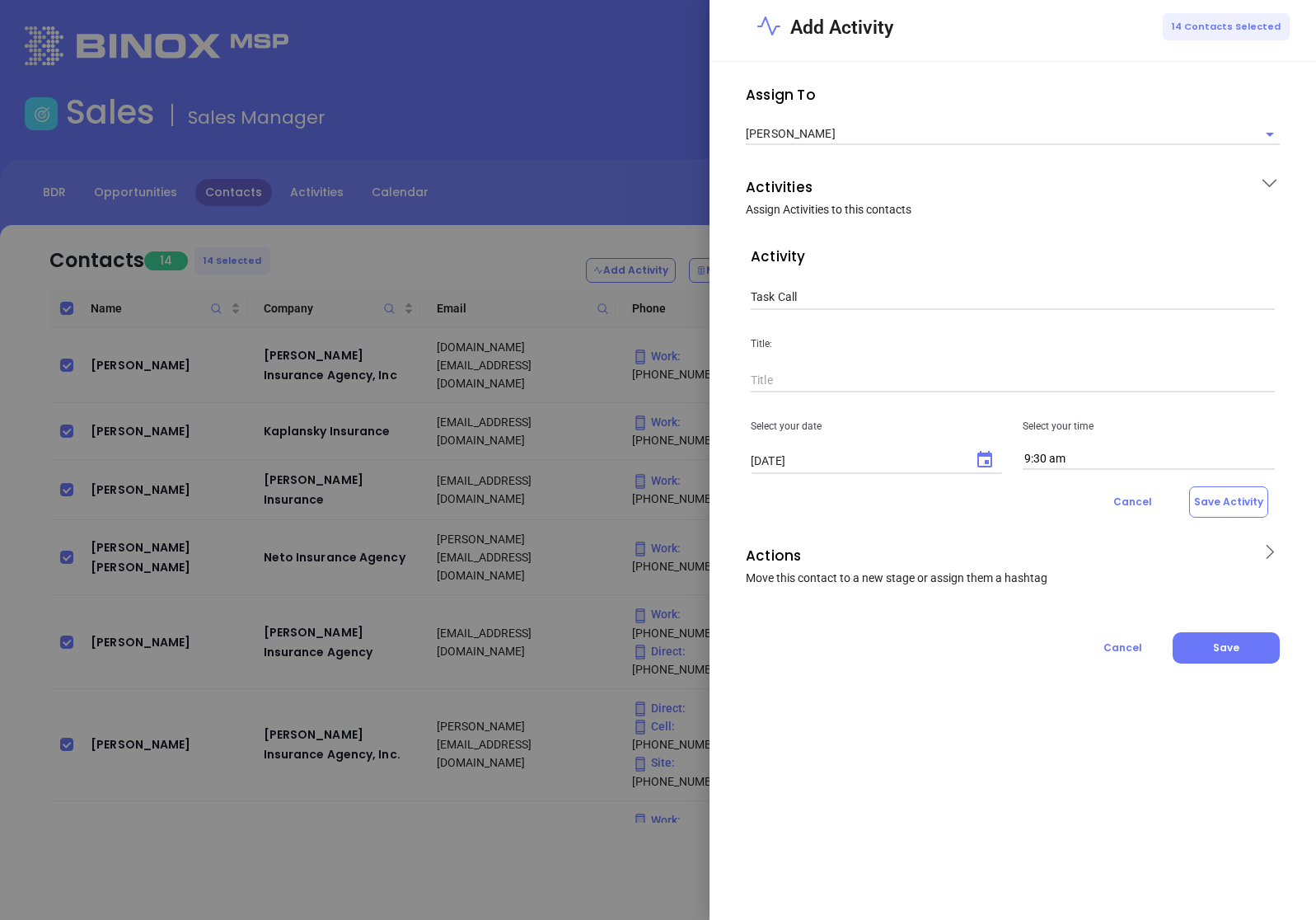
click at [821, 375] on input "text" at bounding box center [1013, 381] width 524 height 25
type input "1st Call to MAIA Event Lead"
click at [1000, 466] on button "Choose date, selected date is Sep 26, 2025" at bounding box center [984, 459] width 33 height 33
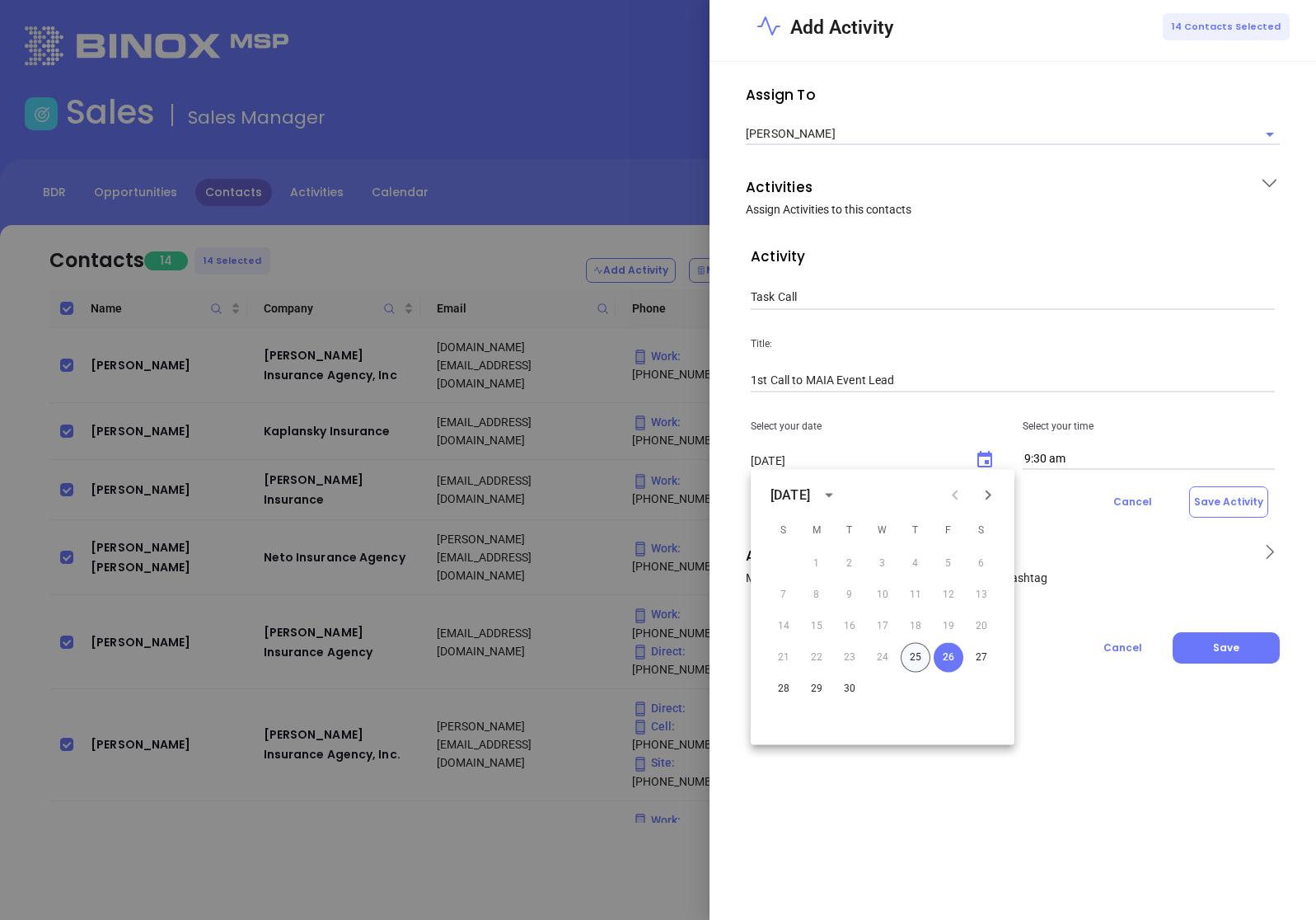
click at [909, 645] on button "25" at bounding box center [916, 658] width 30 height 30
type input "[DATE]"
click at [1063, 470] on body "Leads CRM Marketing Reporting Financial Leads Leads Sales Sales Manager BDR Opp…" at bounding box center [658, 460] width 1316 height 920
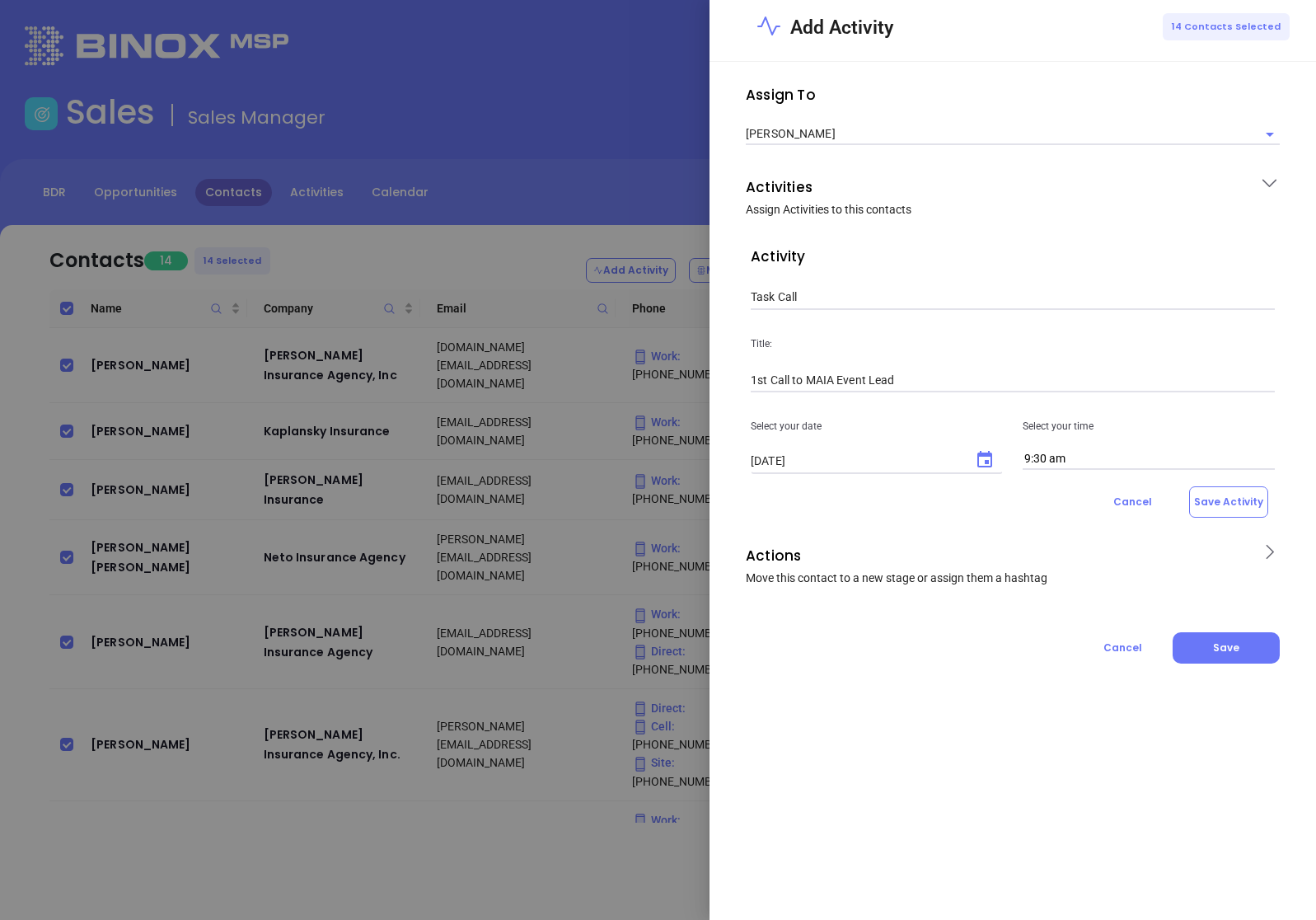
click at [1075, 465] on input "9:30 am" at bounding box center [1149, 459] width 252 height 22
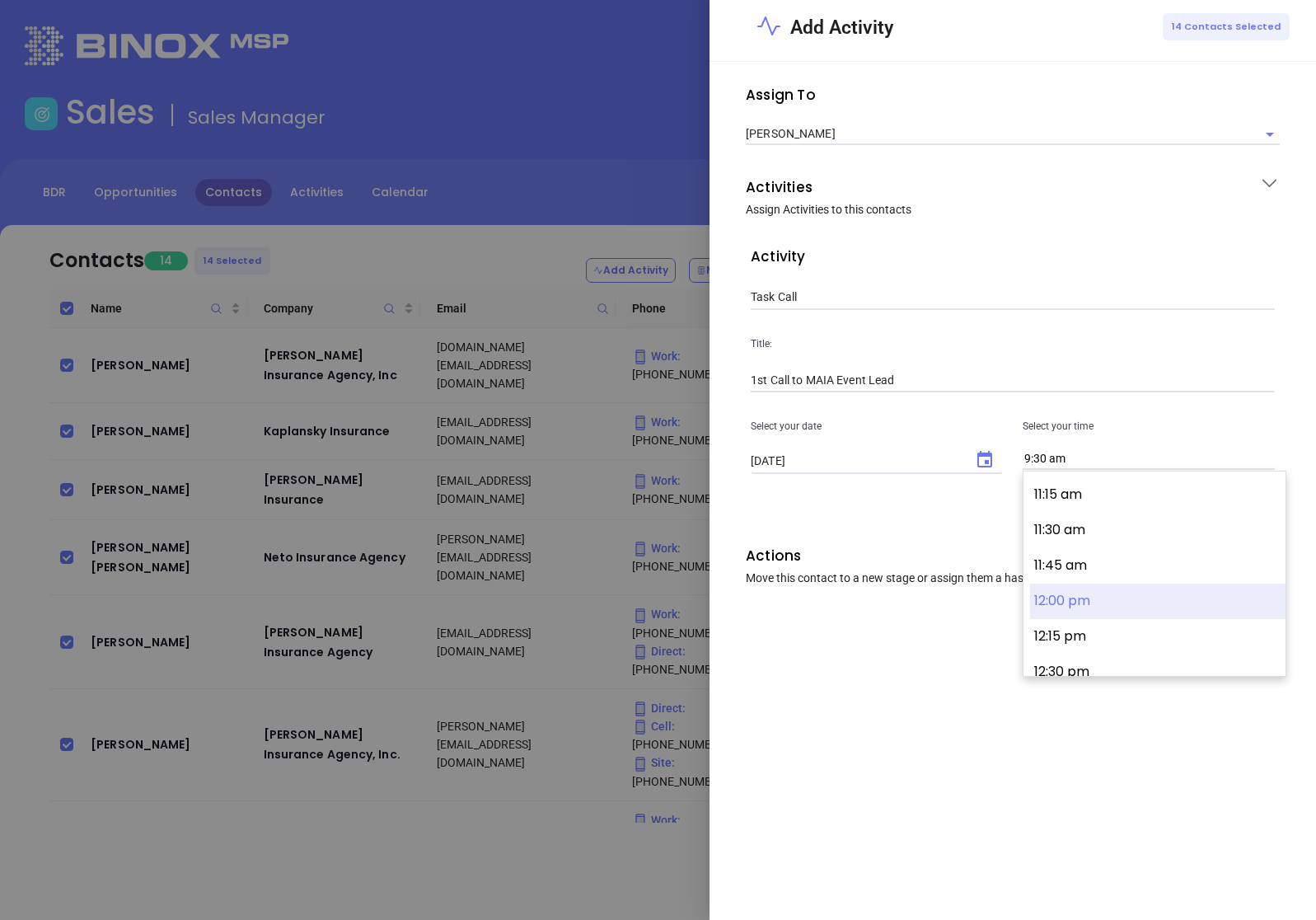
scroll to position [1684, 0]
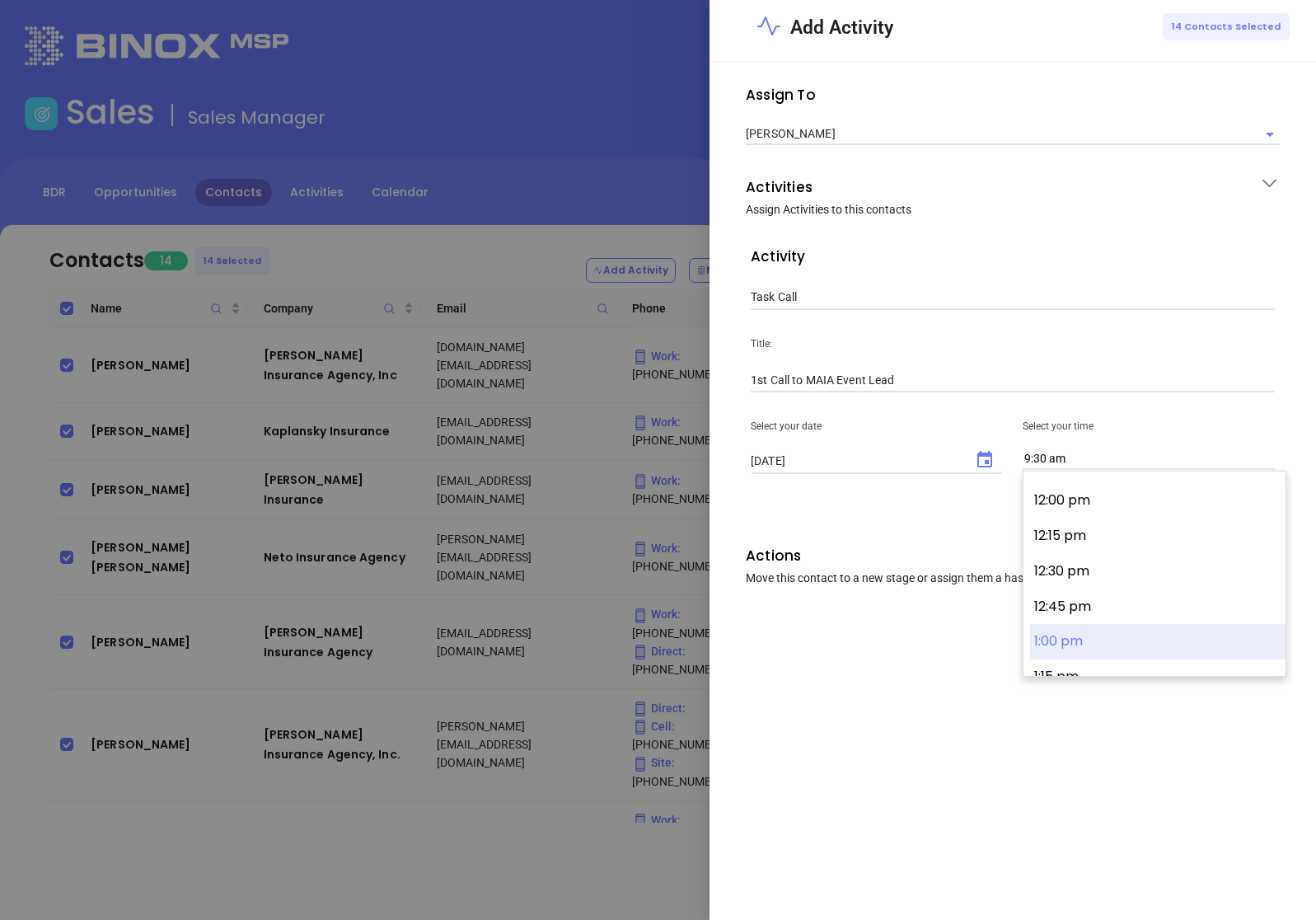
click at [1082, 643] on button "1:00 pm" at bounding box center [1157, 642] width 255 height 36
type input "1:00 pm"
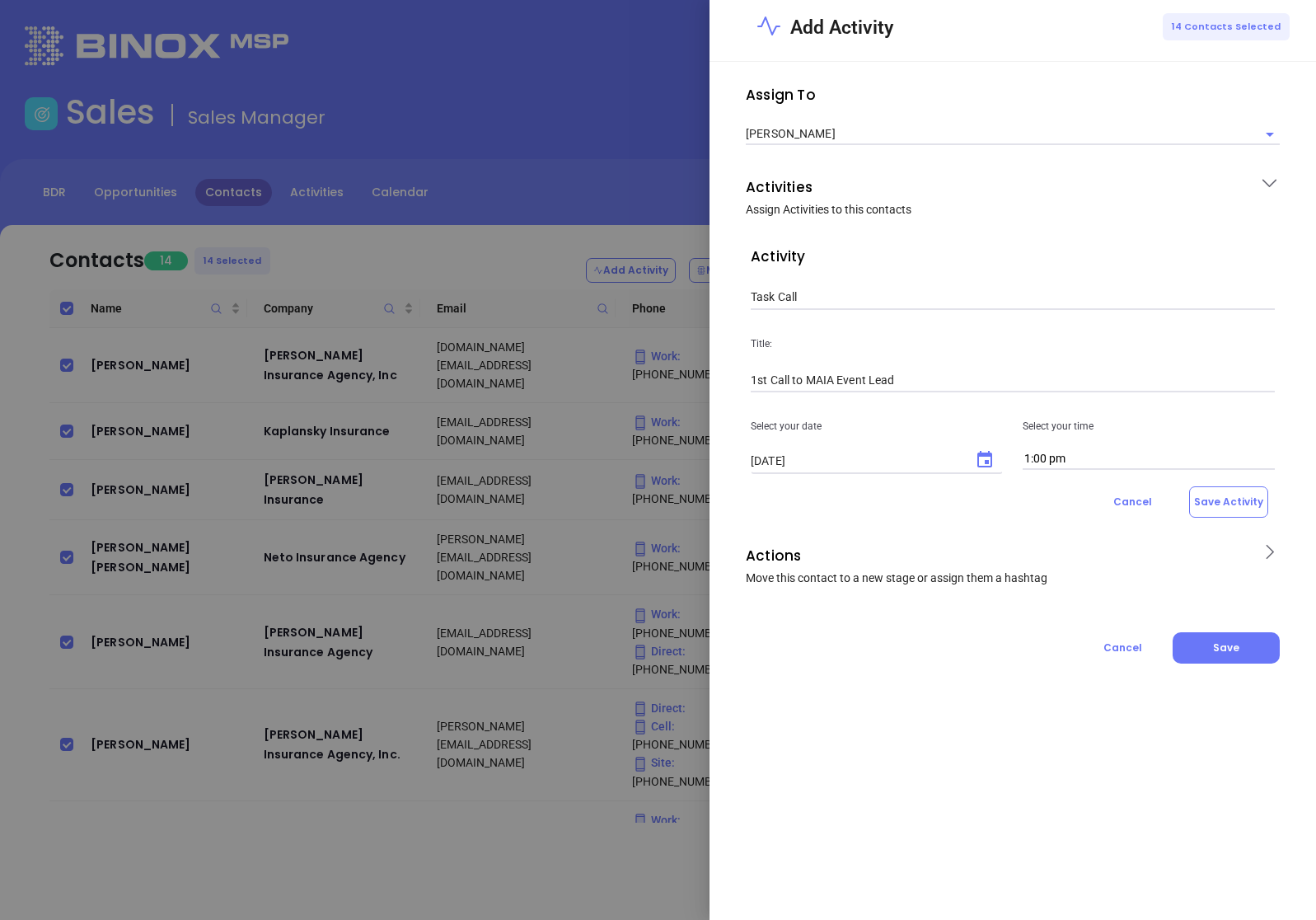
click at [943, 614] on div "Assign To [PERSON_NAME] Activities Assign Activities to this contacts Activity …" at bounding box center [1012, 373] width 567 height 582
click at [1217, 517] on button "Save Activity" at bounding box center [1230, 503] width 79 height 32
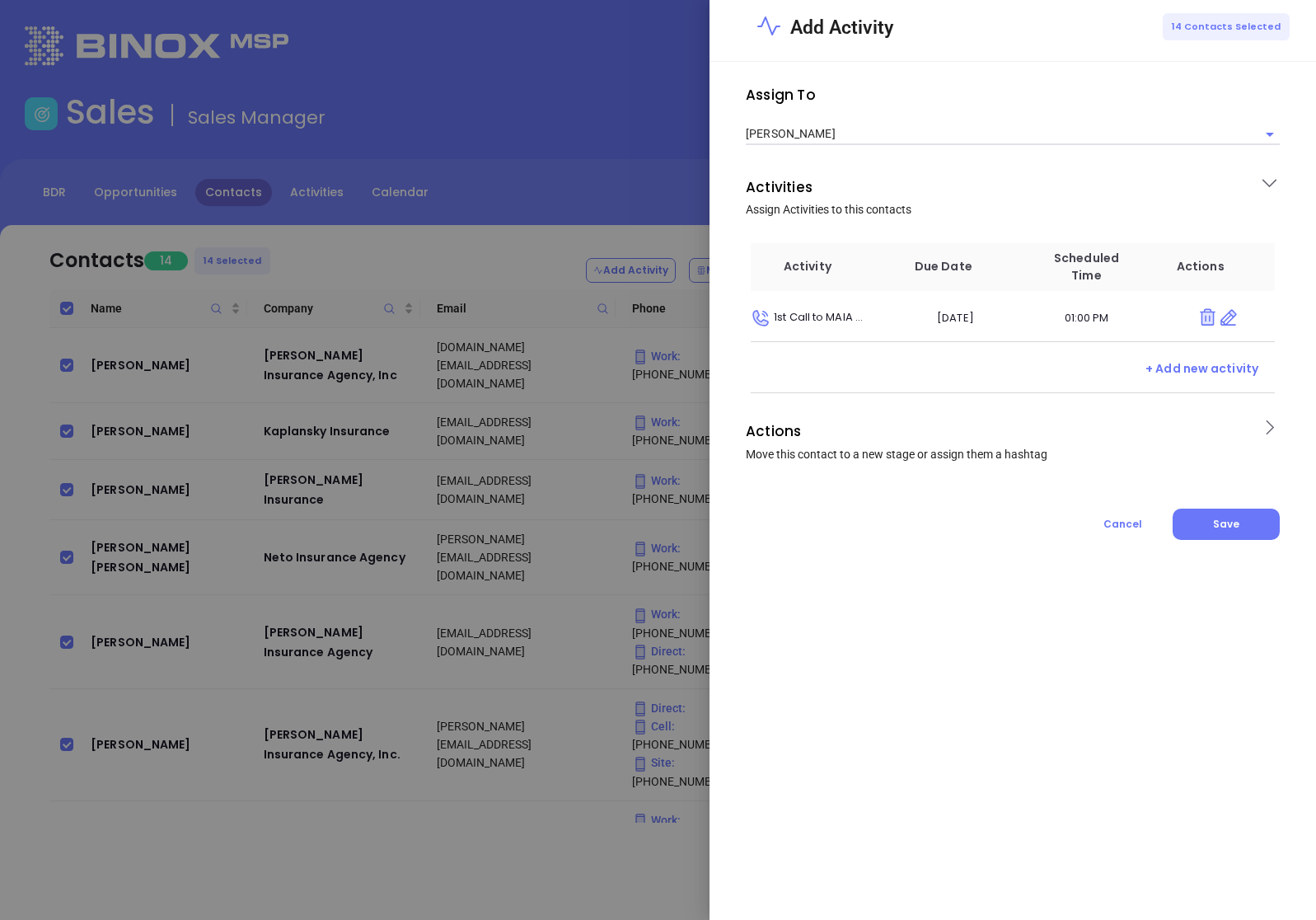
click at [1275, 429] on icon at bounding box center [1269, 427] width 21 height 21
click at [850, 545] on div at bounding box center [1013, 556] width 524 height 24
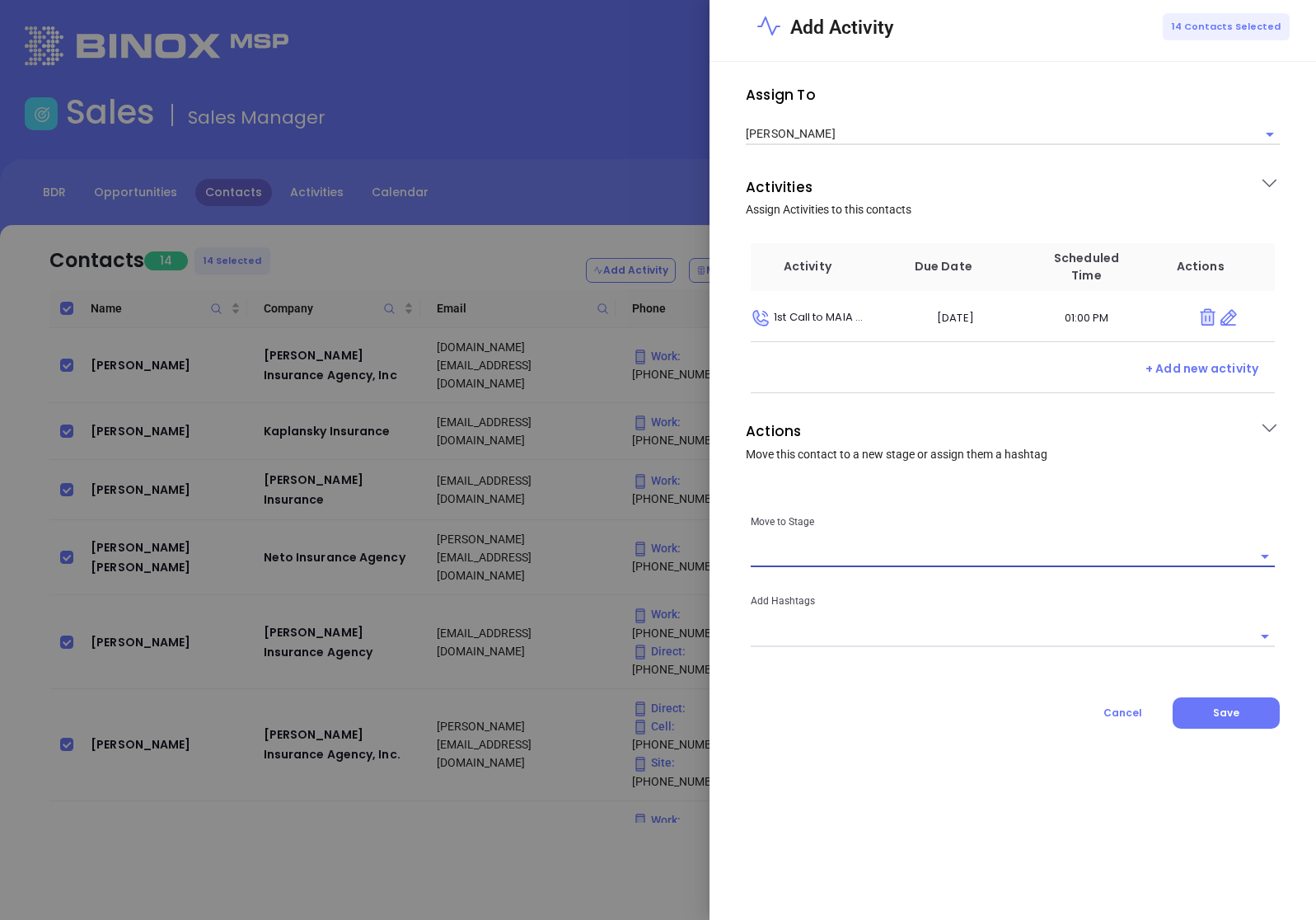
click at [845, 564] on input "text" at bounding box center [1000, 556] width 500 height 21
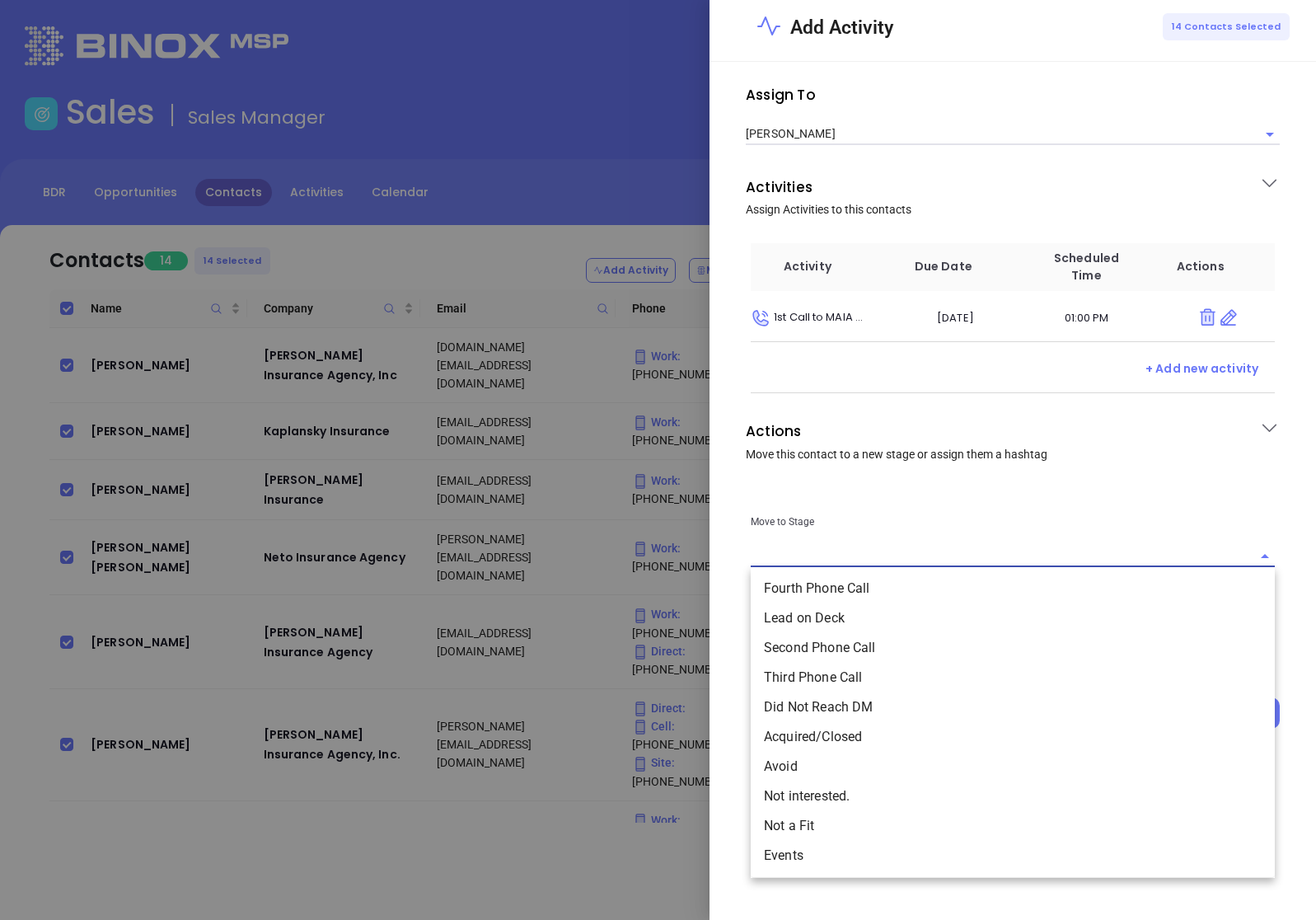
click at [845, 619] on li "Lead on Deck" at bounding box center [1013, 618] width 524 height 30
type input "Lead on Deck"
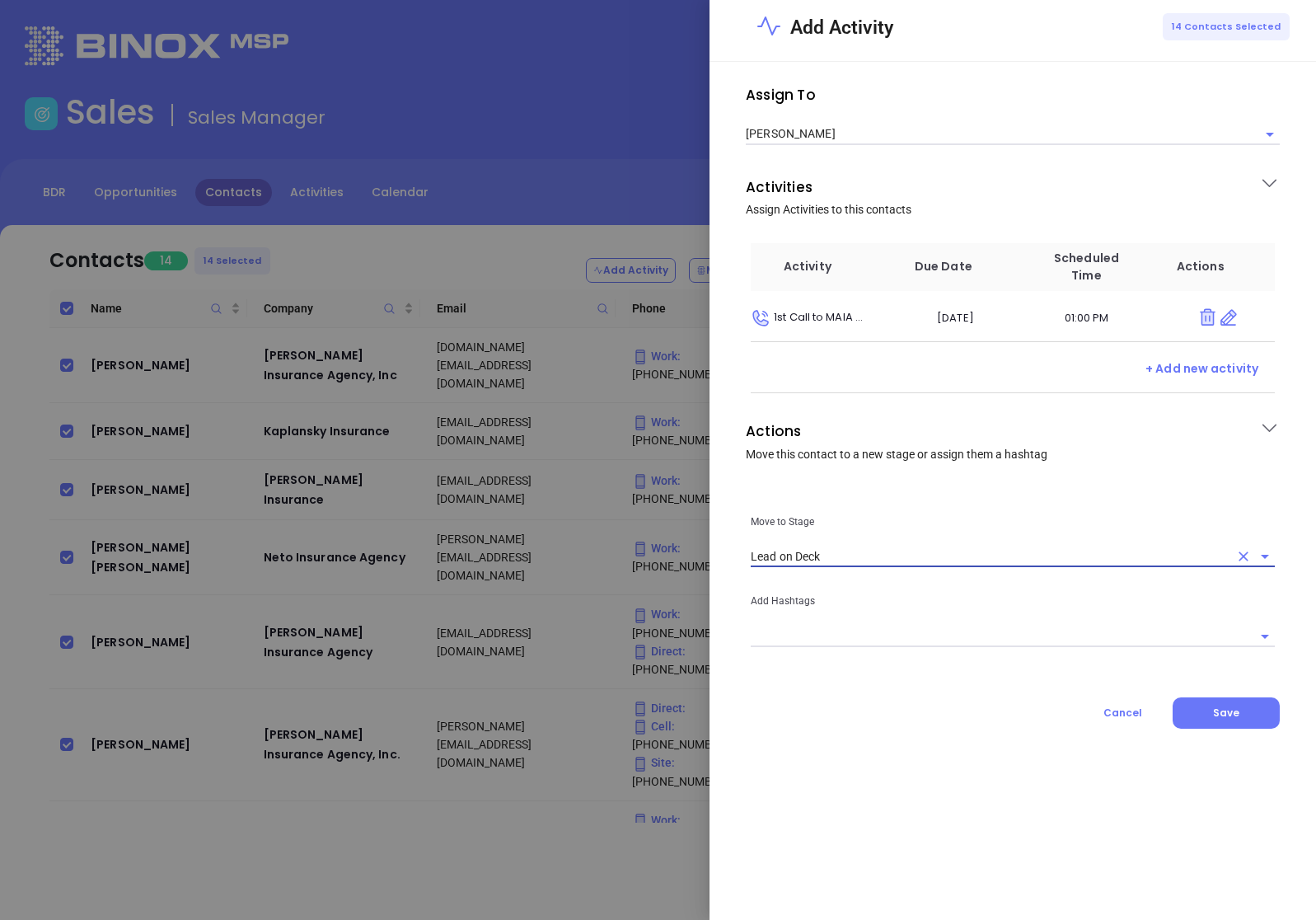
click at [949, 619] on div "Add Hashtags" at bounding box center [1013, 607] width 544 height 79
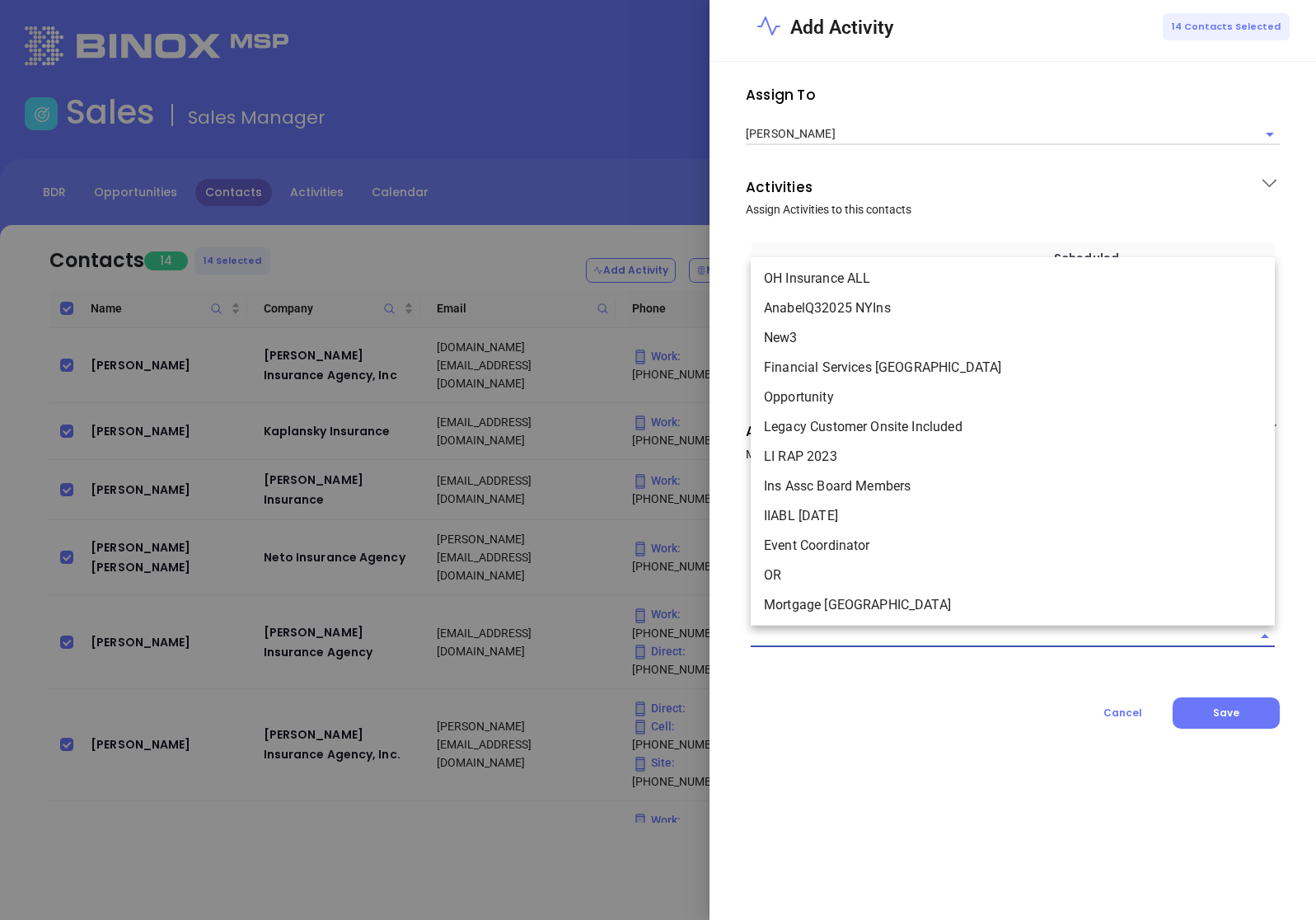
click at [933, 630] on input "text" at bounding box center [1000, 636] width 500 height 21
paste input "[PERSON_NAME]-Cards092025"
type input "[PERSON_NAME]-Cards092025"
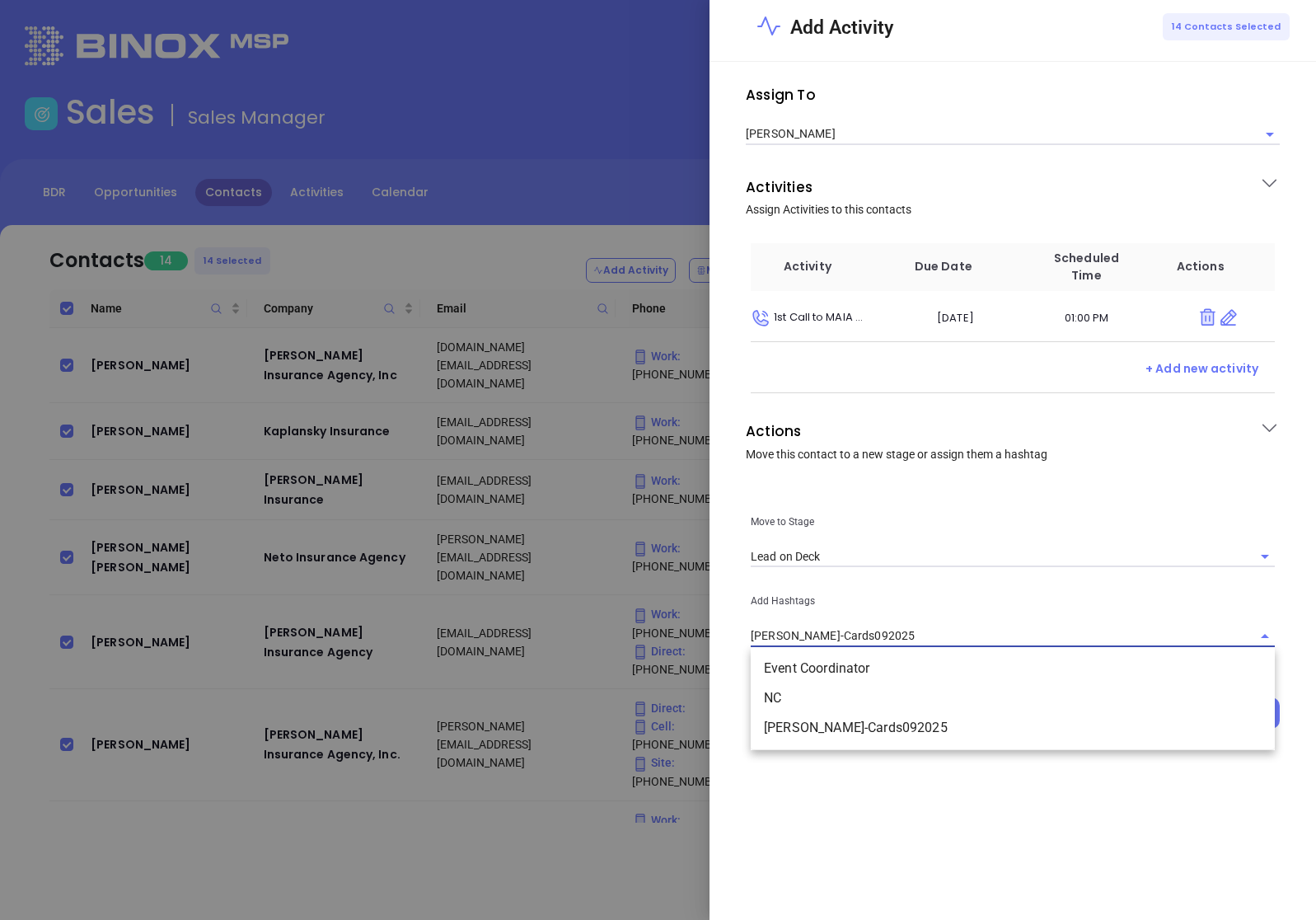
click at [836, 739] on li "[PERSON_NAME]-Cards092025" at bounding box center [1013, 728] width 524 height 30
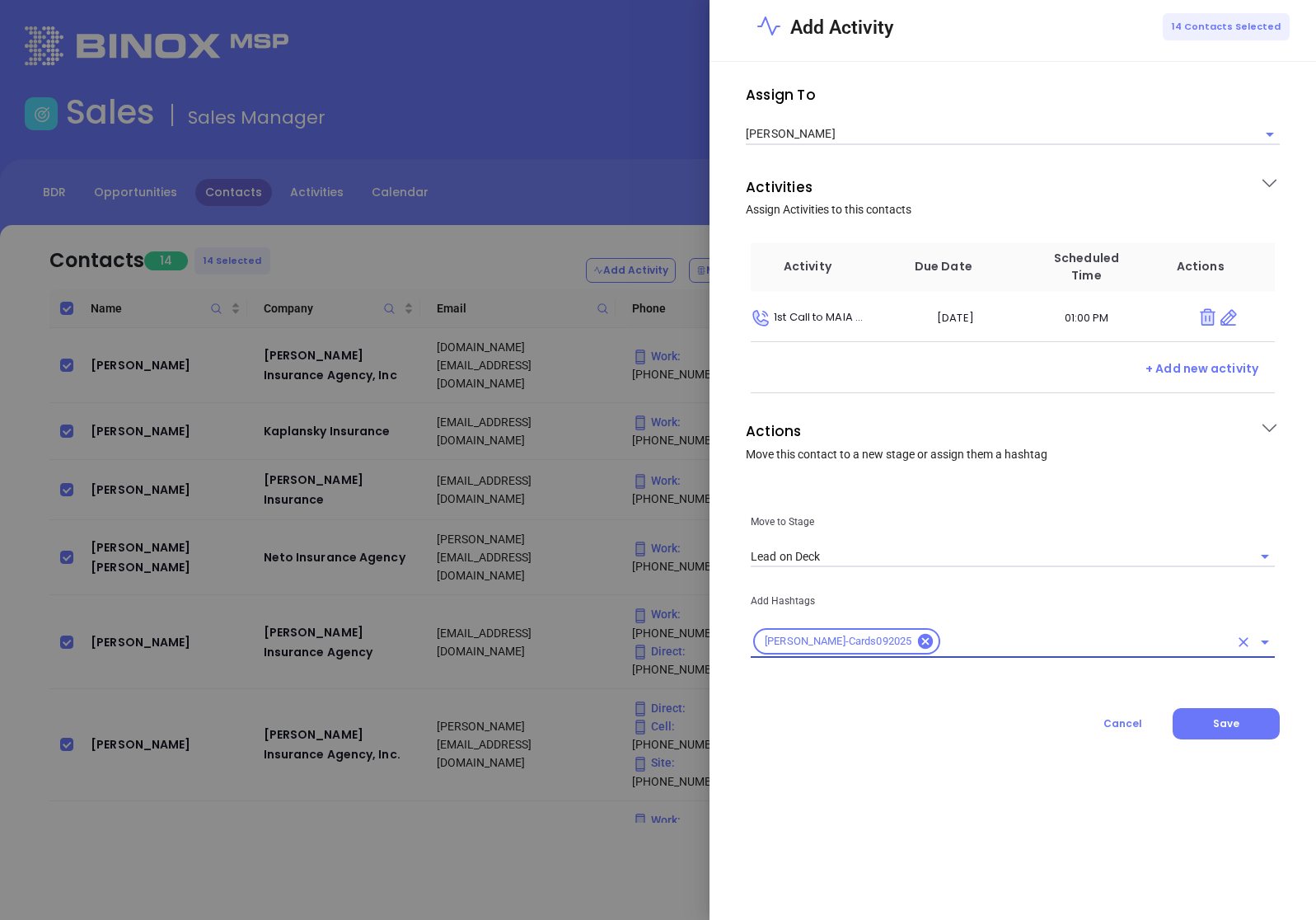
click at [1007, 749] on div "Assign To [PERSON_NAME] Activities Assign Activities to this contacts Activity …" at bounding box center [1013, 491] width 607 height 858
click at [1213, 730] on button "Save" at bounding box center [1227, 724] width 107 height 32
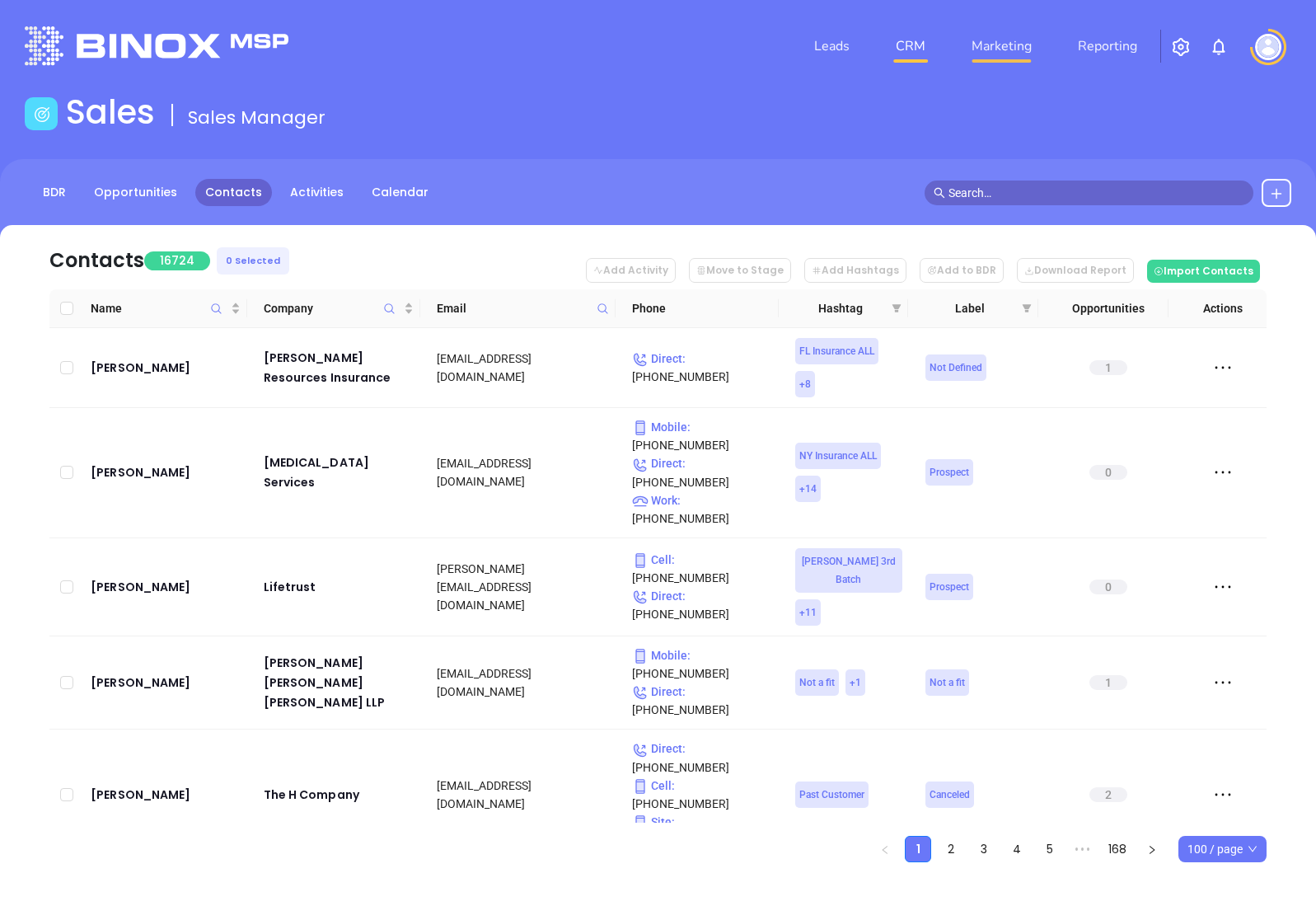
click at [975, 55] on link "Marketing" at bounding box center [1002, 46] width 73 height 33
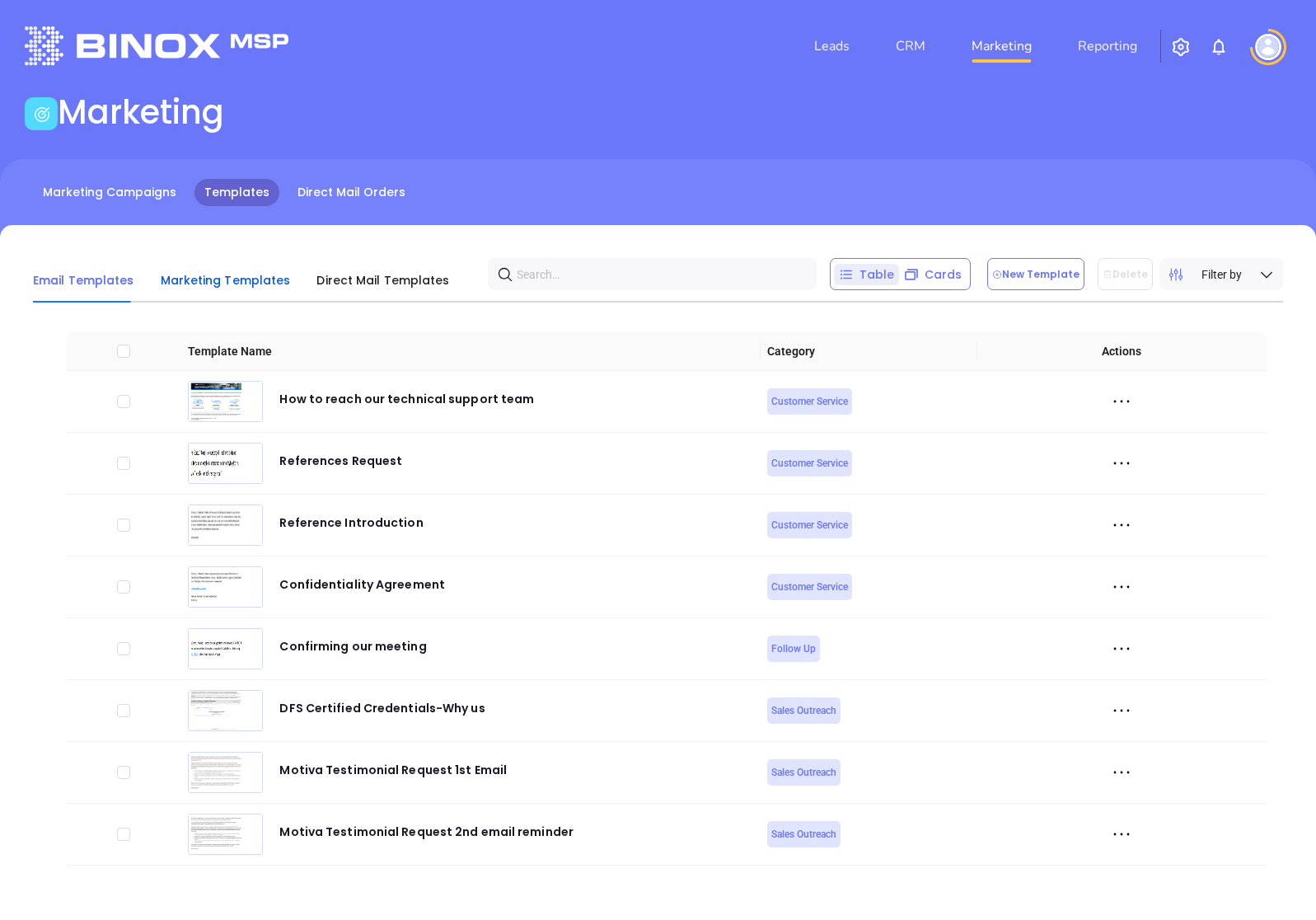
click at [167, 283] on span "Marketing Templates" at bounding box center [225, 280] width 130 height 17
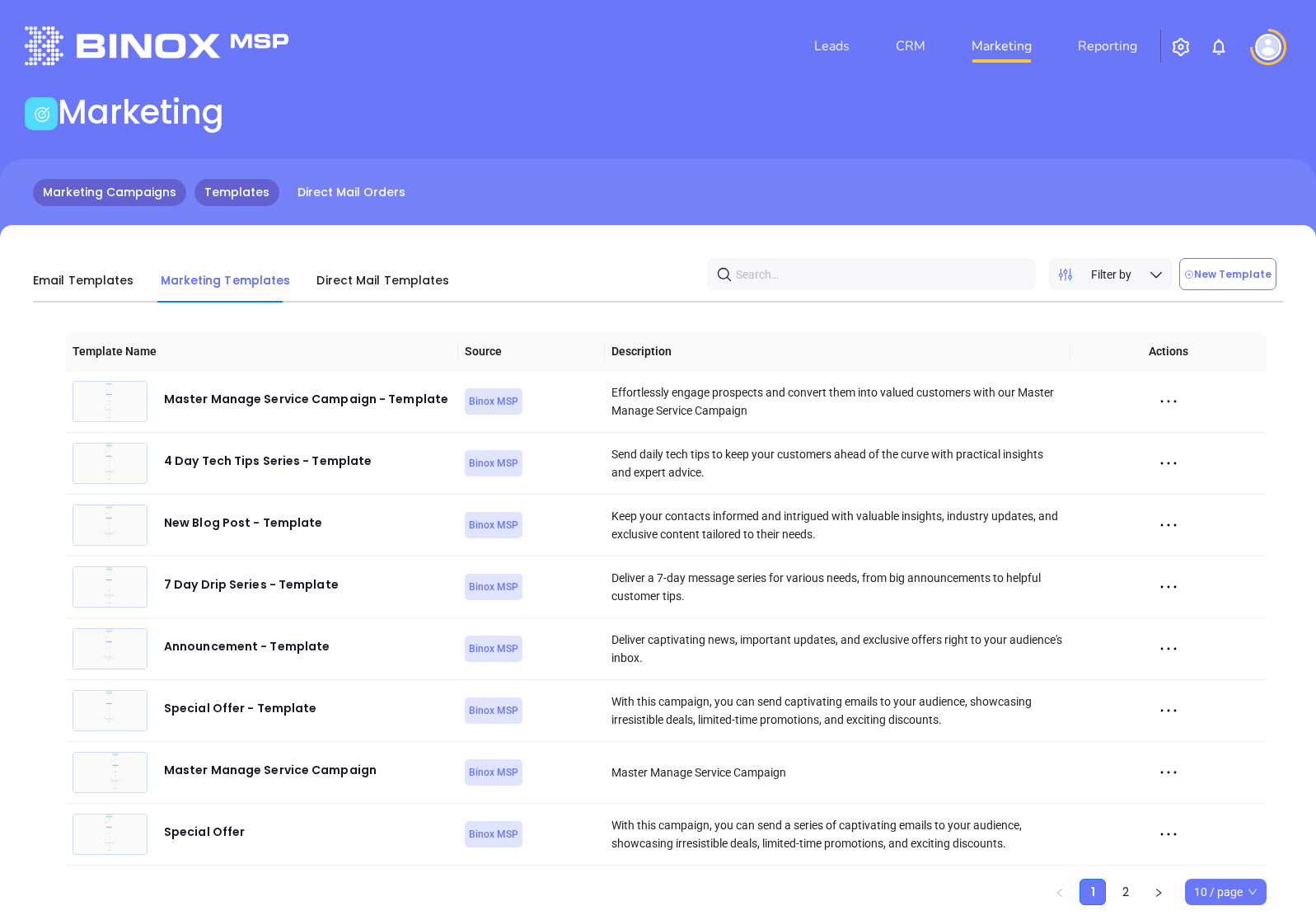
click at [122, 198] on link "Marketing Campaigns" at bounding box center [109, 192] width 153 height 27
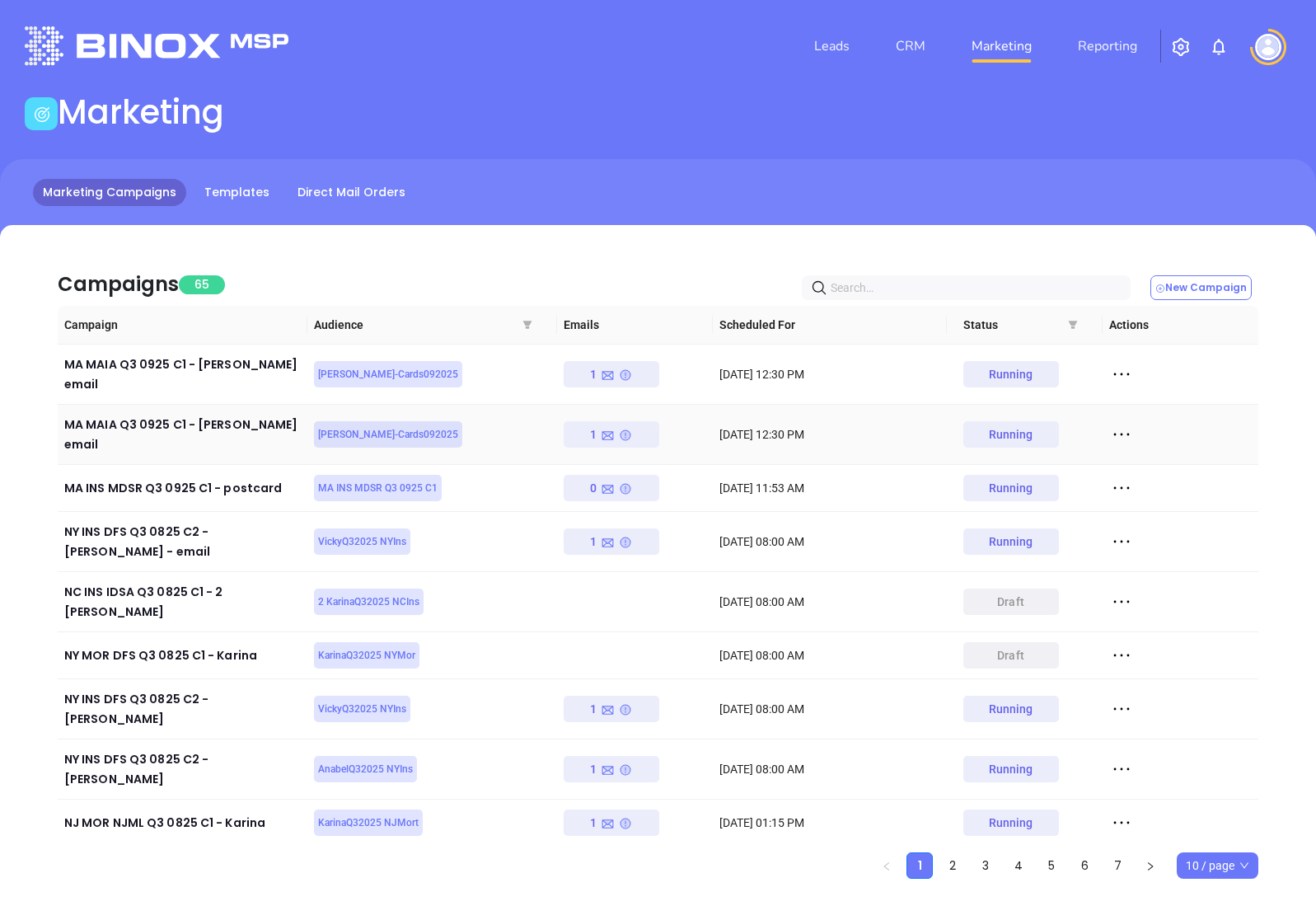
click at [1122, 422] on icon at bounding box center [1121, 434] width 25 height 25
click at [1129, 441] on icon at bounding box center [1128, 445] width 12 height 12
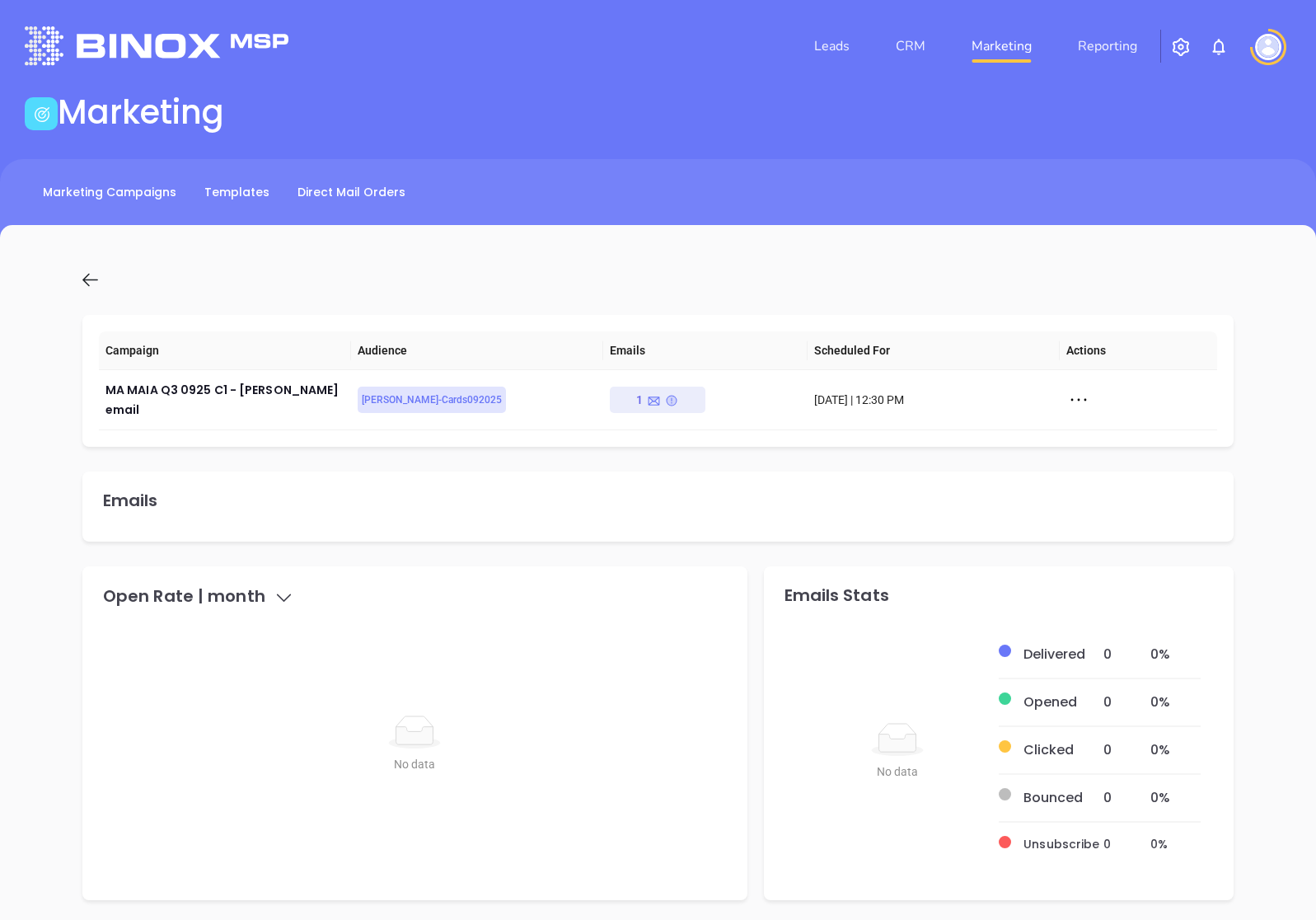
click at [91, 274] on icon at bounding box center [89, 279] width 21 height 21
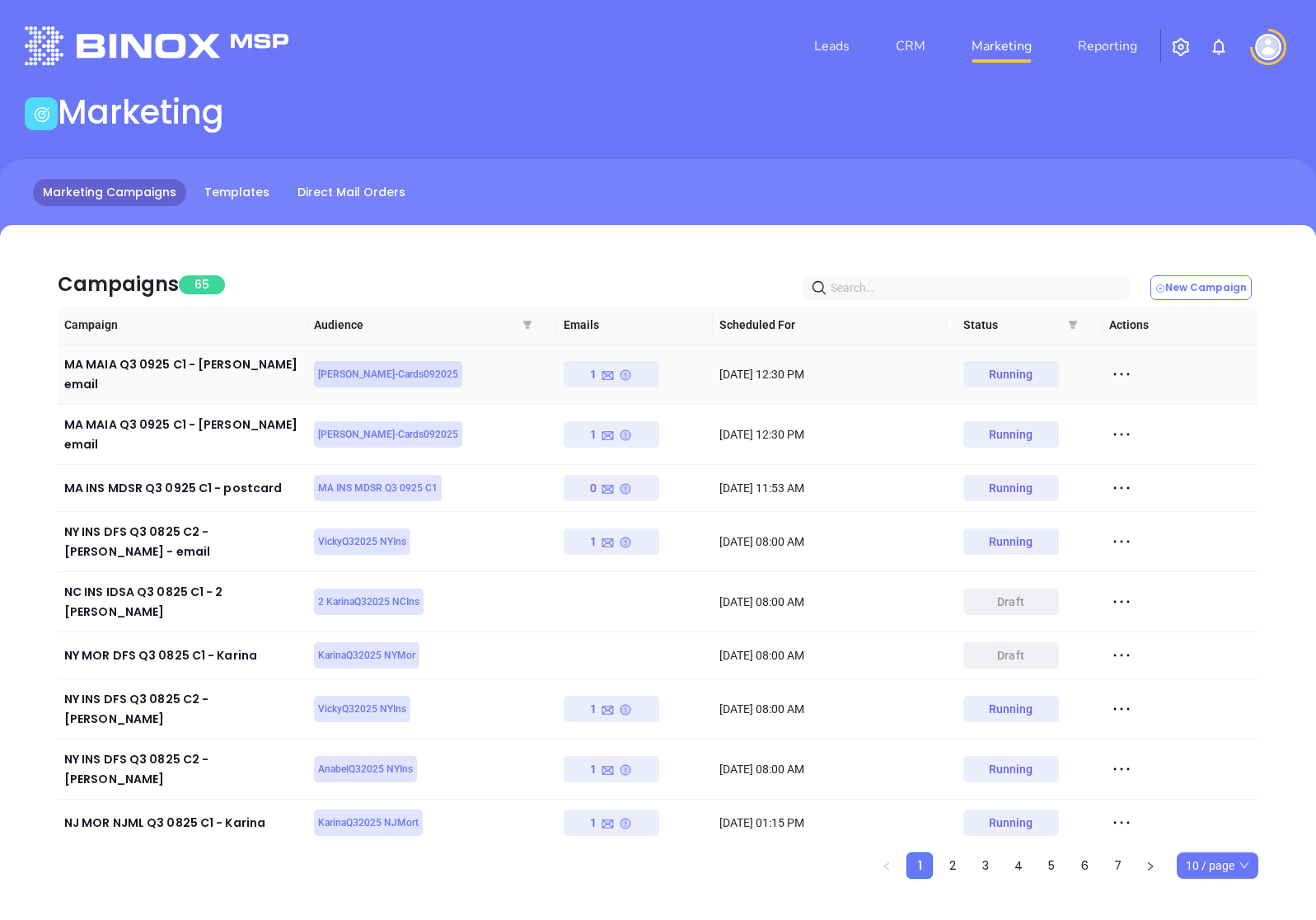
click at [1118, 371] on icon at bounding box center [1121, 374] width 25 height 25
click at [1140, 393] on div "View Report" at bounding box center [1197, 397] width 149 height 18
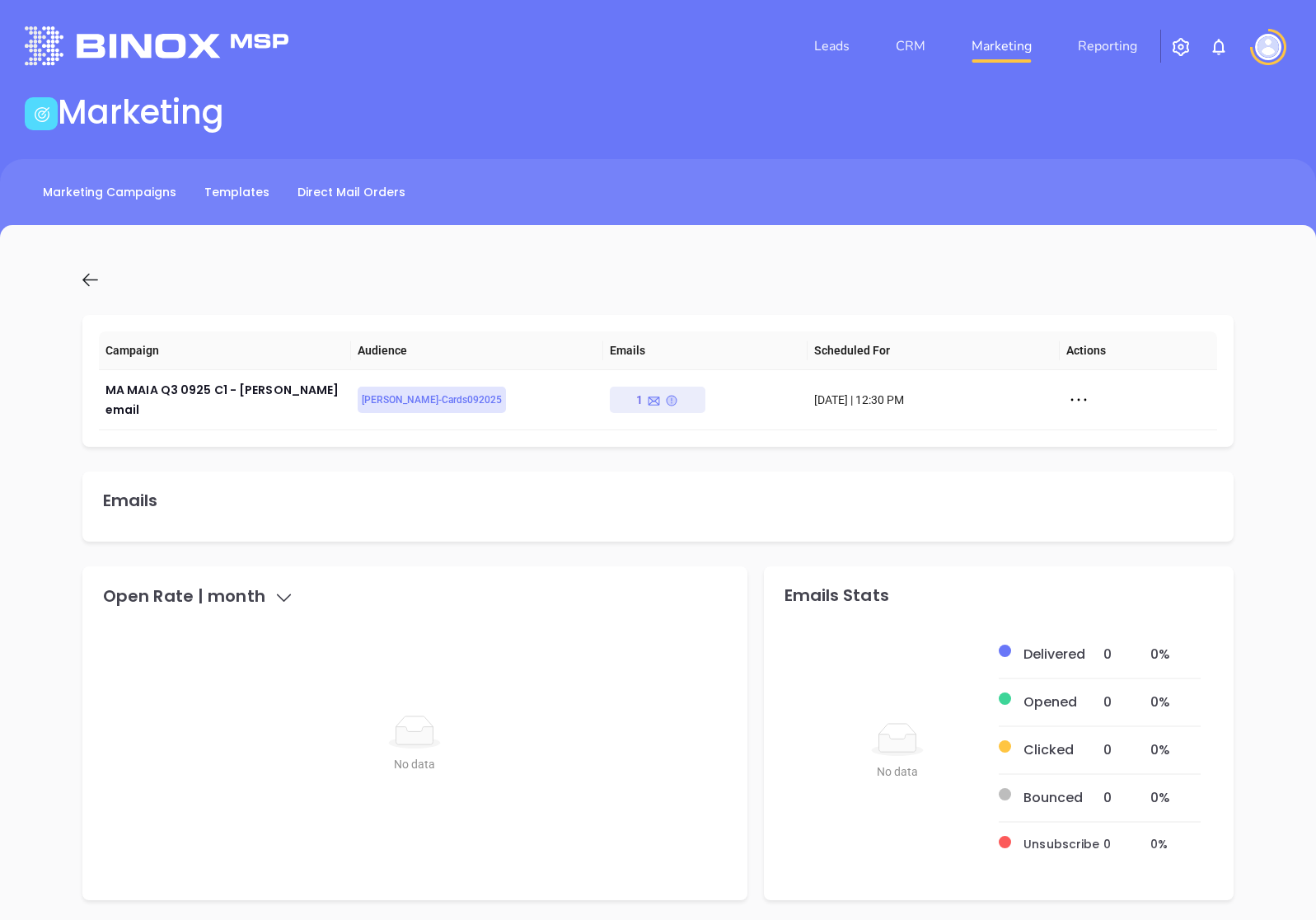
click at [88, 270] on icon at bounding box center [89, 279] width 21 height 21
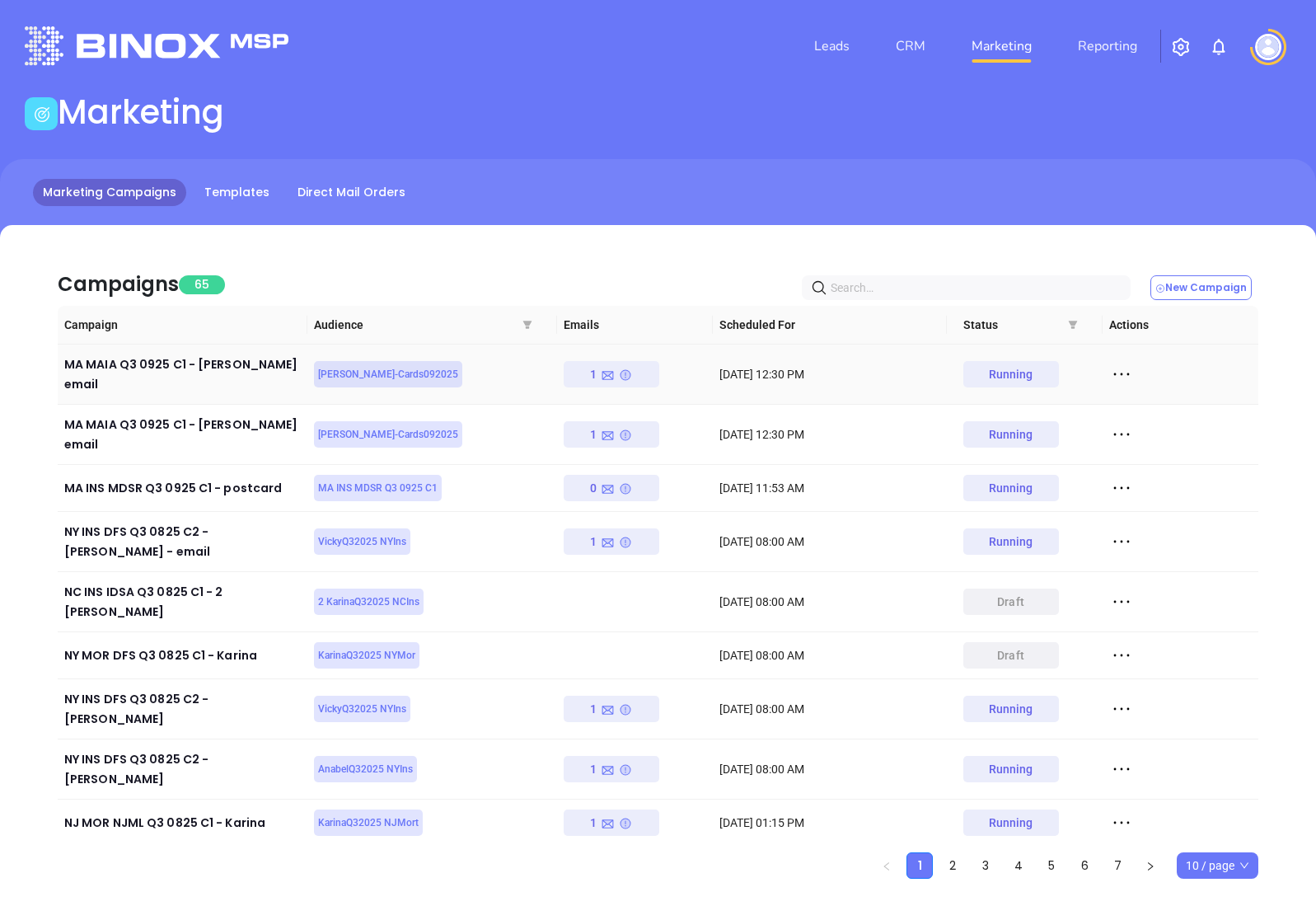
click at [1117, 363] on icon at bounding box center [1121, 374] width 25 height 25
click at [1169, 388] on div "View Report" at bounding box center [1197, 397] width 149 height 18
